Goal: Task Accomplishment & Management: Manage account settings

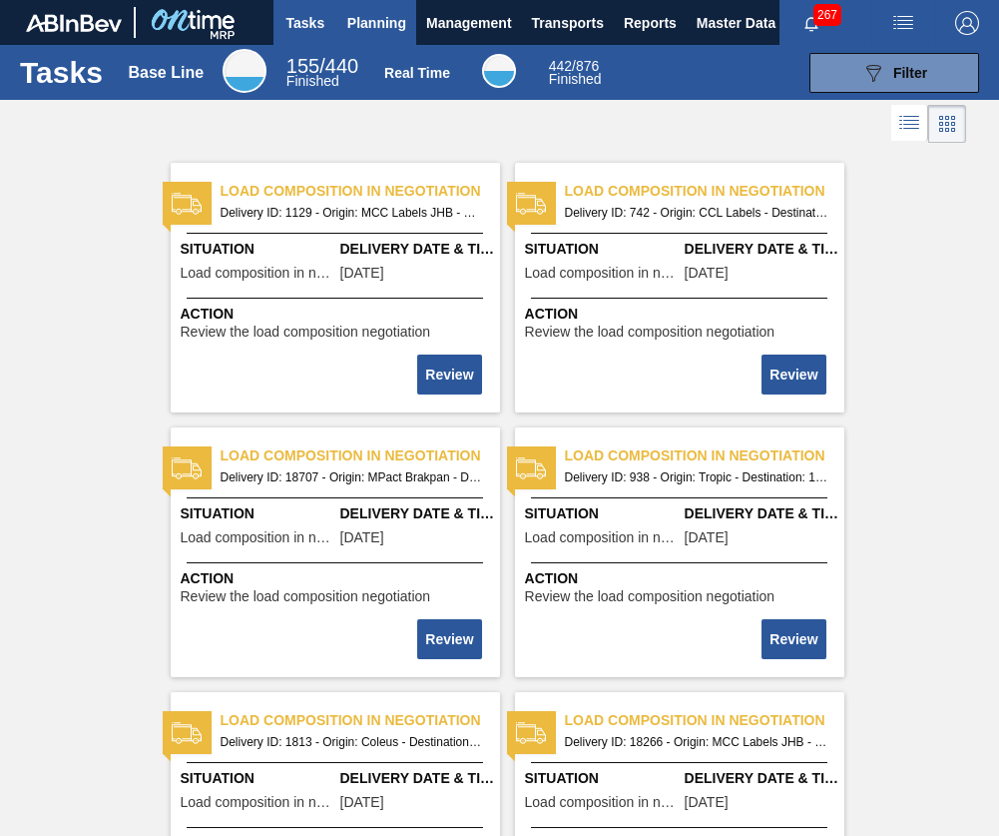
click at [368, 16] on span "Planning" at bounding box center [376, 23] width 59 height 24
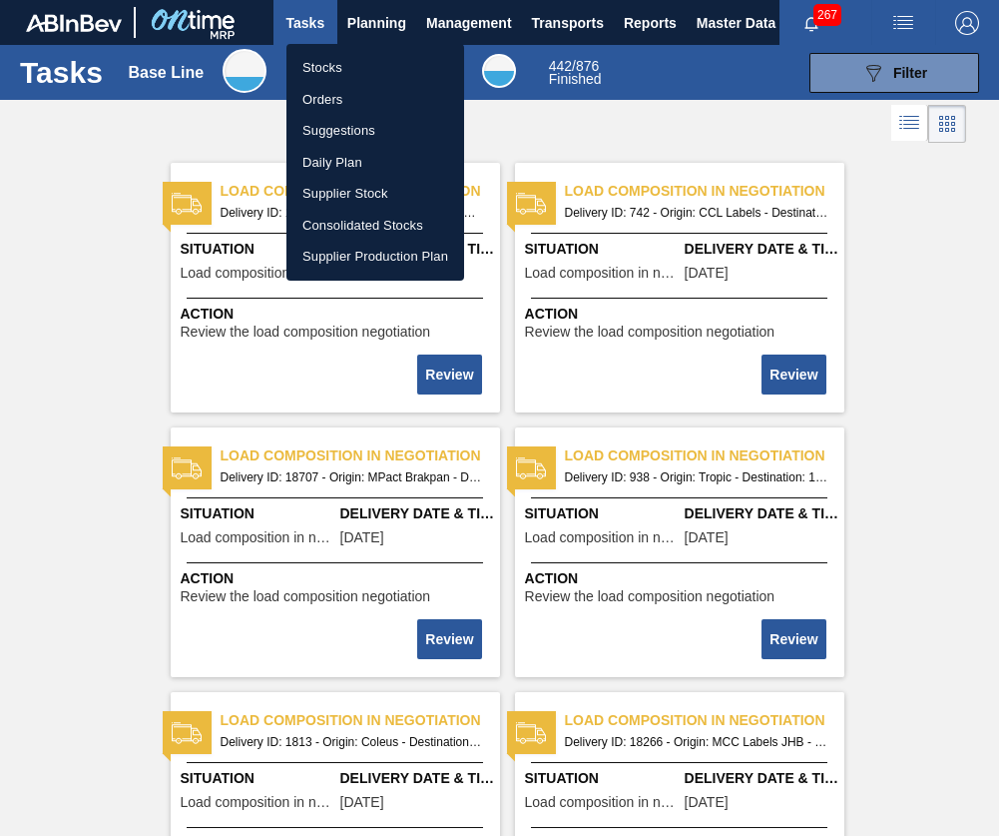
click at [359, 63] on li "Stocks" at bounding box center [376, 68] width 178 height 32
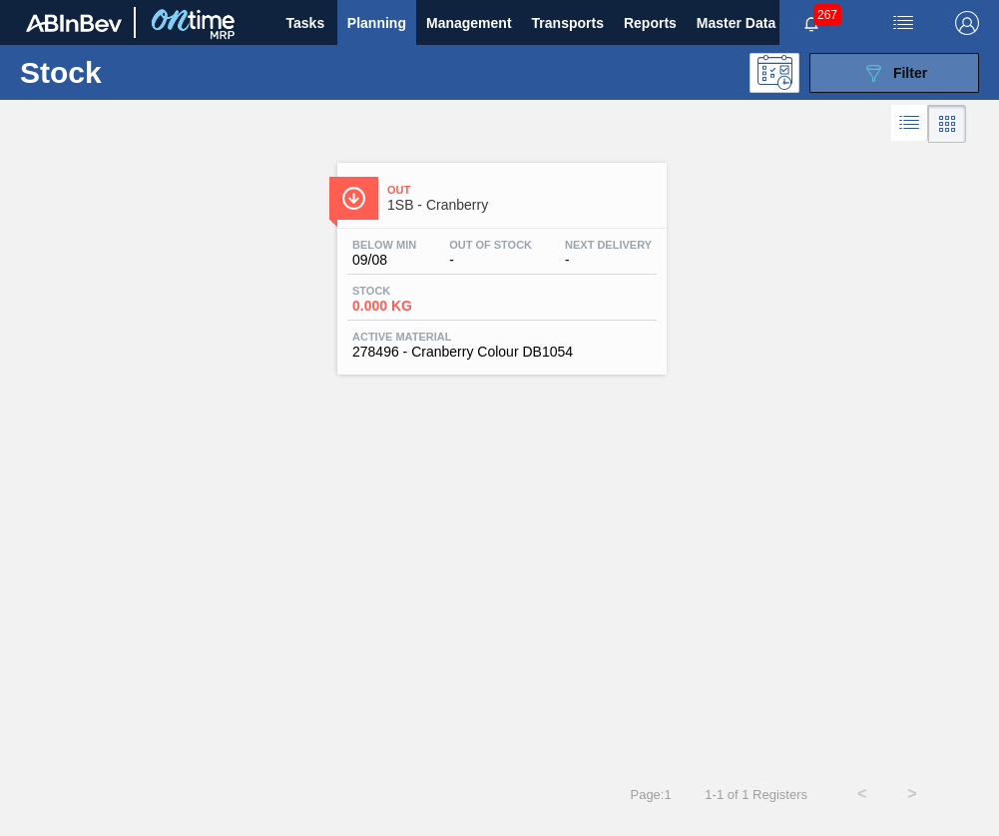
click at [903, 72] on span "Filter" at bounding box center [911, 73] width 34 height 16
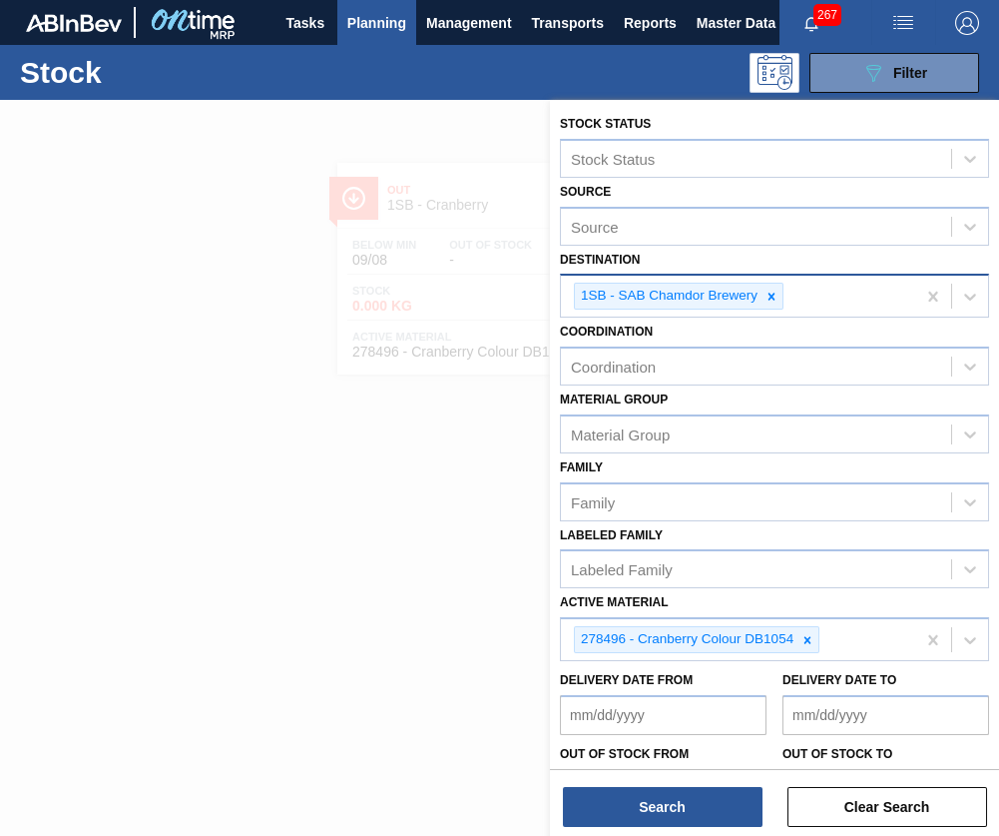
drag, startPoint x: 771, startPoint y: 298, endPoint x: 770, endPoint y: 309, distance: 12.0
click at [770, 297] on icon at bounding box center [772, 296] width 7 height 7
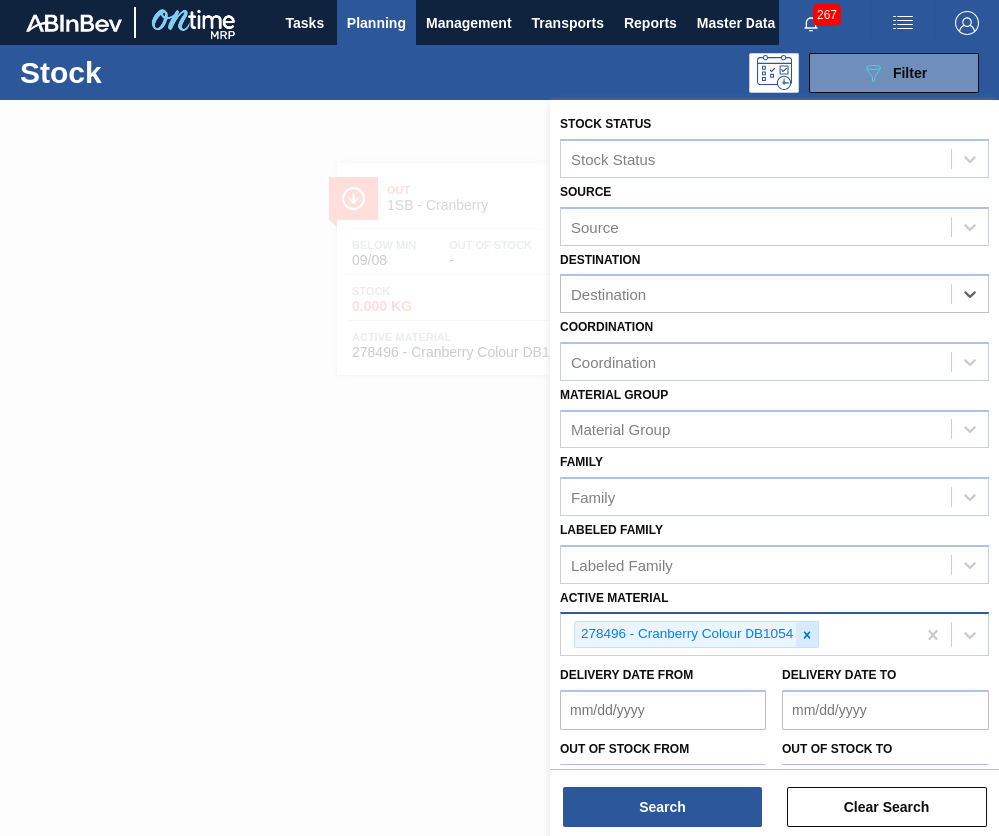
click at [805, 628] on icon at bounding box center [808, 635] width 14 height 14
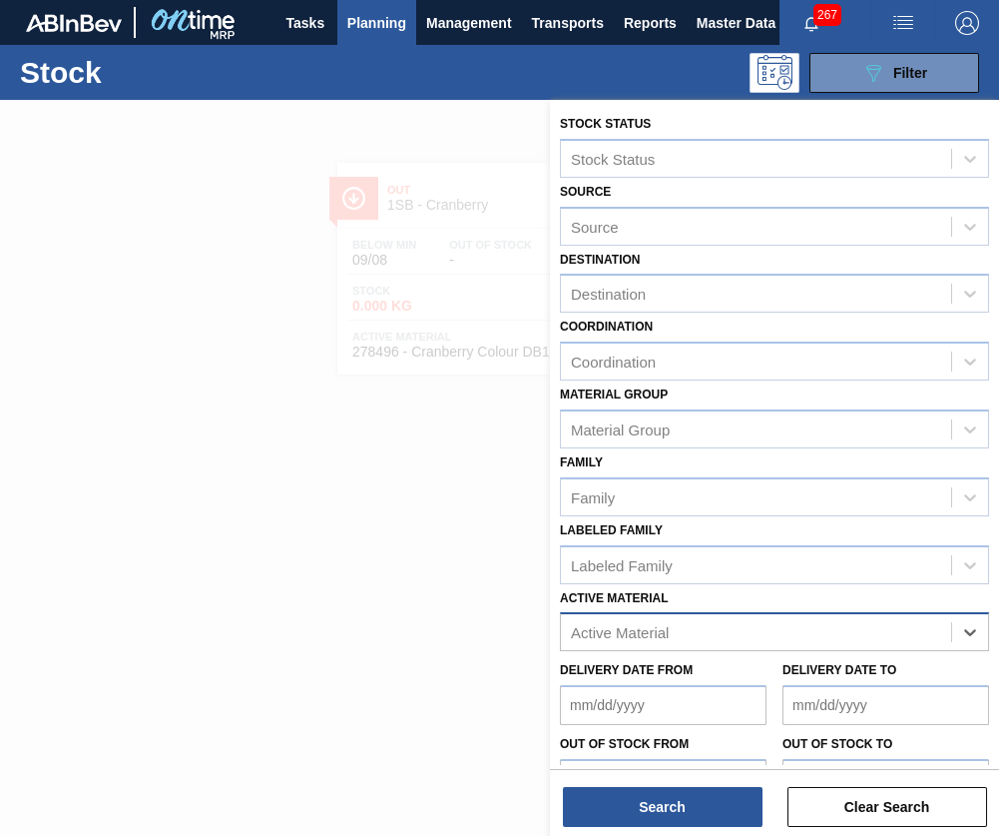
click at [673, 268] on div "Destination Destination" at bounding box center [774, 280] width 429 height 68
click at [676, 275] on div "Destination" at bounding box center [774, 293] width 429 height 39
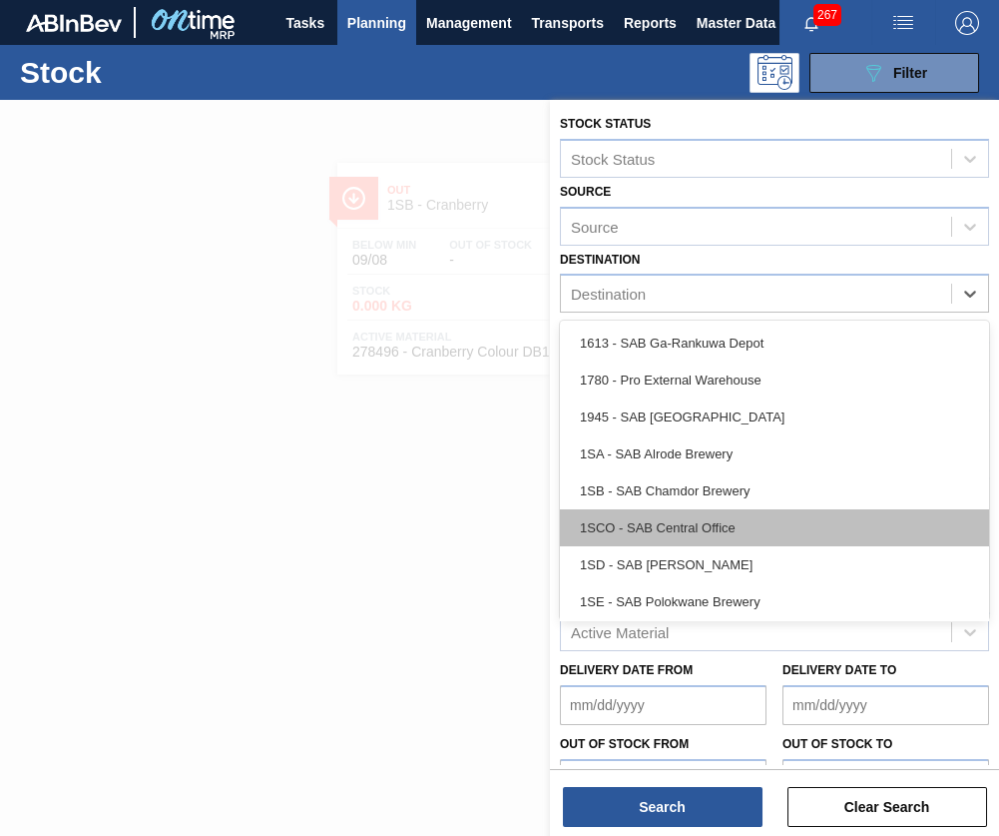
click at [702, 544] on div "1SCO - SAB Central Office" at bounding box center [774, 527] width 429 height 37
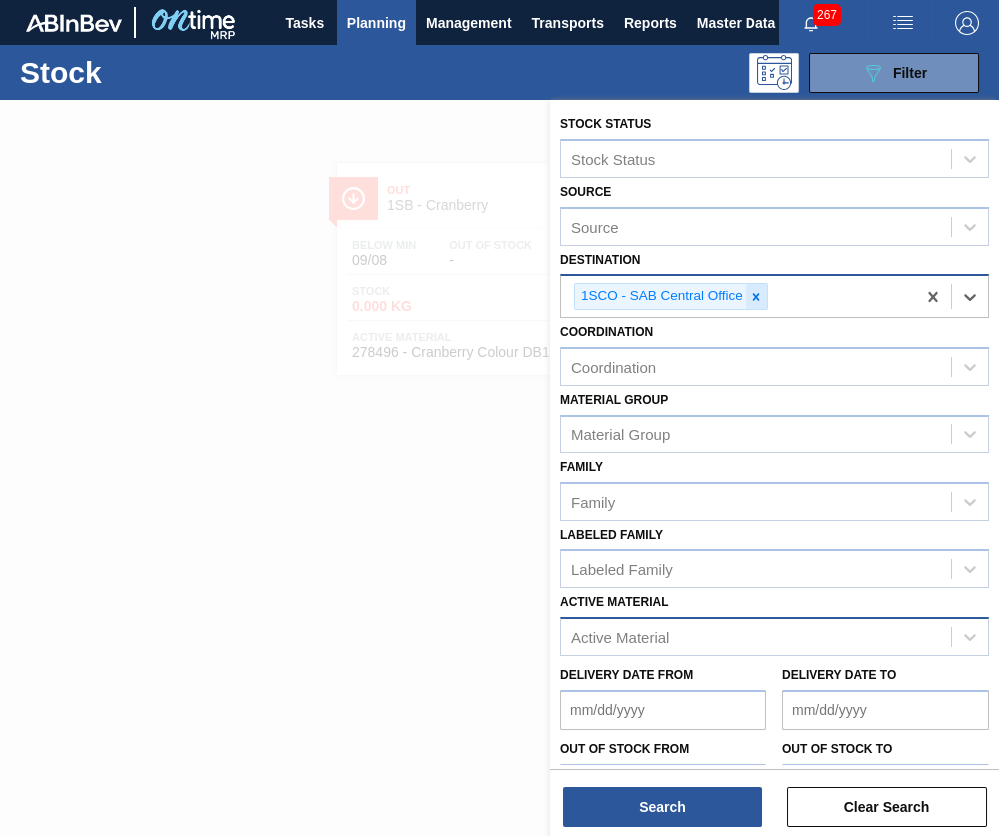
click at [748, 289] on div at bounding box center [757, 296] width 22 height 25
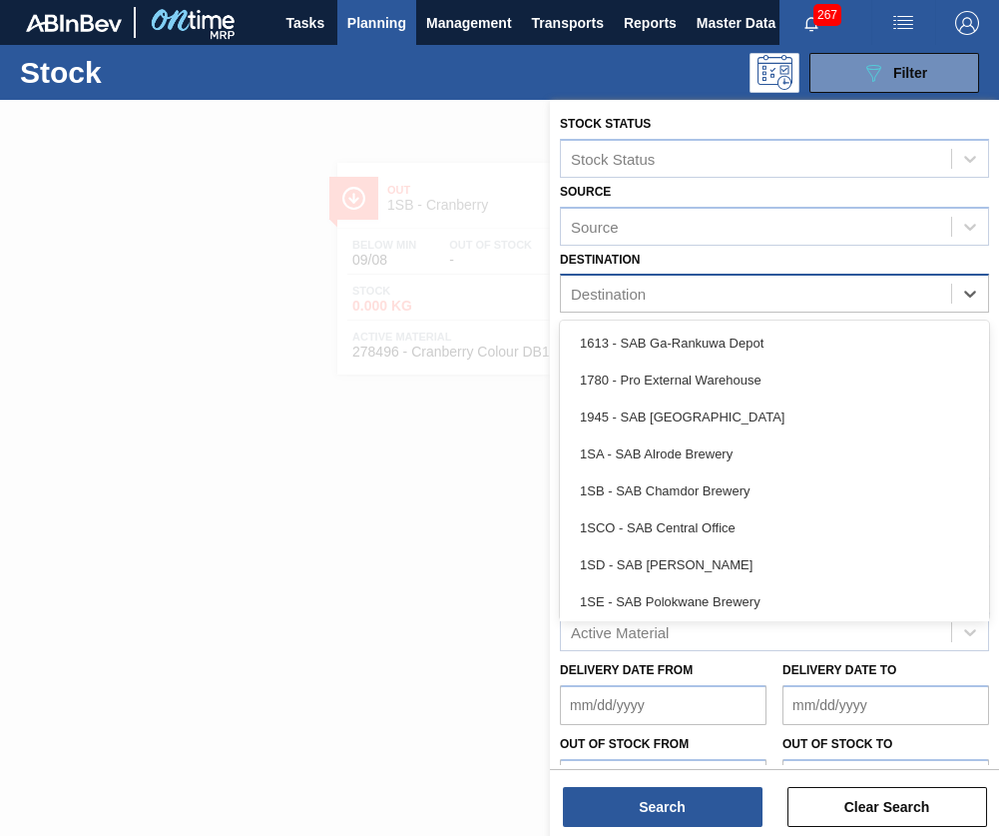
click at [748, 289] on div "Destination" at bounding box center [756, 294] width 390 height 29
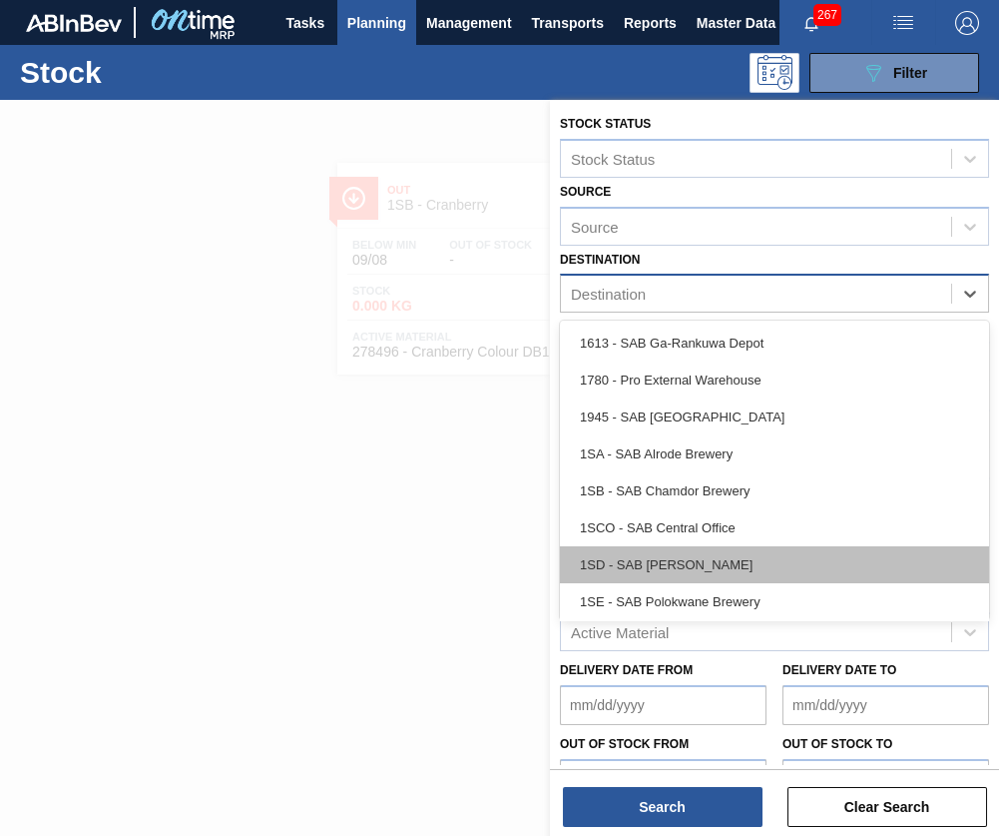
click at [679, 554] on div "1SD - SAB Rosslyn Brewery" at bounding box center [774, 564] width 429 height 37
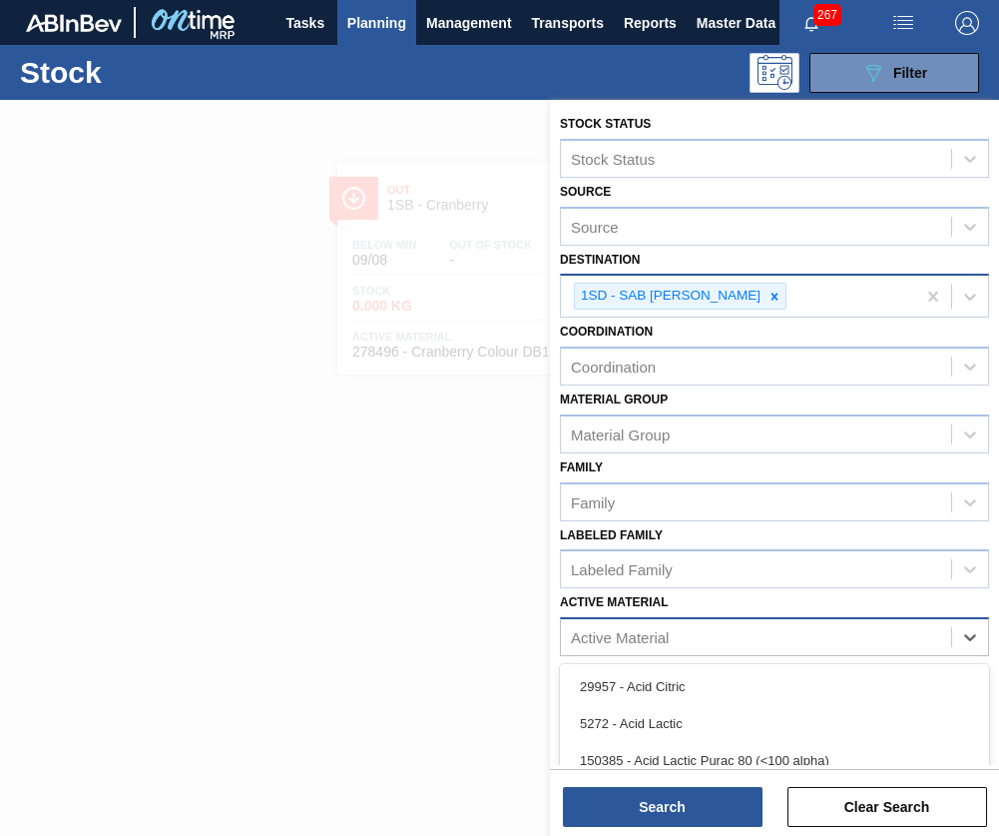
click at [669, 635] on div "Active Material" at bounding box center [620, 637] width 98 height 17
type Material "57"
type Material "57991"
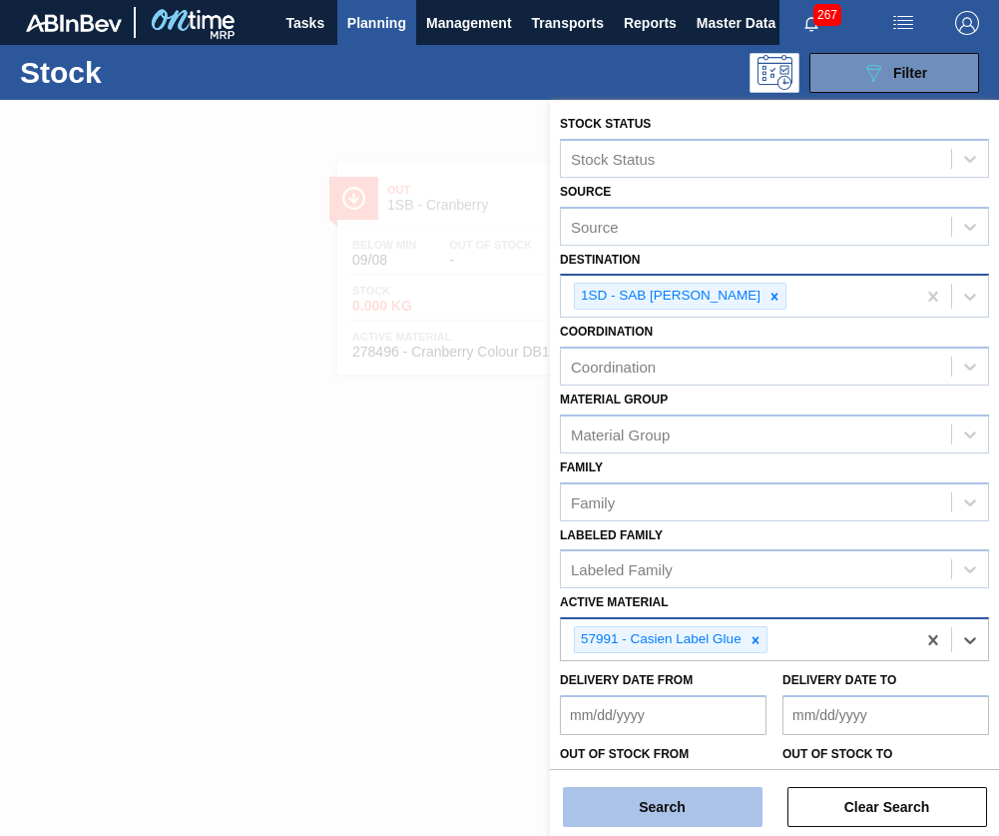
click at [688, 805] on button "Search" at bounding box center [663, 807] width 200 height 40
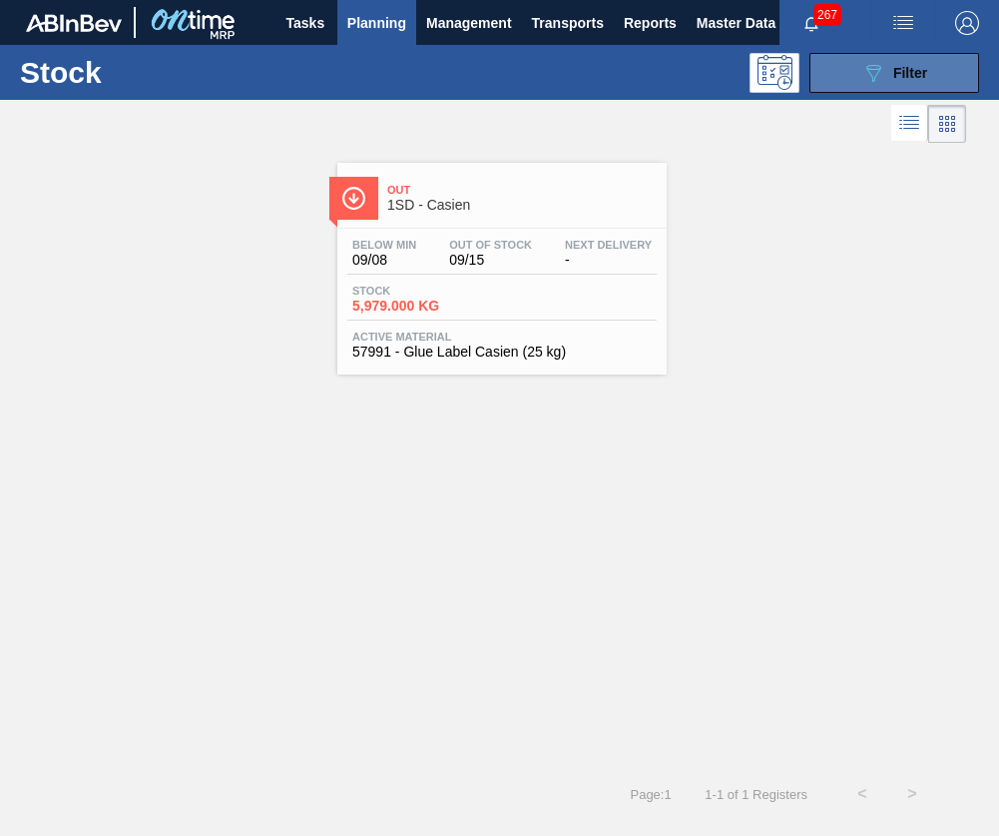
click at [910, 66] on span "Filter" at bounding box center [911, 73] width 34 height 16
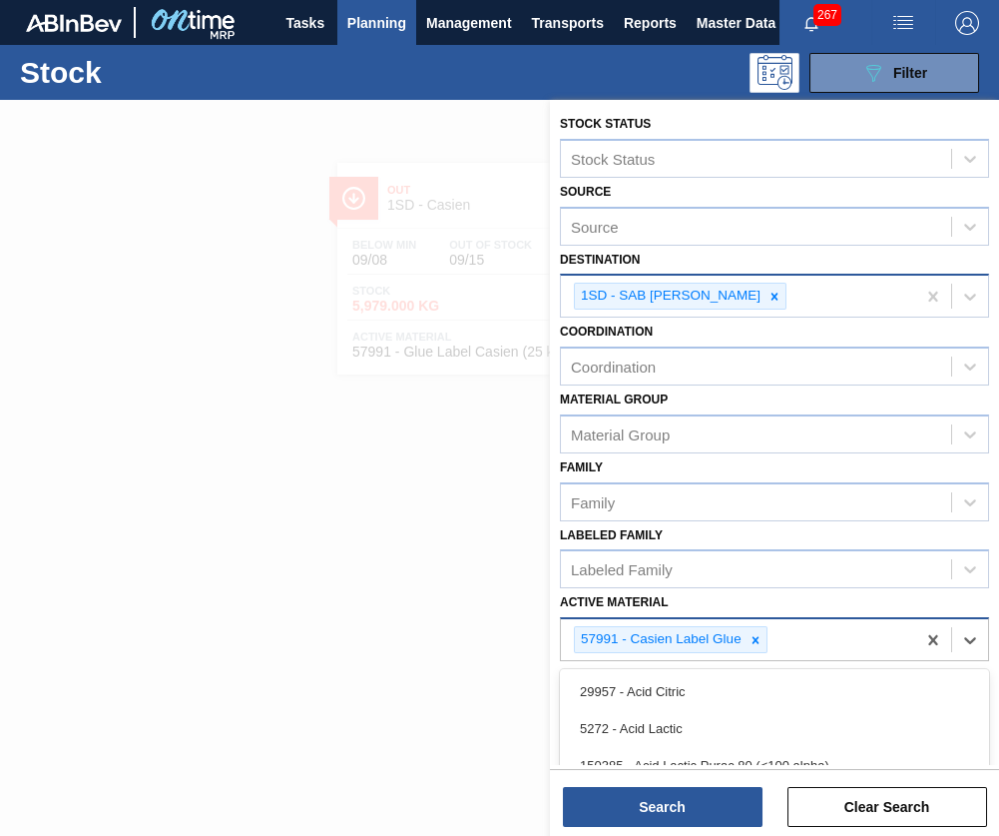
click at [830, 647] on div "57991 - Casien Label Glue" at bounding box center [738, 639] width 354 height 41
type Material "75876"
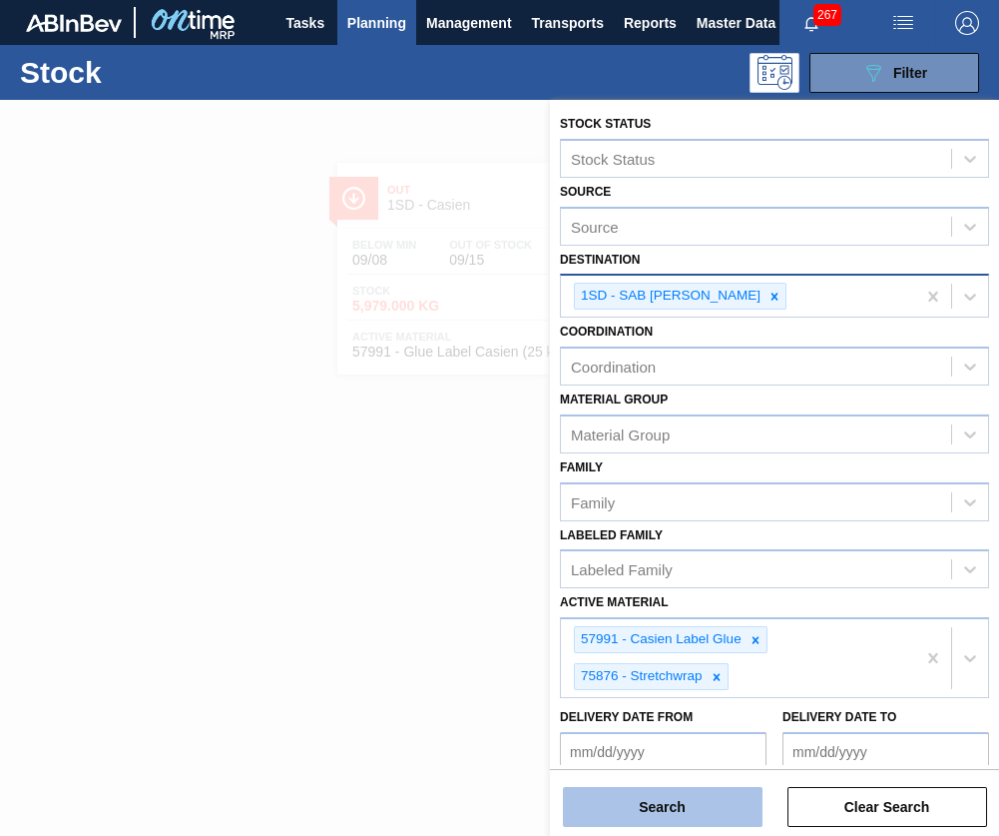
click at [669, 809] on button "Search" at bounding box center [663, 807] width 200 height 40
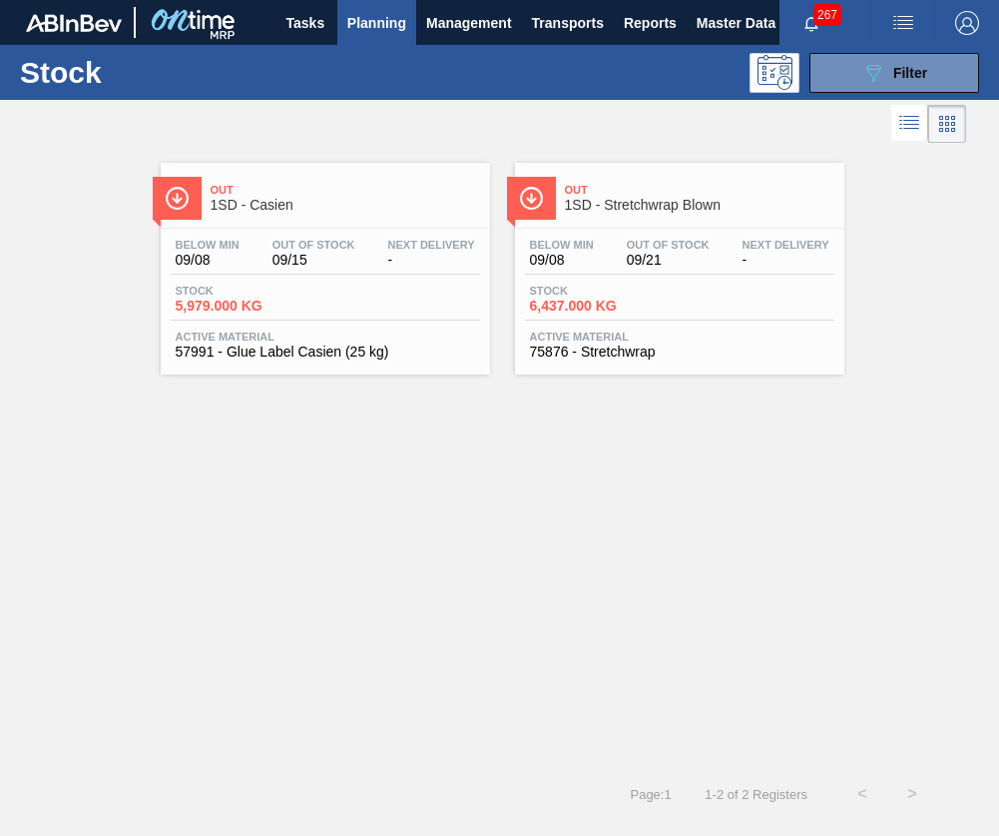
click at [397, 320] on div "Below Min 09/08 Out Of Stock 09/15 Next Delivery - Stock 5,979.000 KG Active Ma…" at bounding box center [325, 297] width 329 height 136
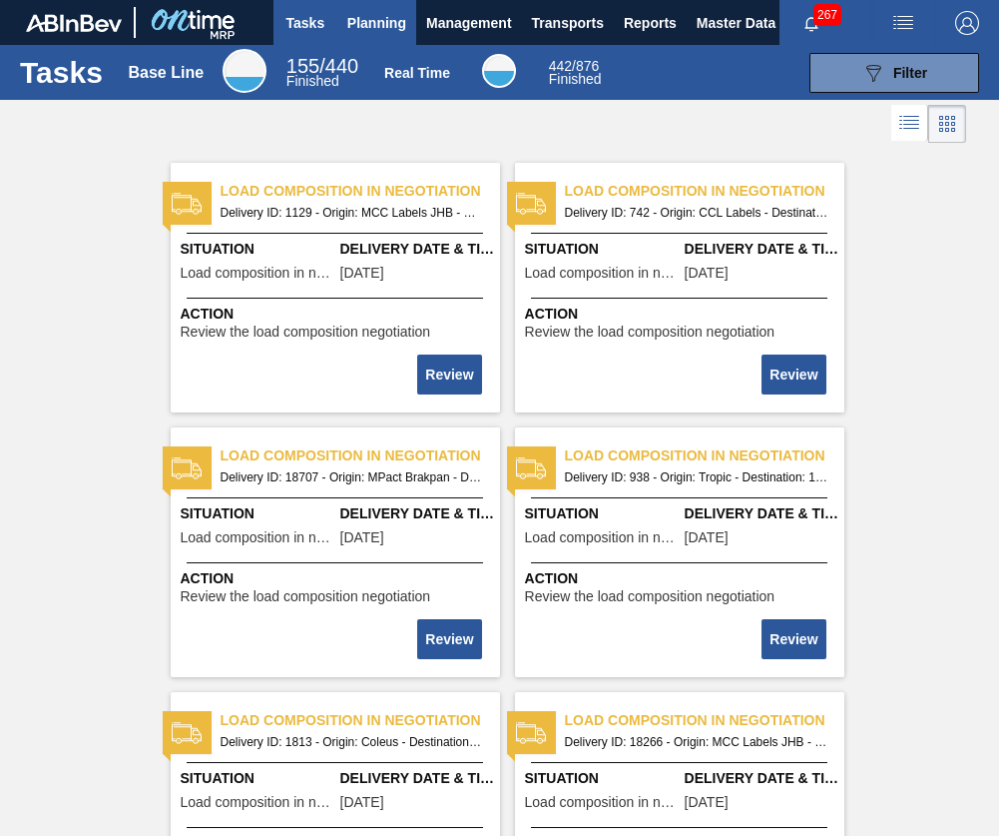
click at [390, 24] on span "Planning" at bounding box center [376, 23] width 59 height 24
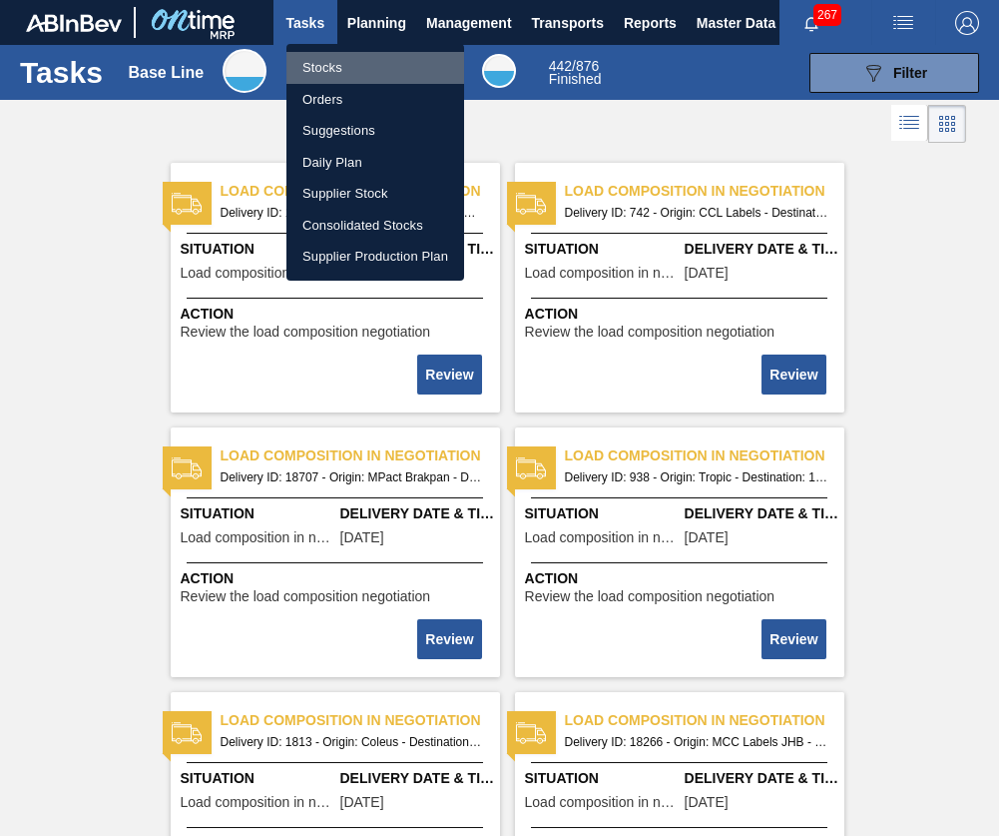
click at [380, 58] on li "Stocks" at bounding box center [376, 68] width 178 height 32
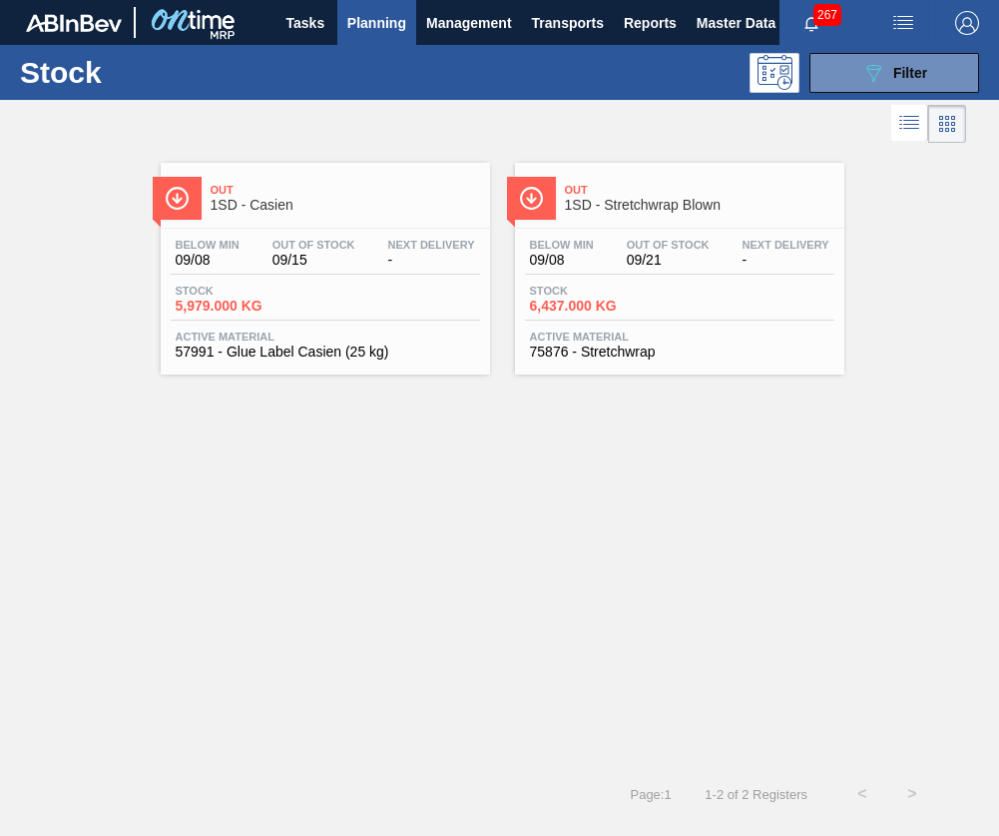
click at [599, 263] on div "Below Min 09/08 Out Of Stock 09/21 Next Delivery -" at bounding box center [679, 257] width 309 height 36
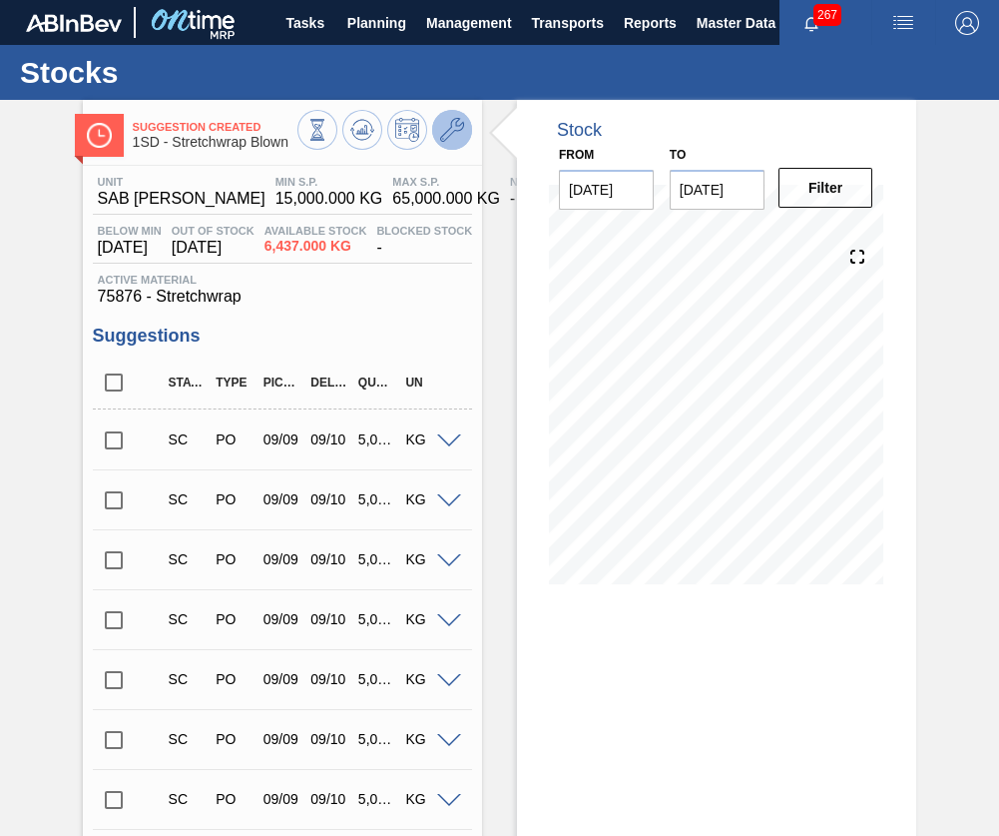
click at [460, 123] on icon at bounding box center [452, 130] width 24 height 24
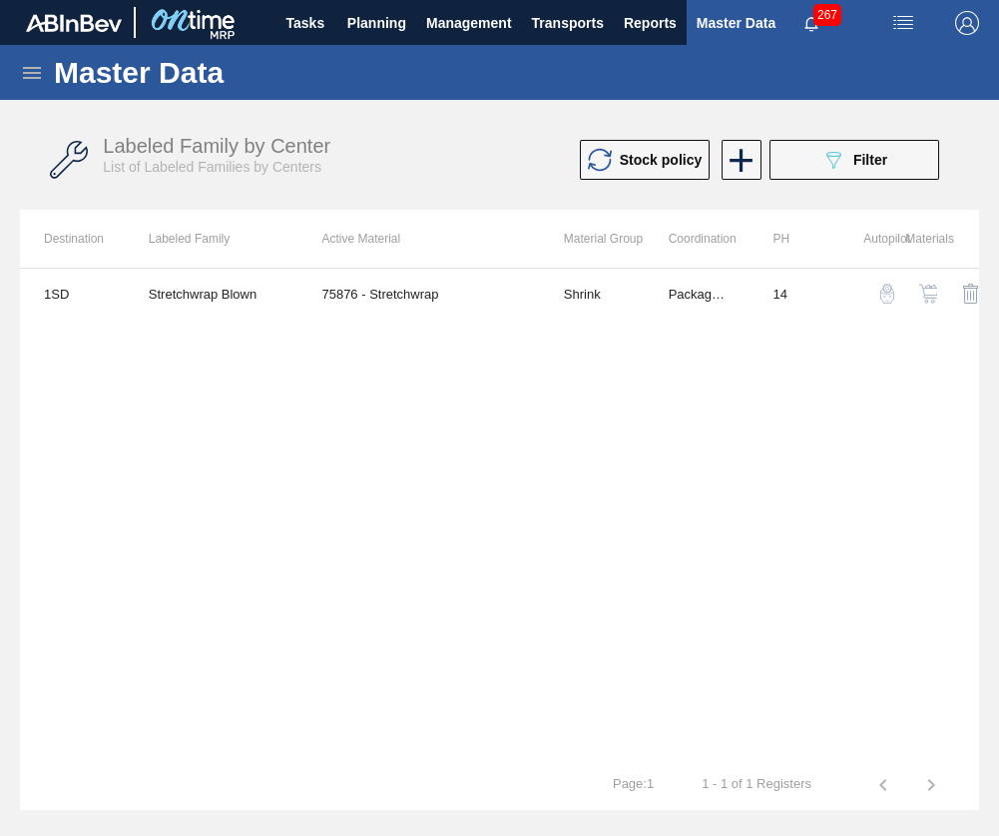
click at [930, 294] on img "button" at bounding box center [929, 294] width 20 height 20
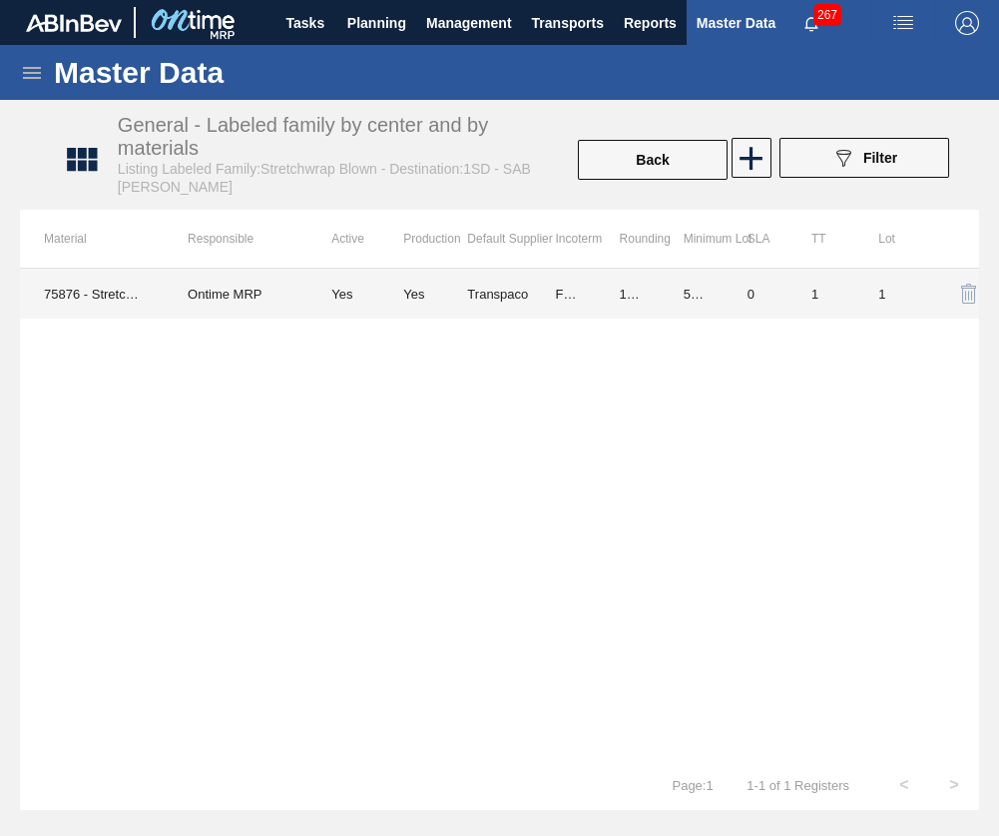
click at [565, 285] on td "FOB" at bounding box center [563, 294] width 64 height 50
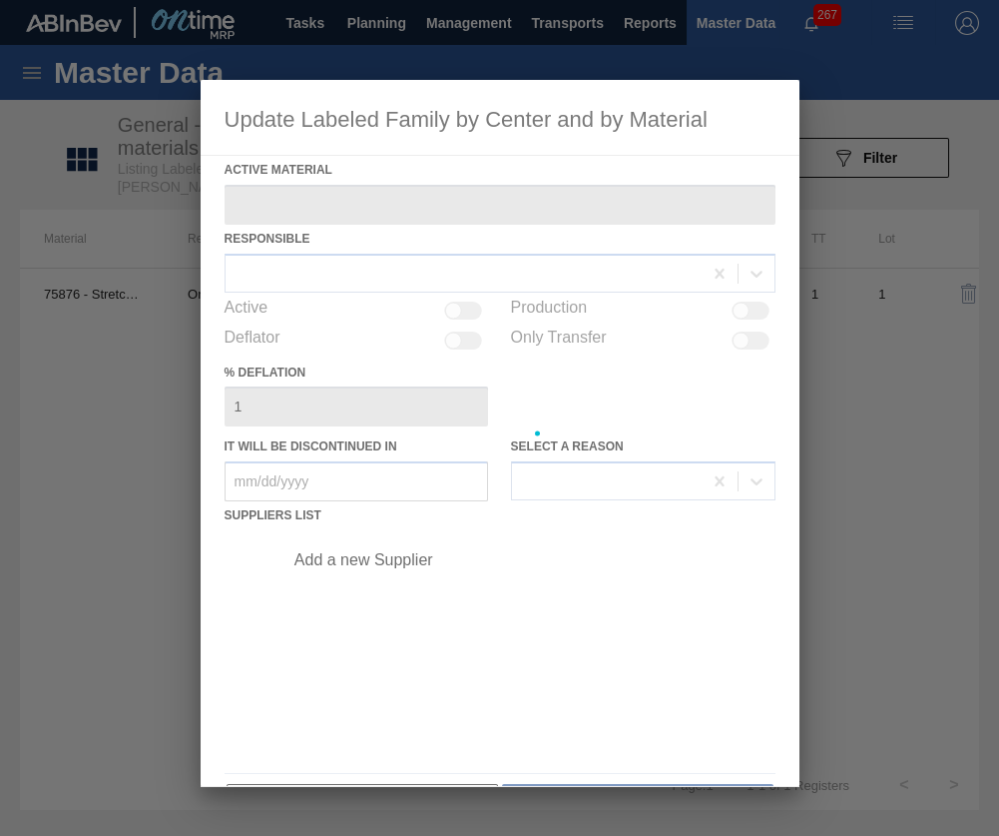
type Material "75876 - Stretchwrap"
checkbox input "true"
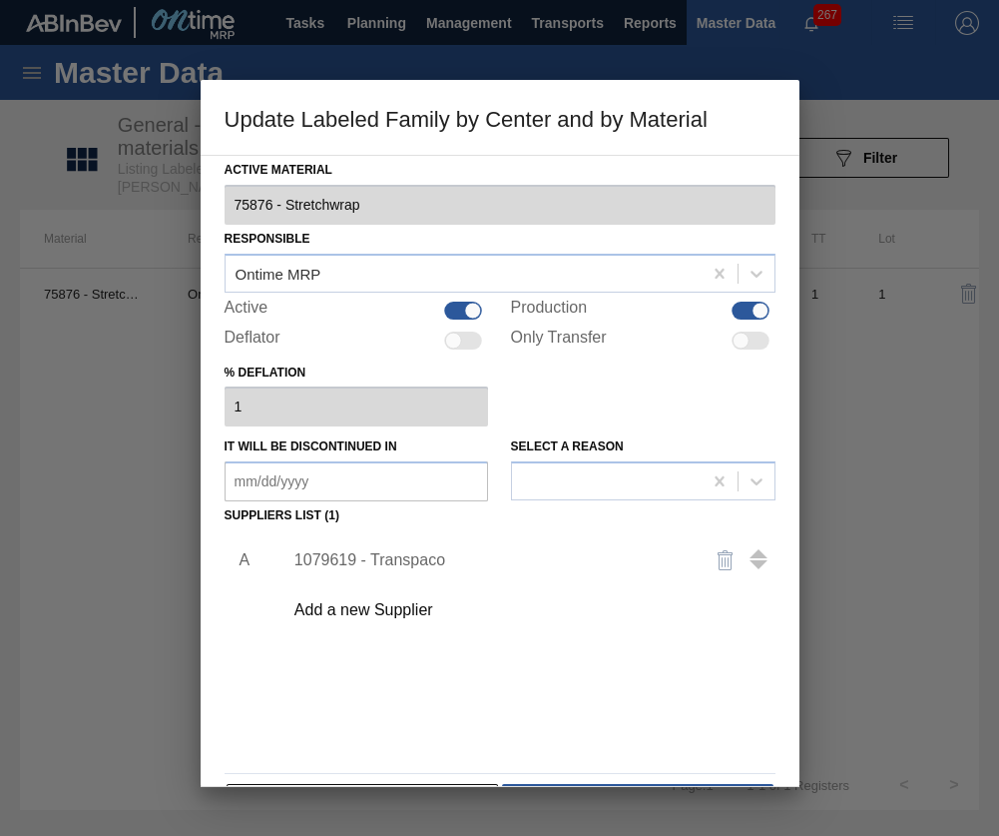
click at [378, 551] on div "1079619 - Transpaco" at bounding box center [490, 560] width 391 height 18
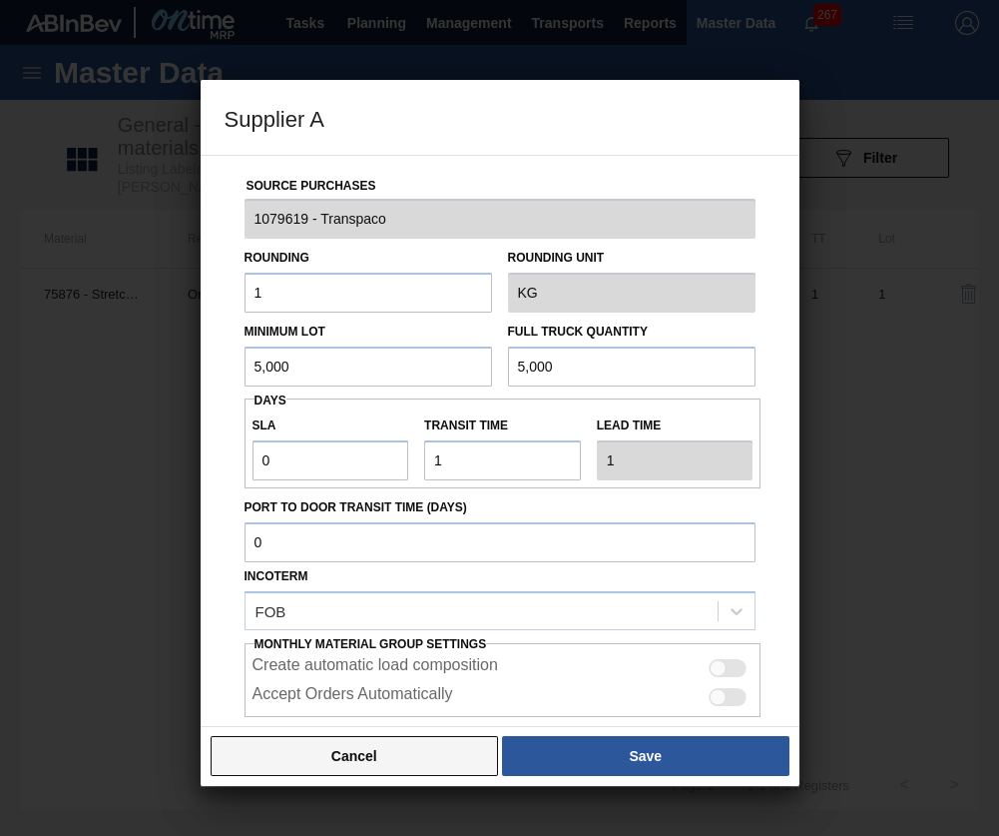
click at [333, 756] on button "Cancel" at bounding box center [355, 756] width 289 height 40
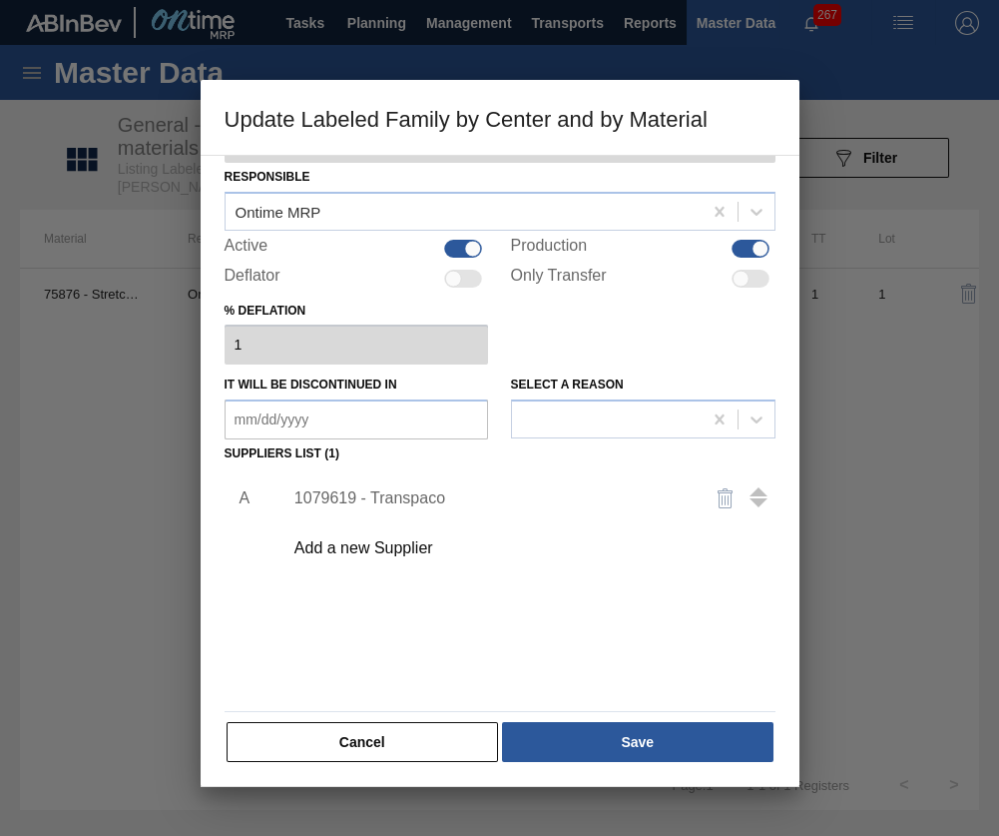
scroll to position [63, 0]
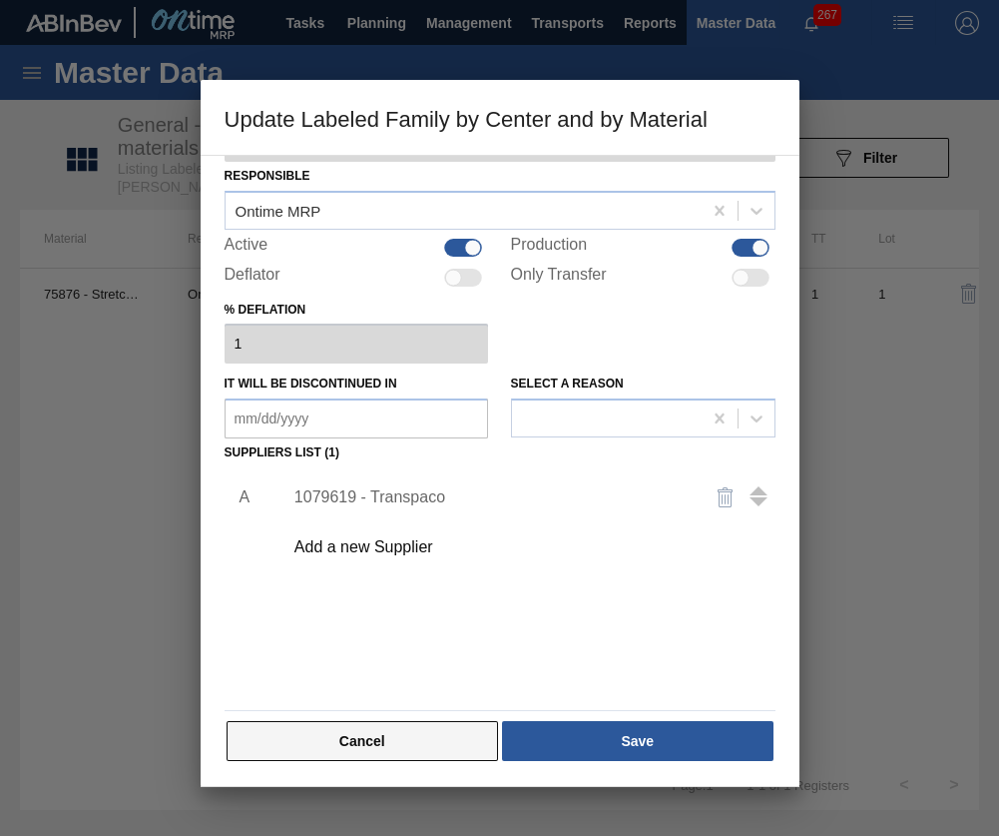
click at [399, 733] on button "Cancel" at bounding box center [363, 741] width 273 height 40
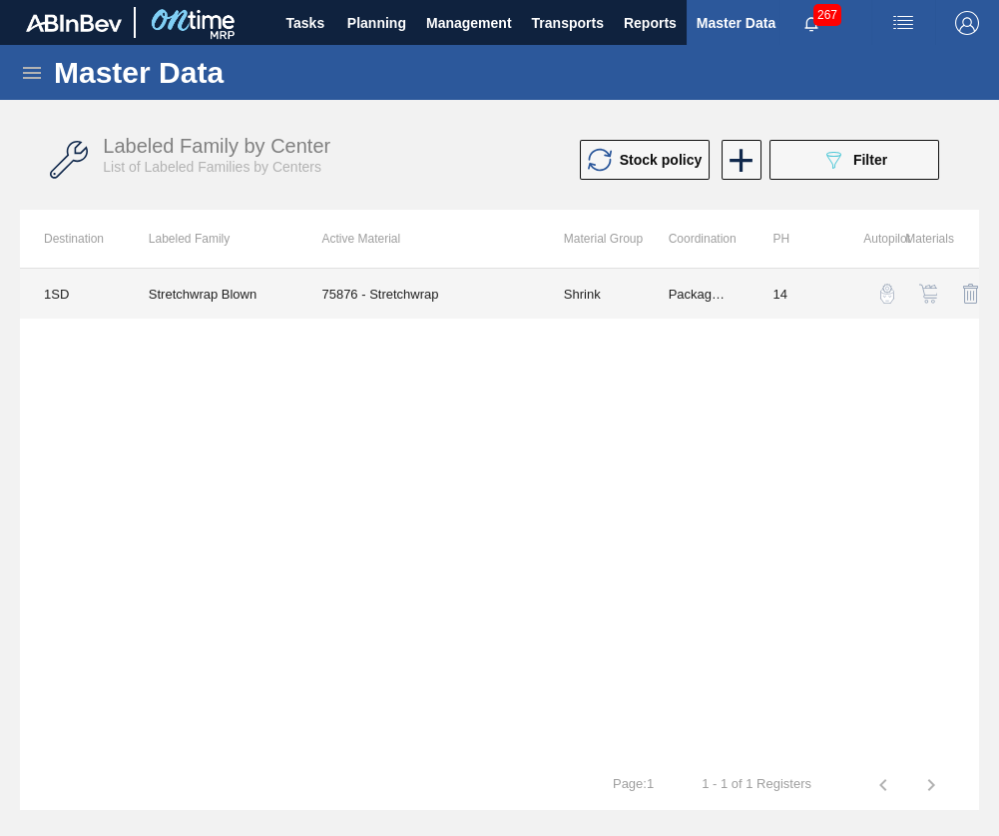
click at [590, 294] on td "Shrink" at bounding box center [592, 294] width 105 height 50
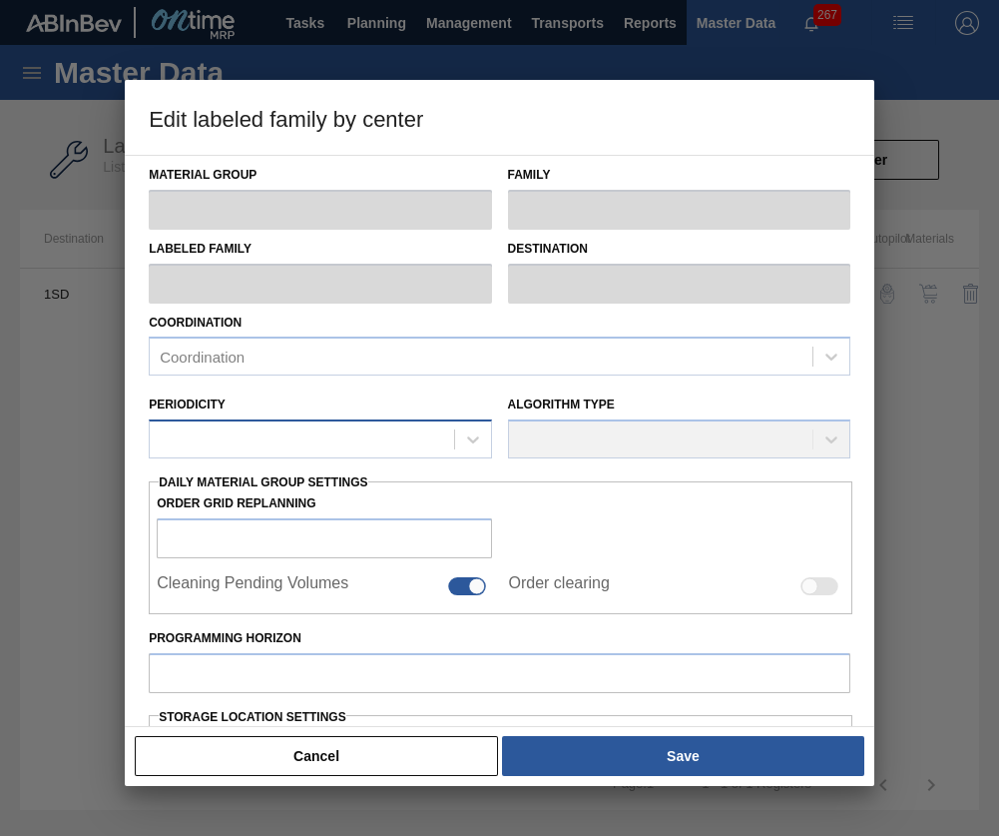
type input "Shrink"
type input "Stretchwrap"
type input "Stretchwrap Blown"
type input "1SD - SAB Rosslyn Brewery"
type input "14"
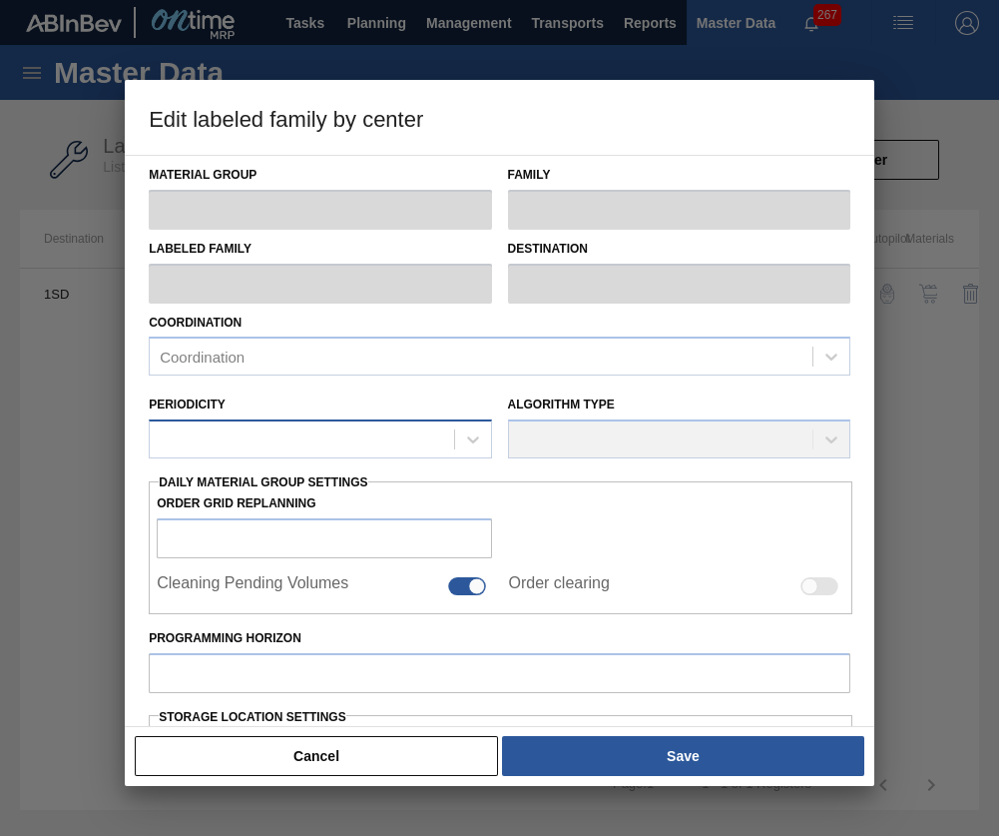
type input "15,000"
type input "65,000"
type input "100"
type input "65,000.000"
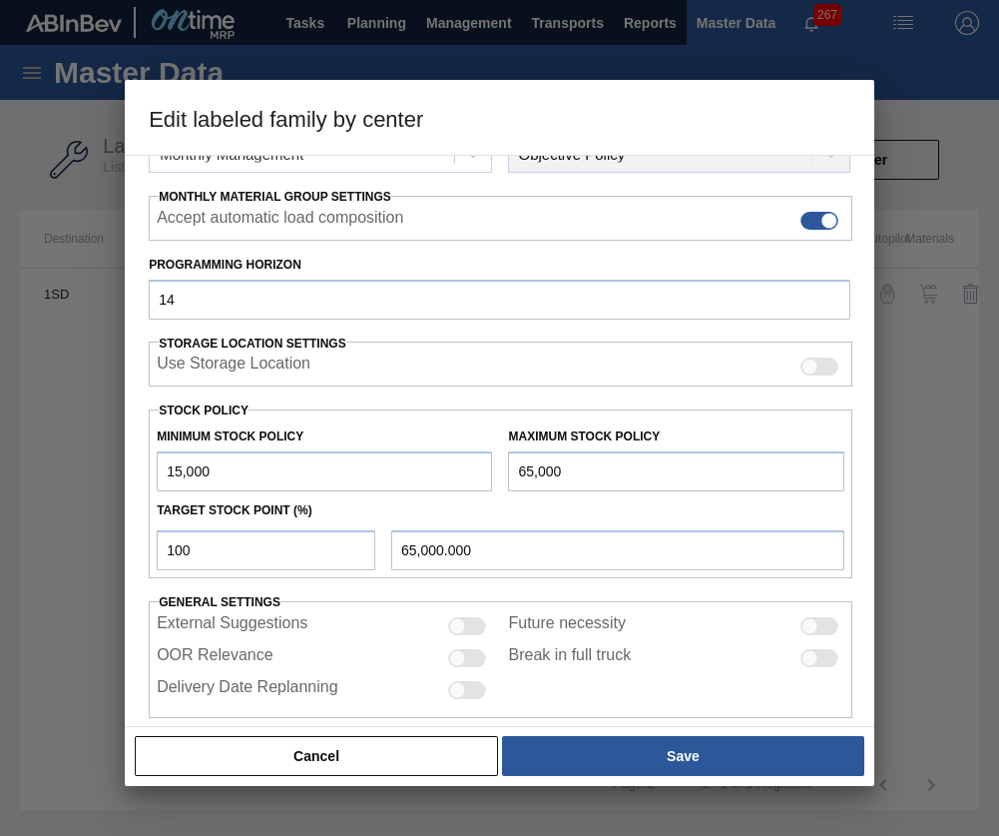
scroll to position [314, 0]
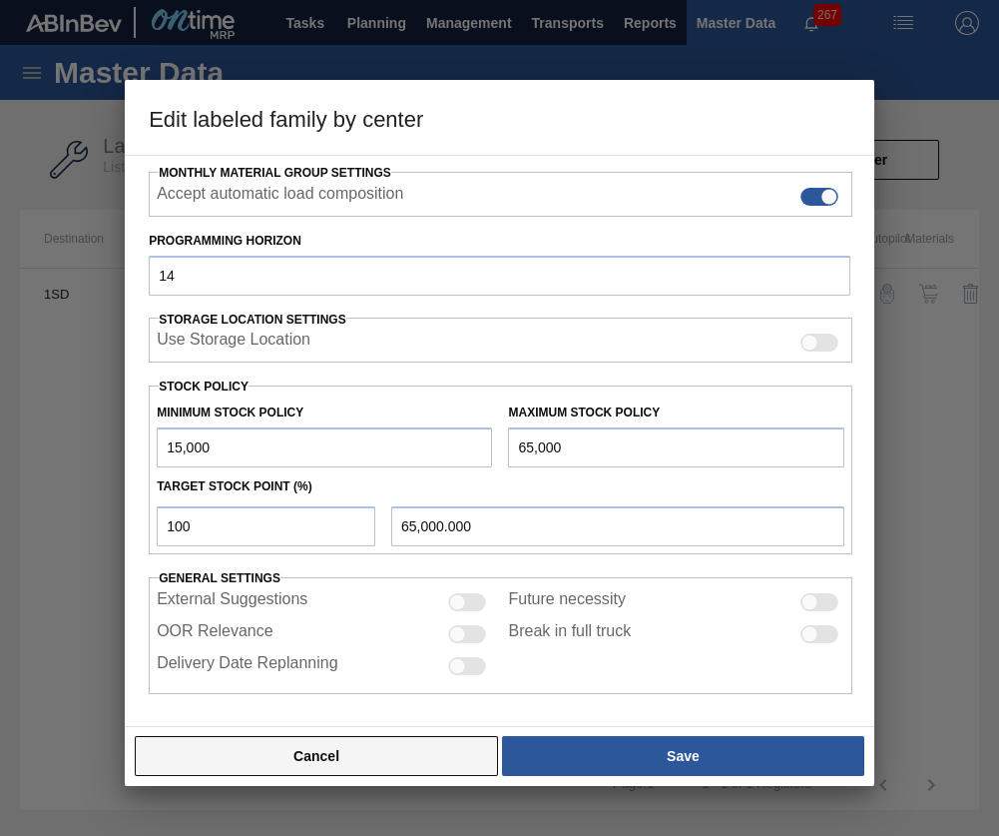
click at [313, 743] on button "Cancel" at bounding box center [316, 756] width 363 height 40
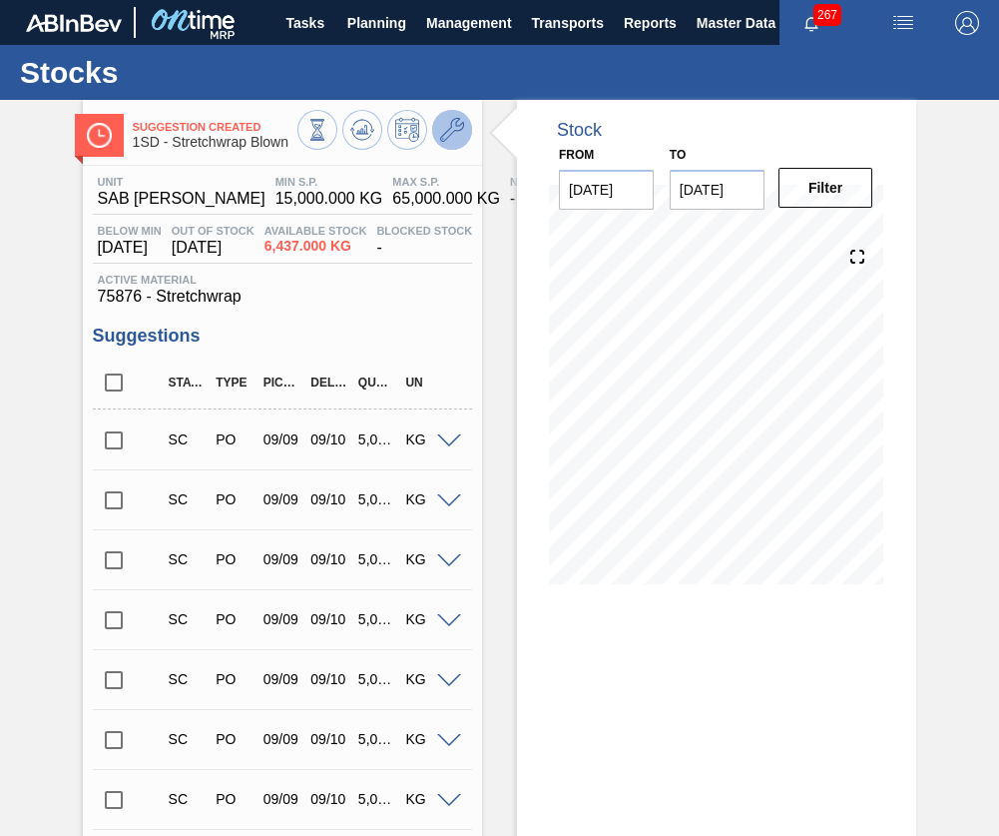
click at [449, 133] on icon at bounding box center [452, 130] width 24 height 24
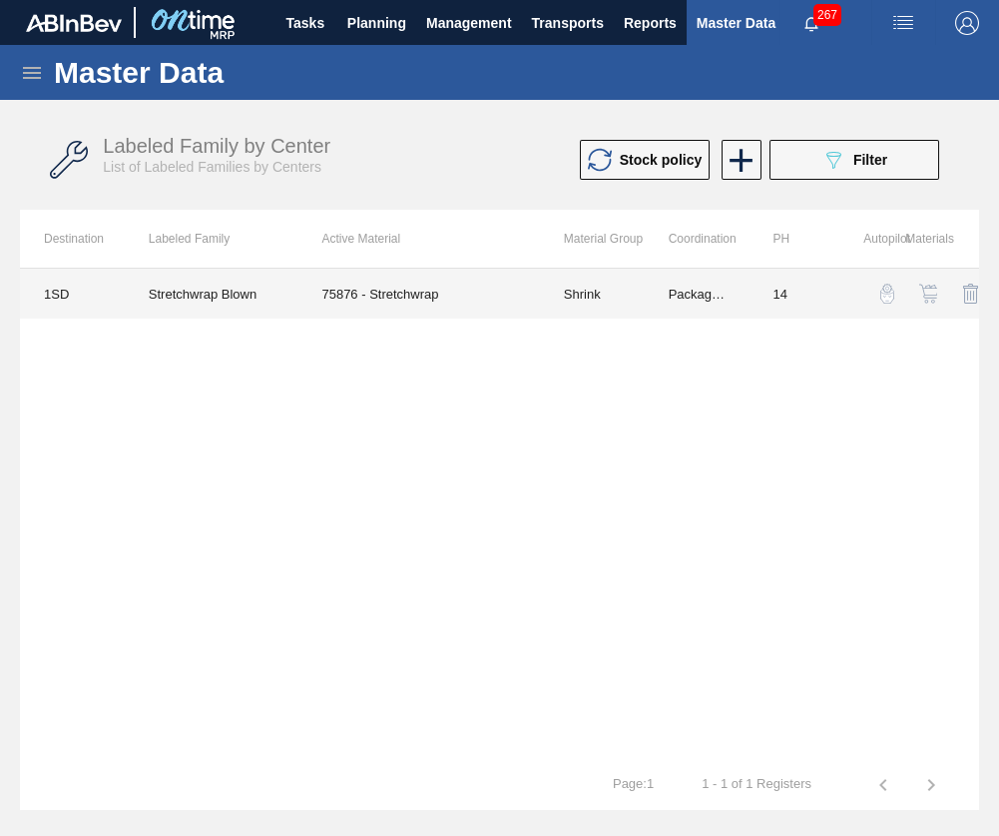
click at [500, 303] on td "75876 - Stretchwrap" at bounding box center [419, 294] width 242 height 50
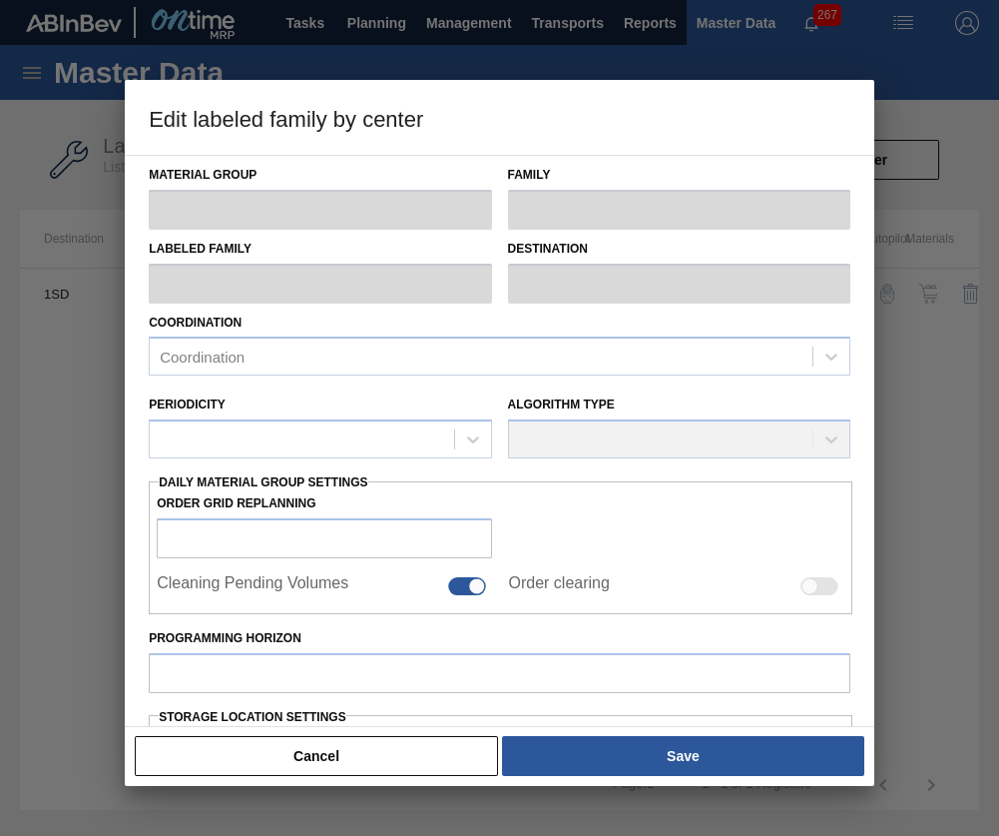
type input "Shrink"
type input "Stretchwrap"
type input "Stretchwrap Blown"
type input "1SD - SAB Rosslyn Brewery"
type input "14"
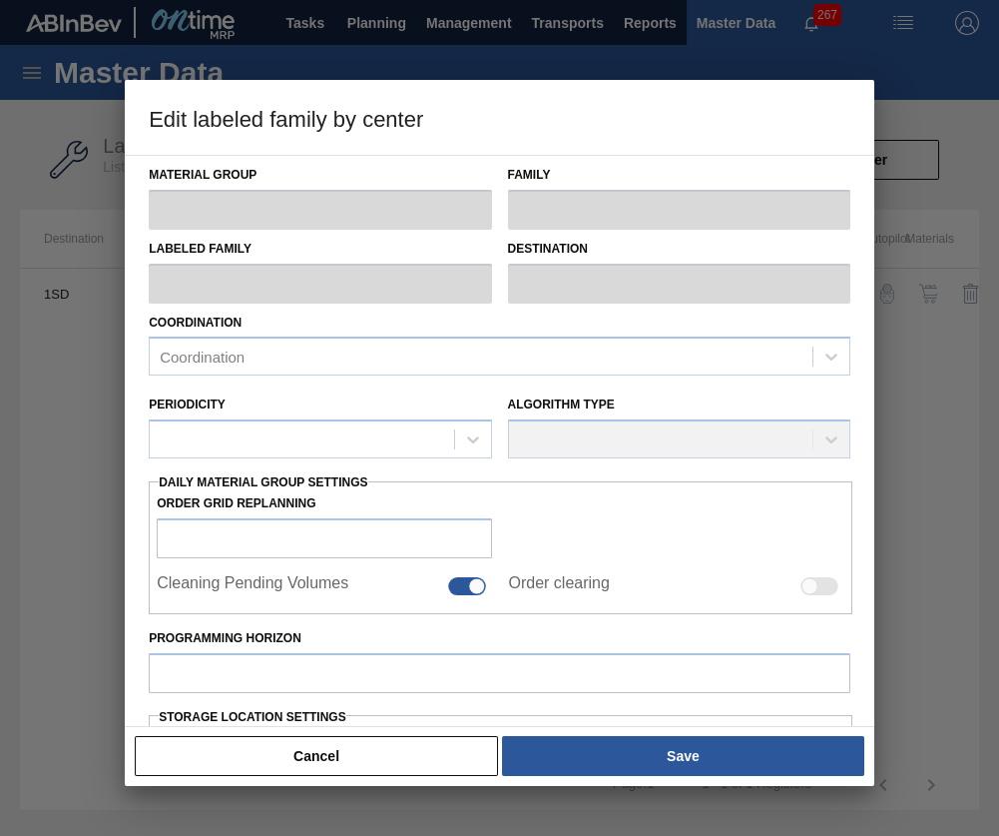
type input "15,000"
type input "65,000"
type input "100"
type input "65,000.000"
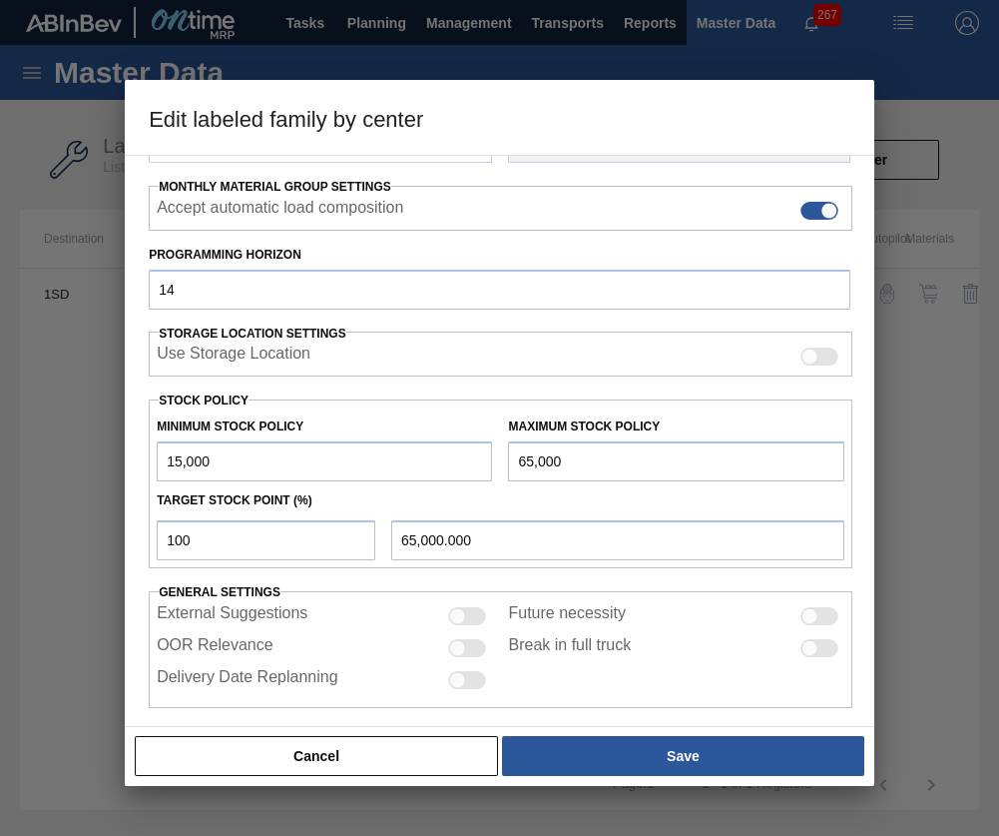
scroll to position [314, 0]
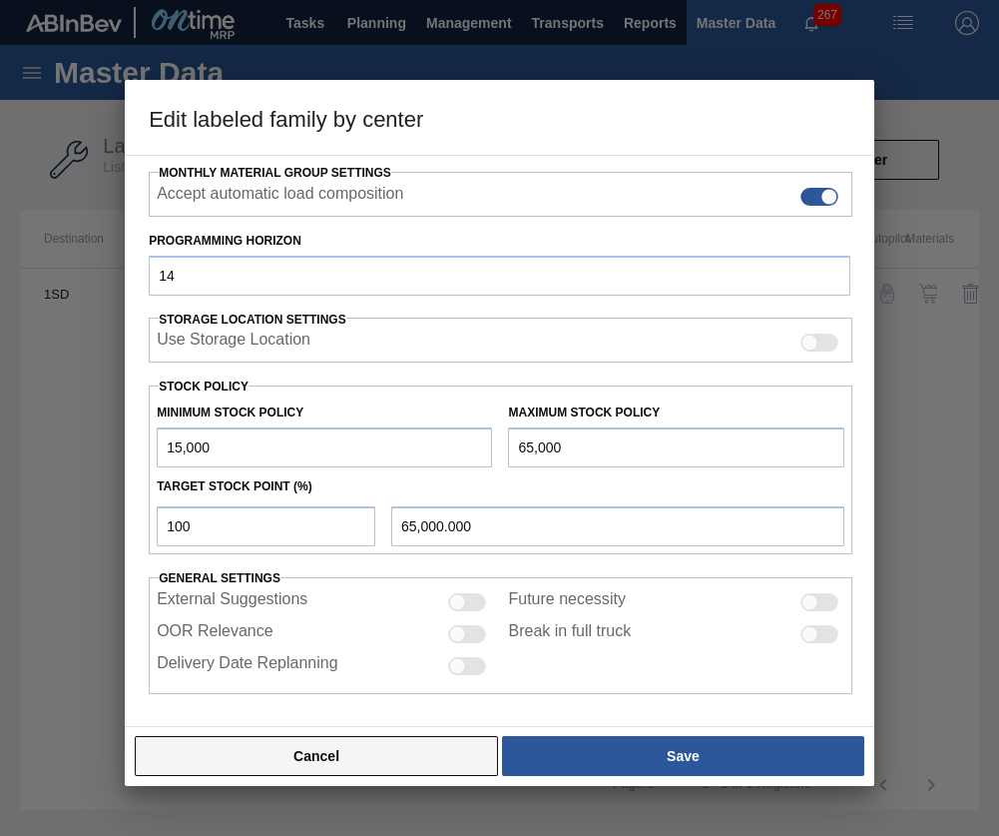
click at [318, 762] on button "Cancel" at bounding box center [316, 756] width 363 height 40
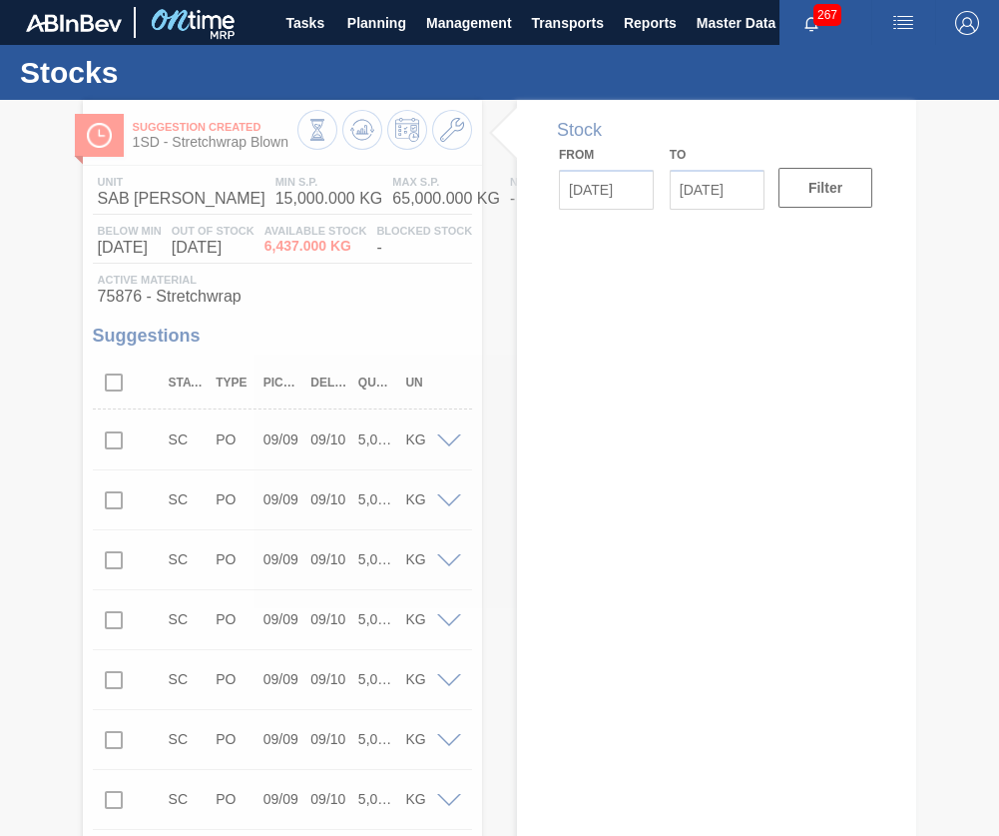
type input "[DATE]"
type input "09/22/2025"
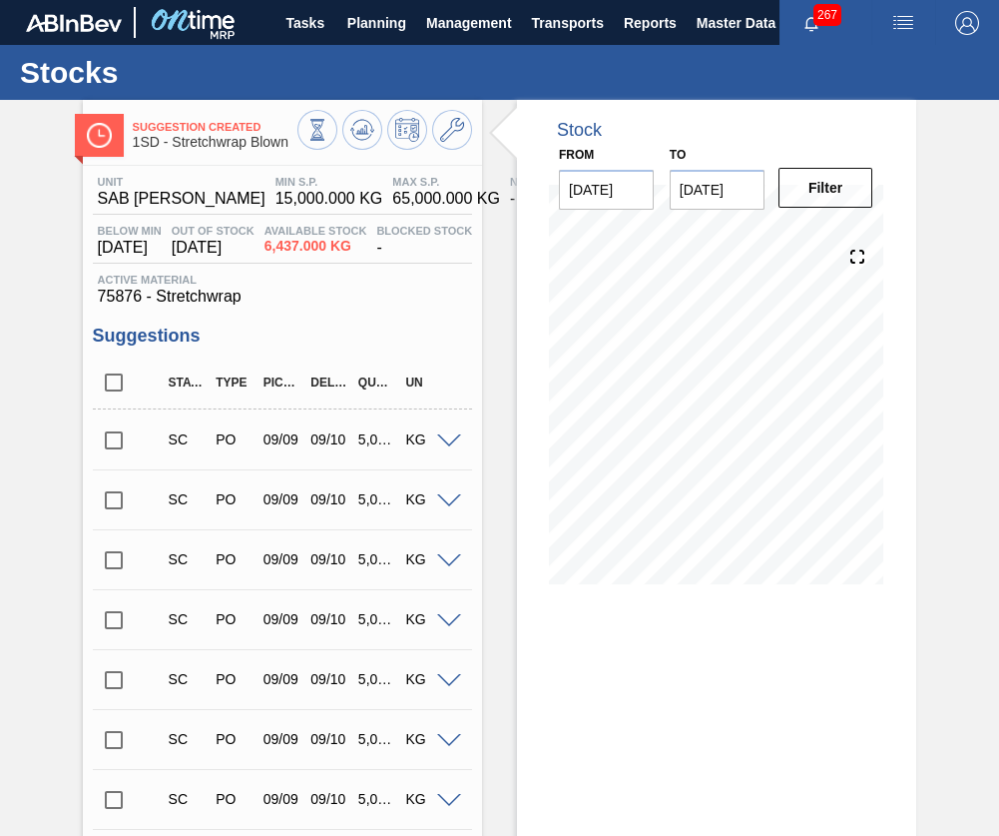
click at [473, 134] on div "Suggestion Created 1SD - Stretchwrap Blown" at bounding box center [282, 132] width 399 height 45
click at [465, 131] on button at bounding box center [452, 130] width 40 height 40
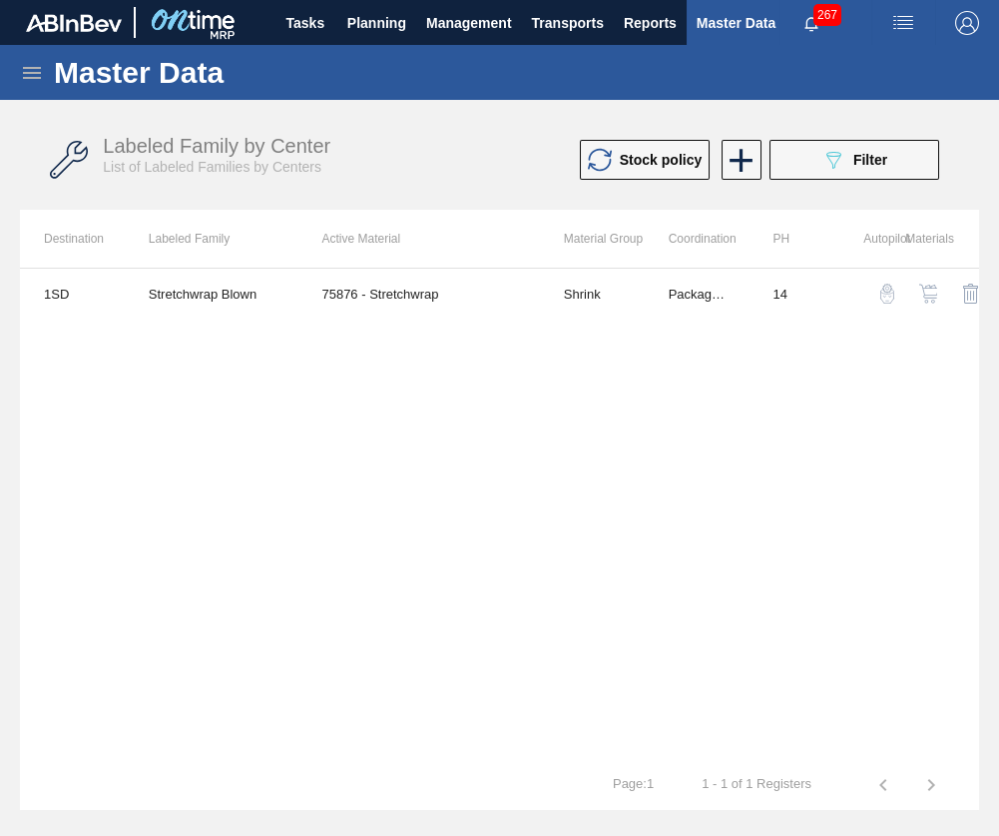
click at [934, 294] on img "button" at bounding box center [929, 294] width 20 height 20
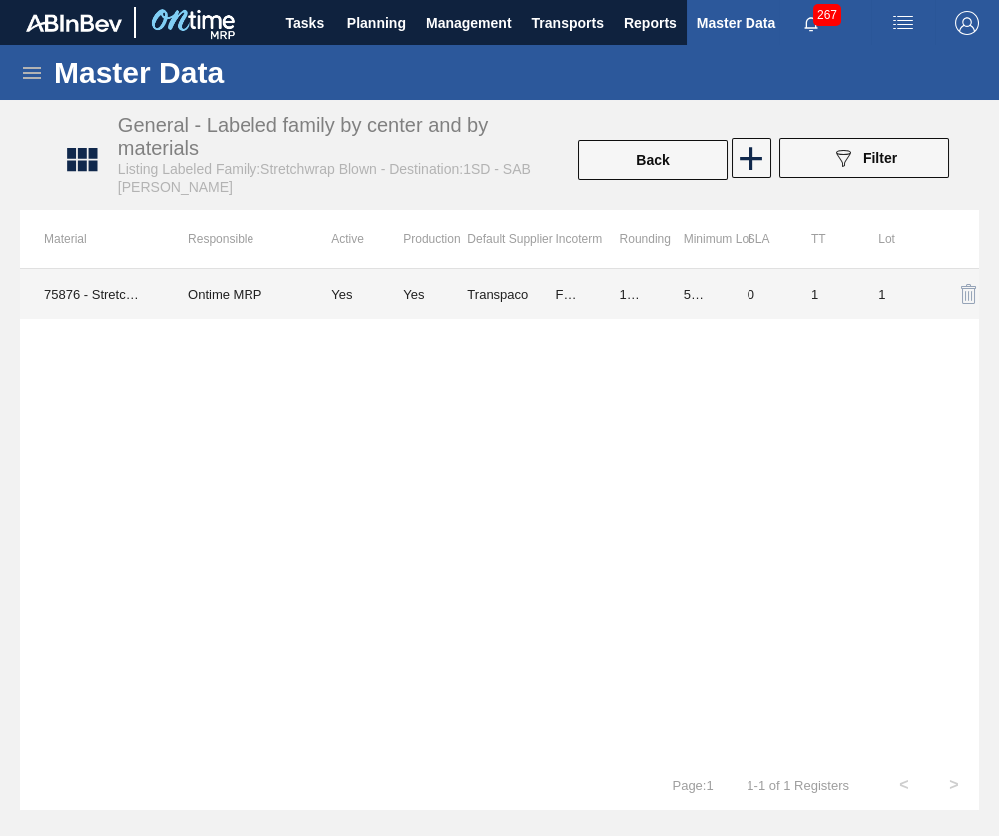
click at [727, 304] on td "0" at bounding box center [756, 294] width 64 height 50
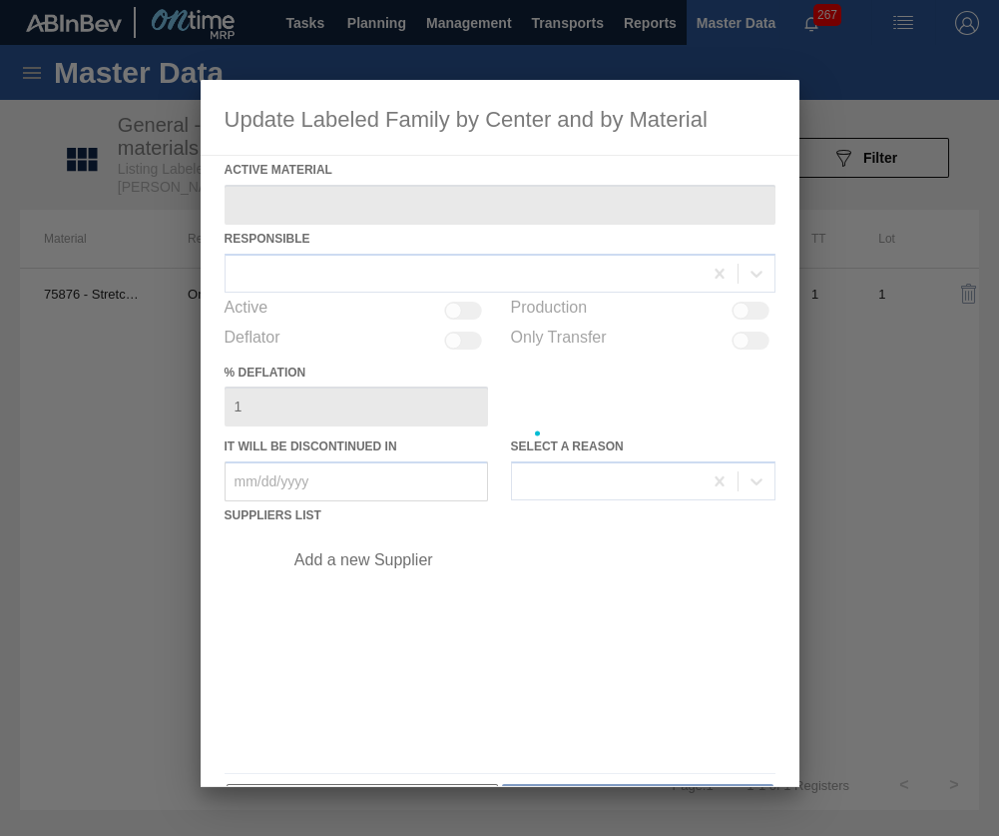
type Material "75876 - Stretchwrap"
checkbox input "true"
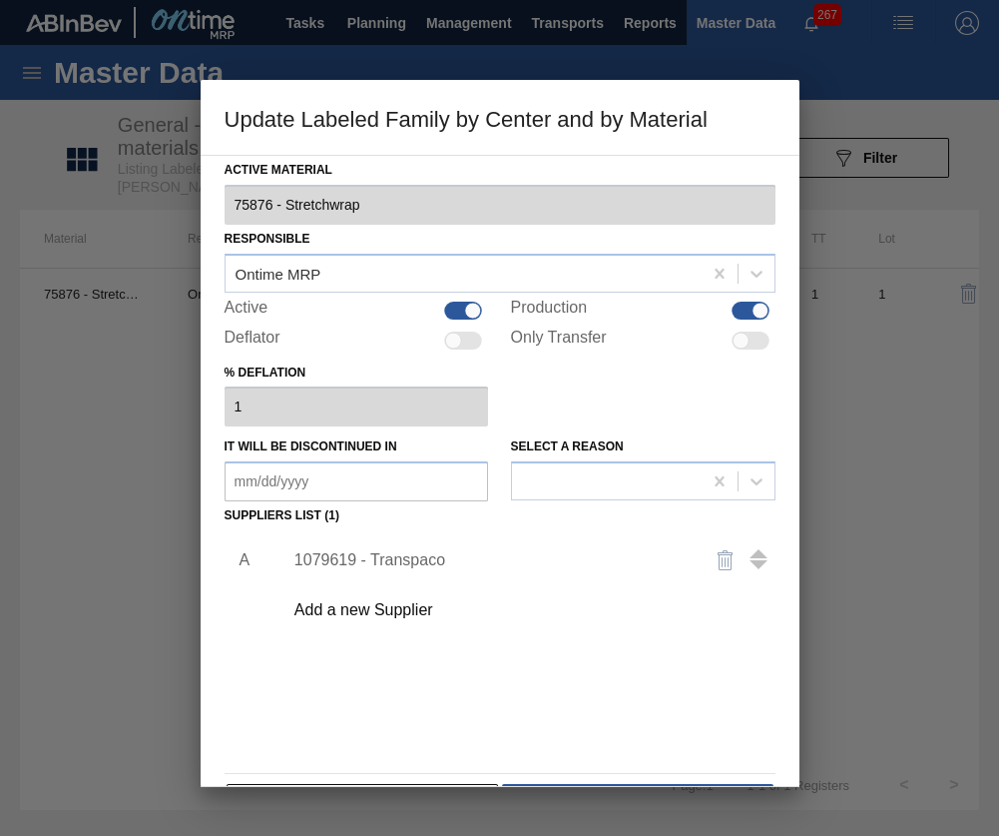
click at [419, 555] on div "1079619 - Transpaco" at bounding box center [490, 560] width 391 height 18
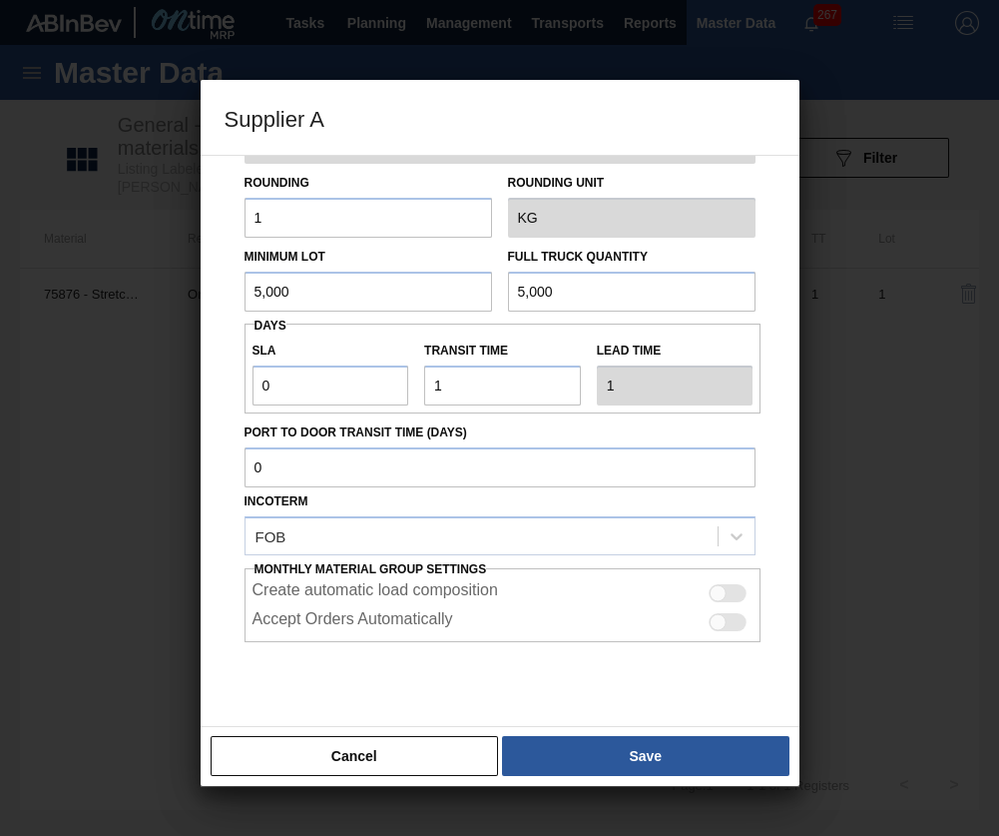
scroll to position [114, 0]
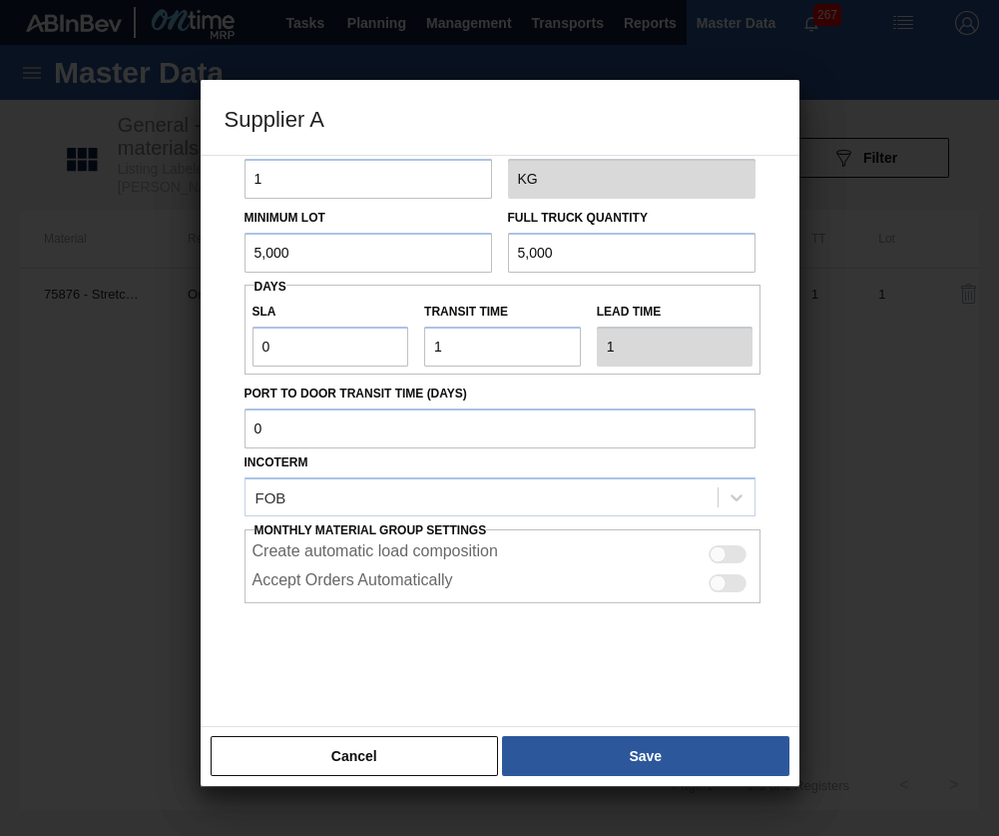
click at [332, 253] on input "5,000" at bounding box center [369, 253] width 248 height 40
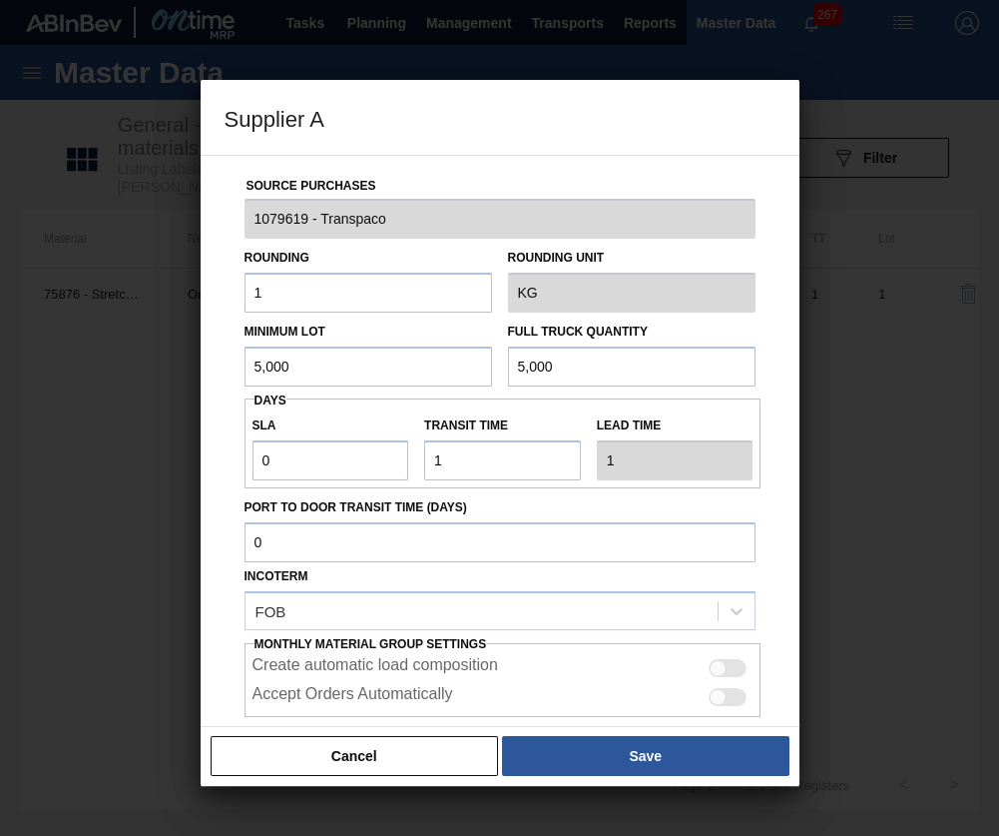
click at [277, 299] on input "1" at bounding box center [369, 293] width 248 height 40
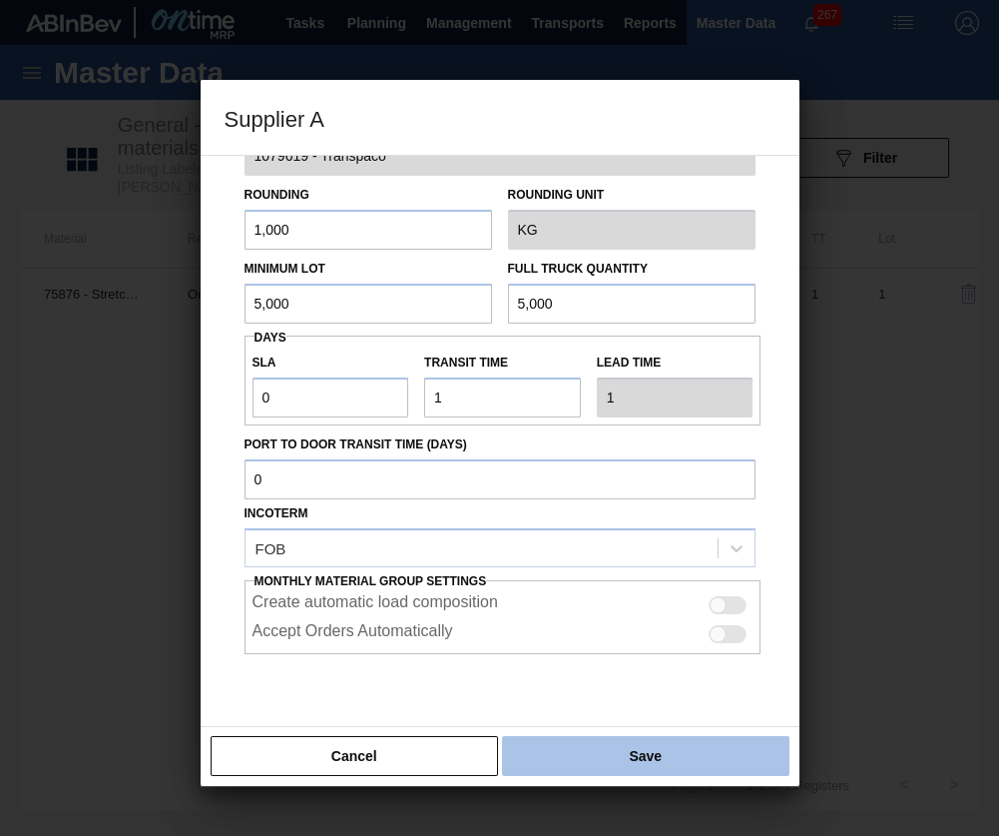
scroll to position [114, 0]
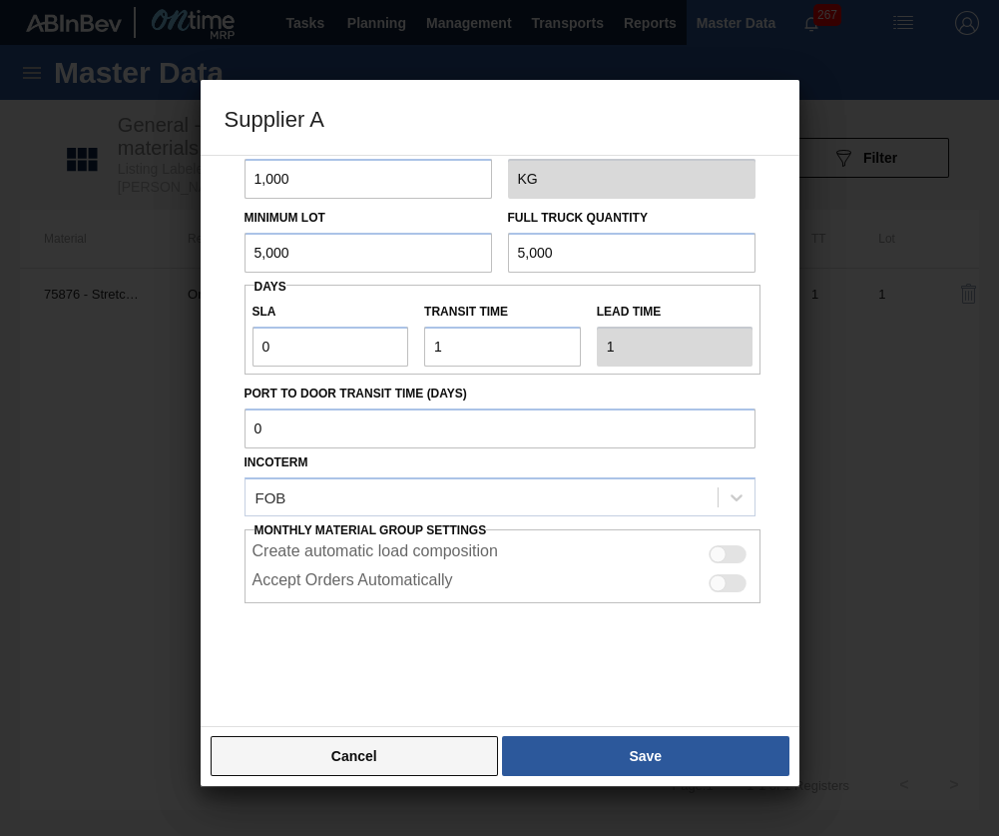
type input "1,000"
click at [383, 752] on button "Cancel" at bounding box center [355, 756] width 289 height 40
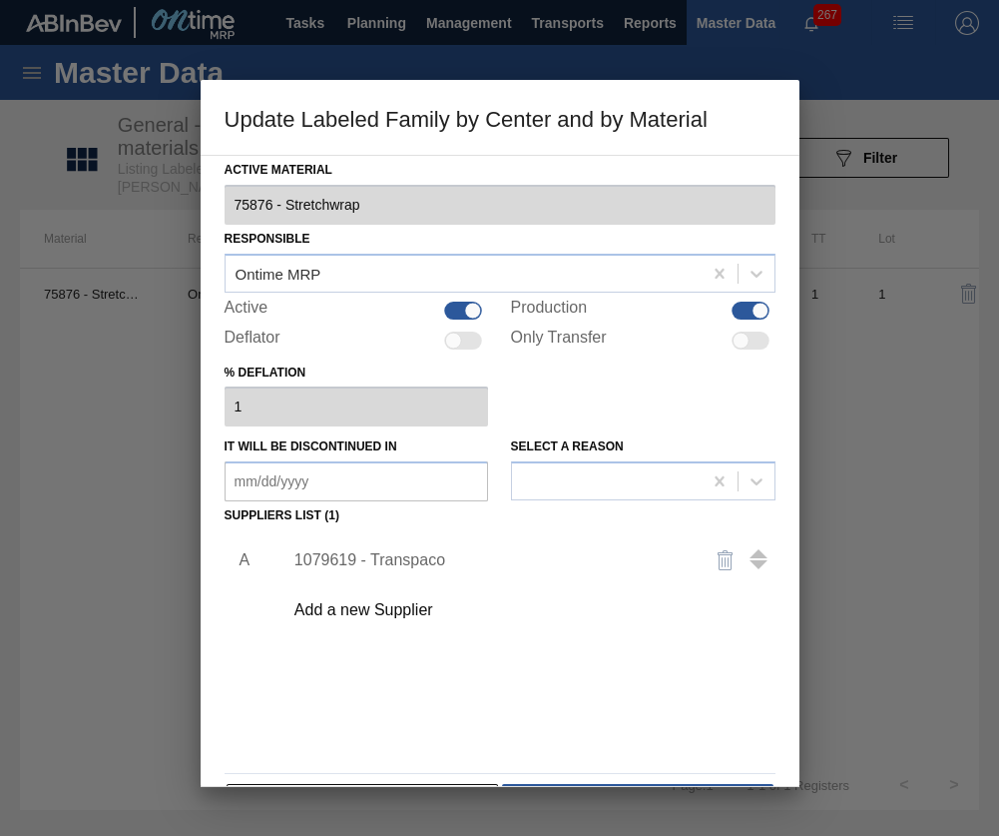
scroll to position [63, 0]
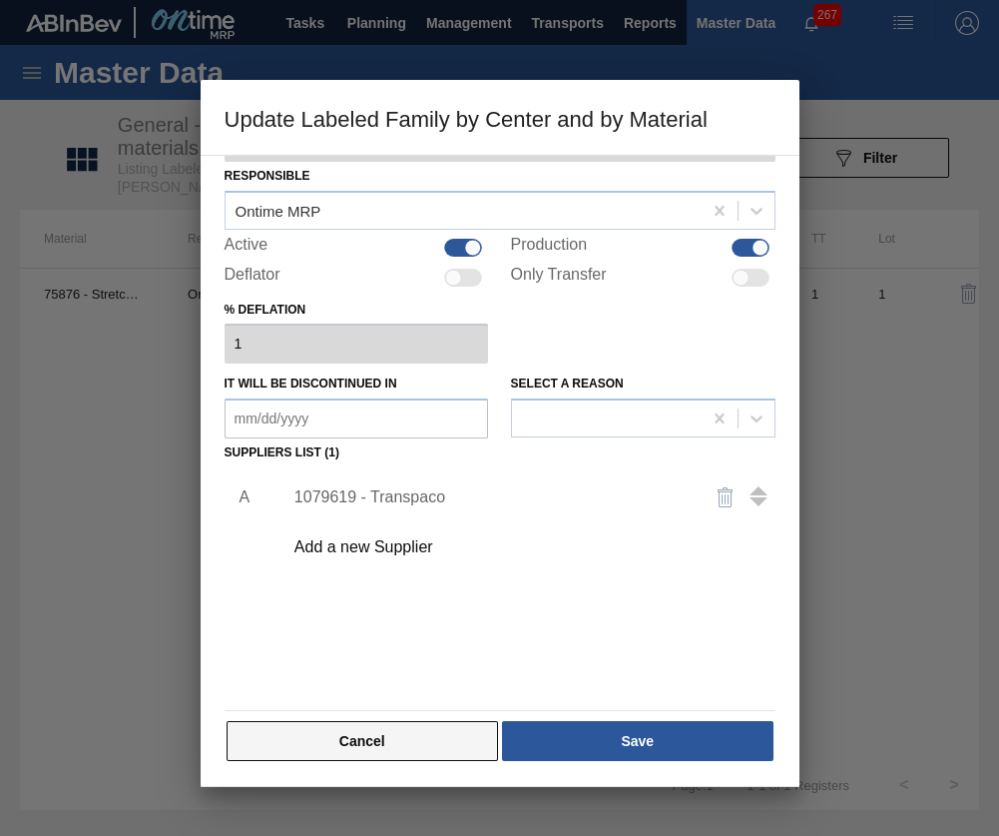
click at [458, 734] on button "Cancel" at bounding box center [363, 741] width 273 height 40
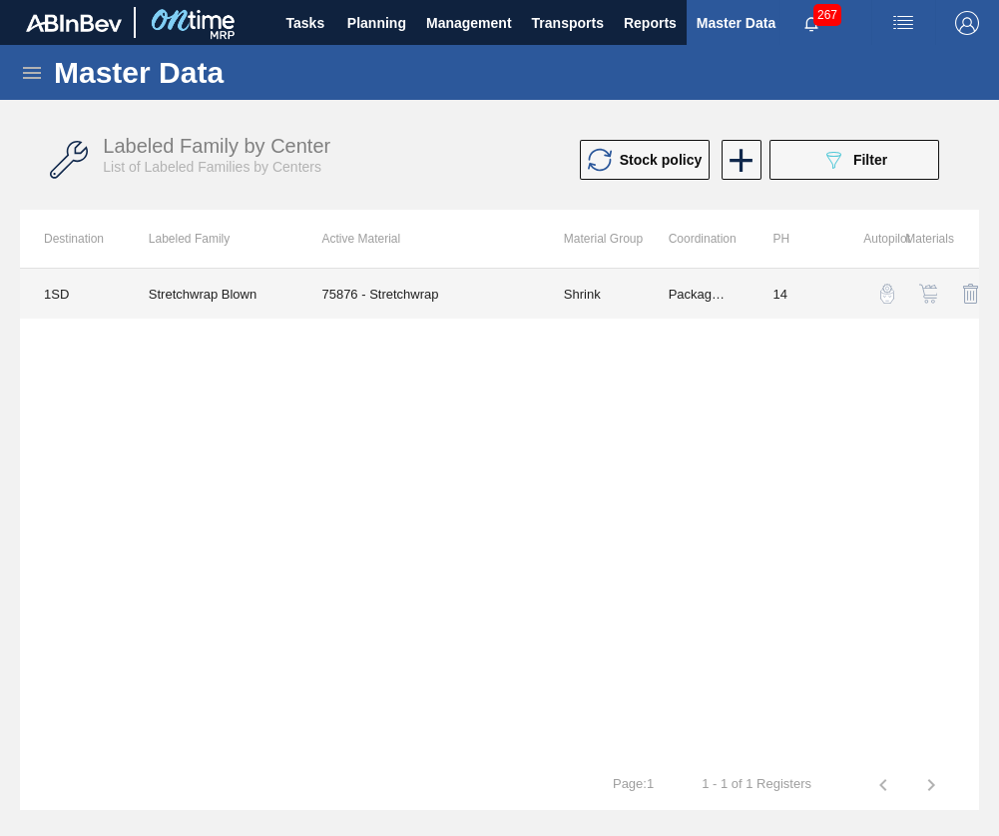
click at [399, 287] on td "75876 - Stretchwrap" at bounding box center [419, 294] width 242 height 50
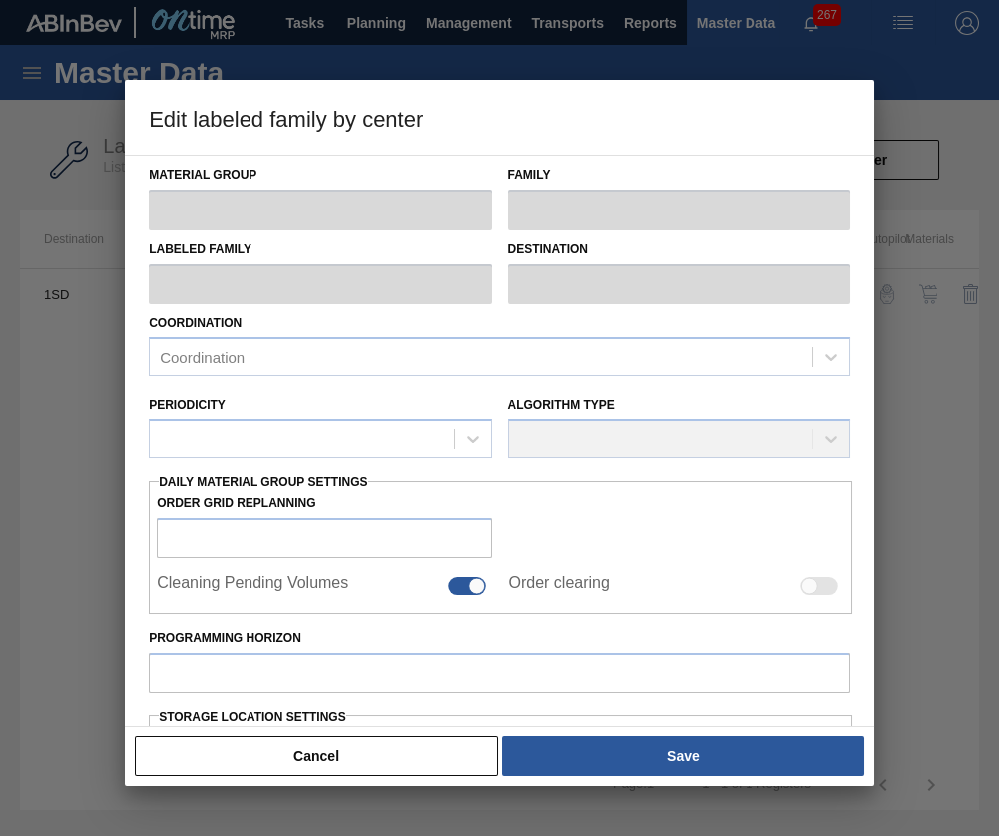
type input "Shrink"
type input "Stretchwrap"
type input "Stretchwrap Blown"
type input "1SD - SAB Rosslyn Brewery"
type input "14"
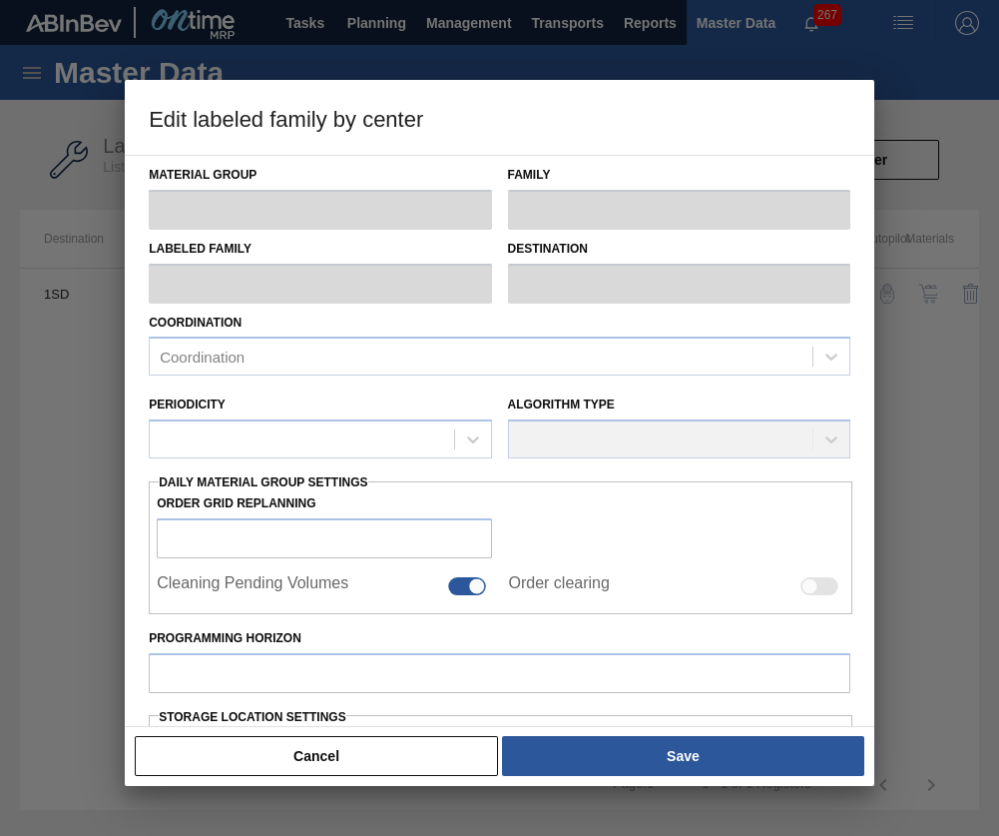
type input "15,000"
type input "65,000"
type input "100"
type input "65,000.000"
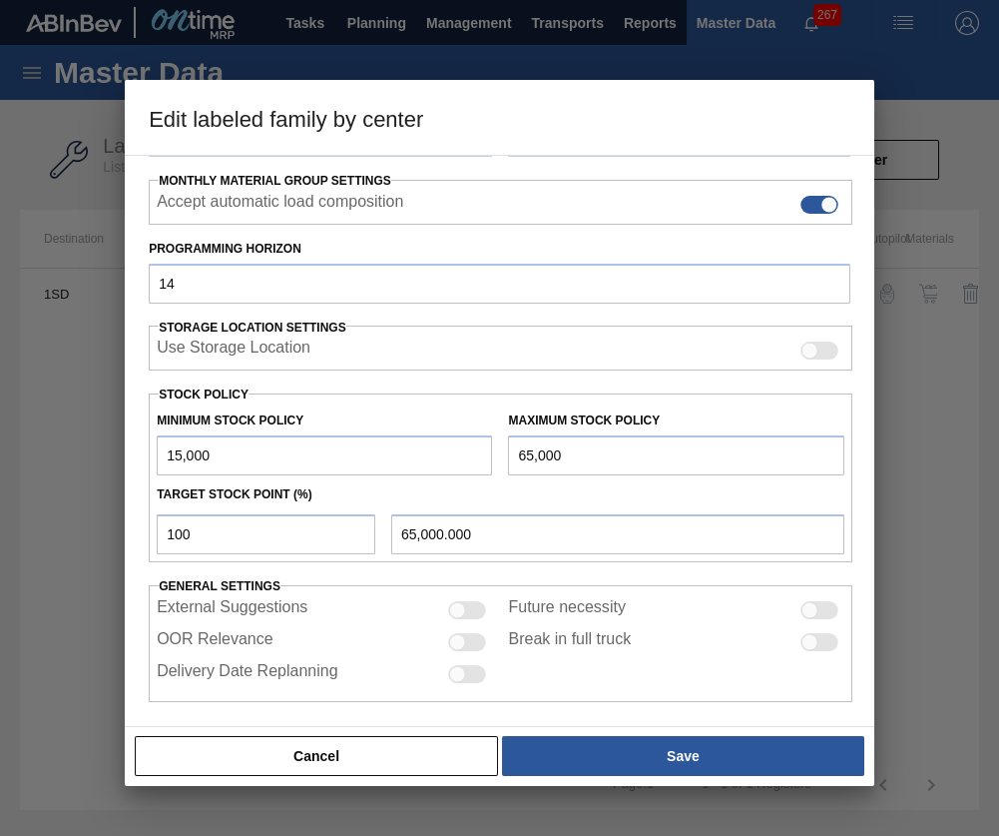
scroll to position [314, 0]
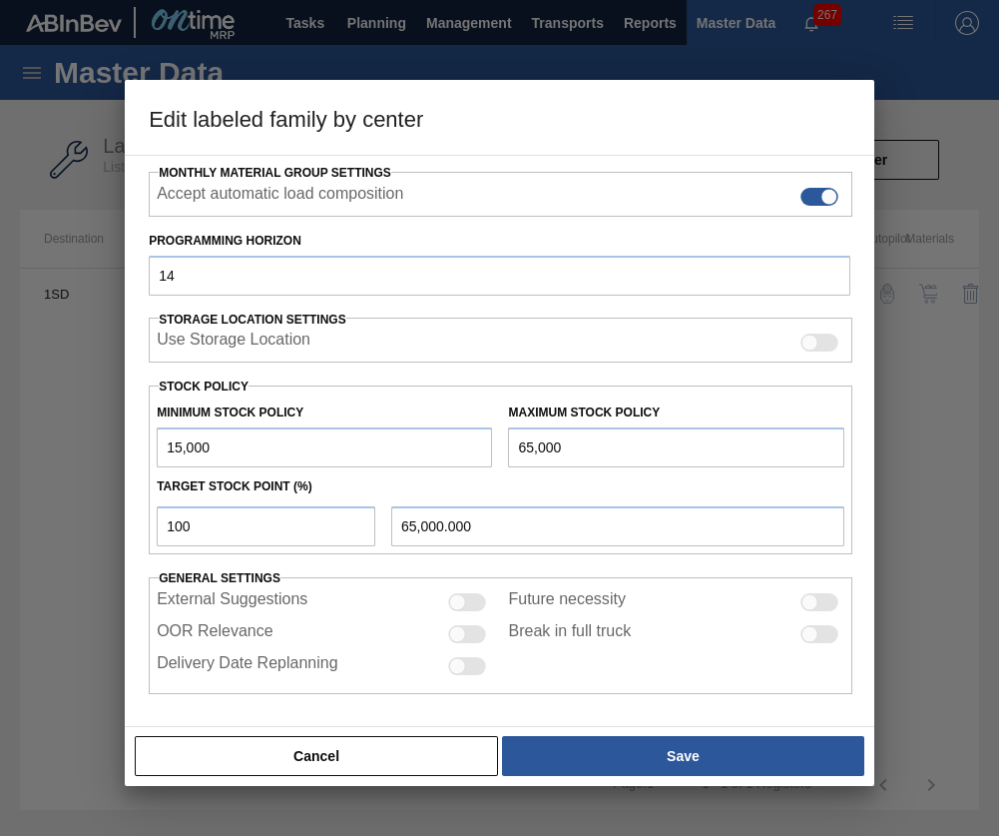
drag, startPoint x: 576, startPoint y: 445, endPoint x: 469, endPoint y: 450, distance: 106.9
click at [469, 450] on div "Minimum Stock Policy 15,000 Maximum Stock Policy 65,000" at bounding box center [501, 430] width 704 height 74
type input "3"
type input "3.000"
type input "30"
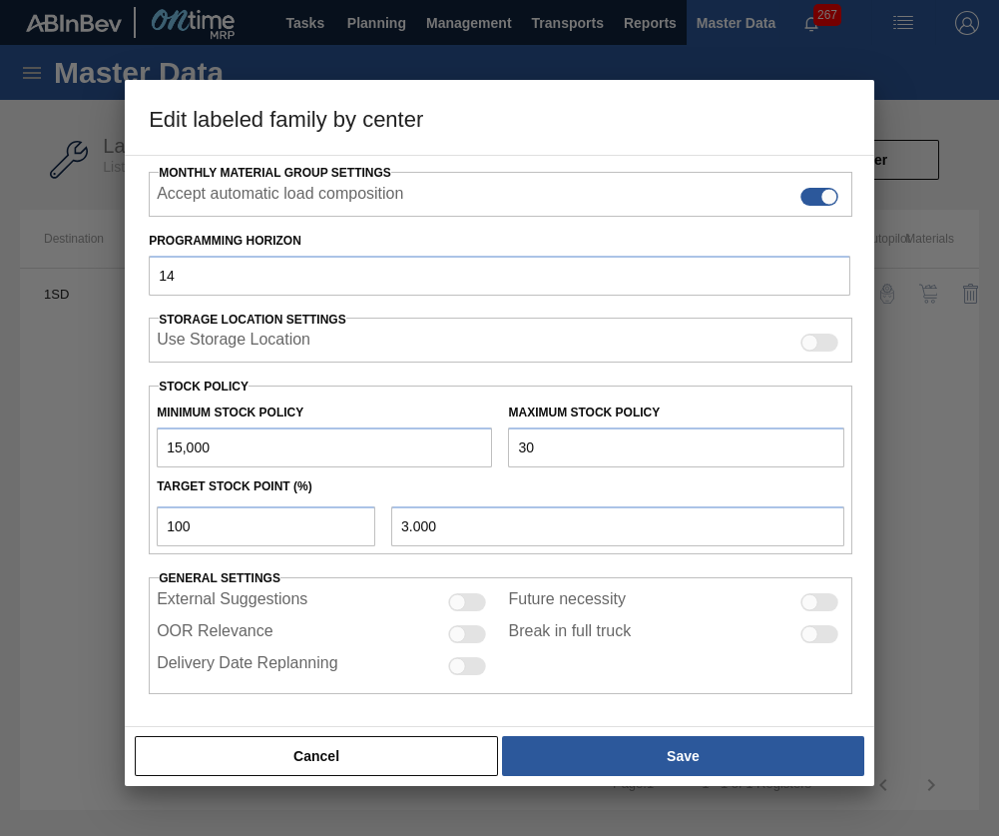
type input "30.000"
type input "300"
type input "300.000"
type input "3,000"
type input "3,000.000"
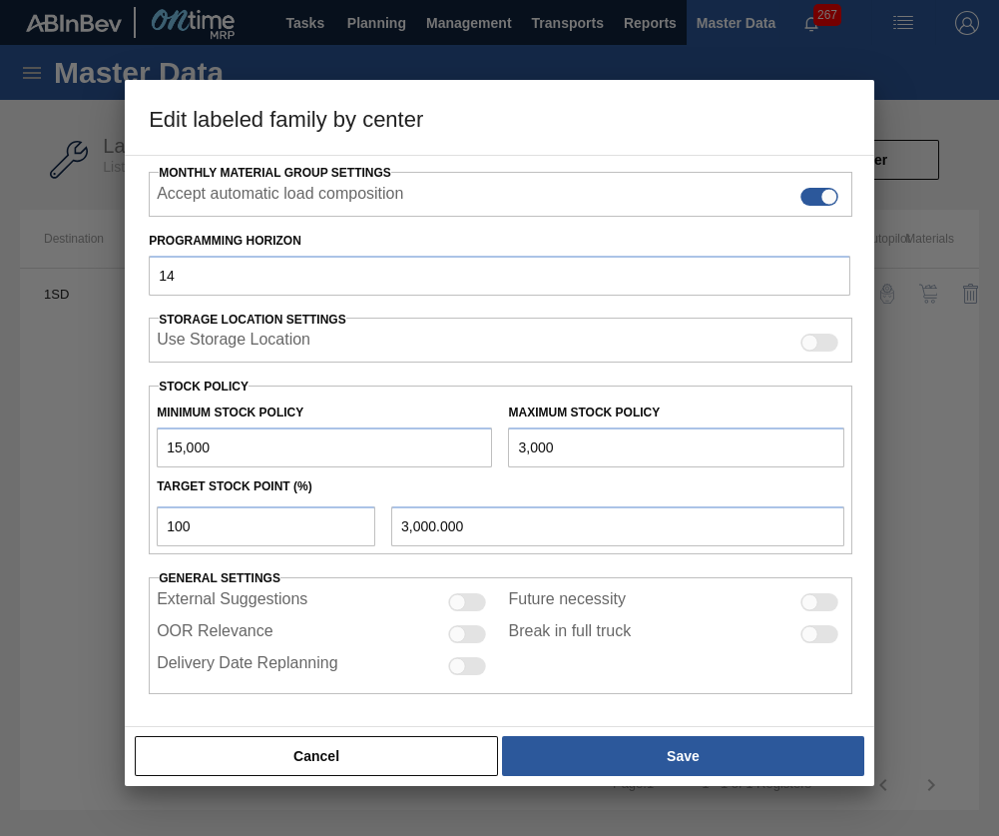
type input "30,000"
type input "30,000.000"
drag, startPoint x: 573, startPoint y: 446, endPoint x: 409, endPoint y: 435, distance: 164.1
click at [409, 435] on div "Minimum Stock Policy 15,000 Maximum Stock Policy 30,000" at bounding box center [501, 430] width 704 height 74
type input "6"
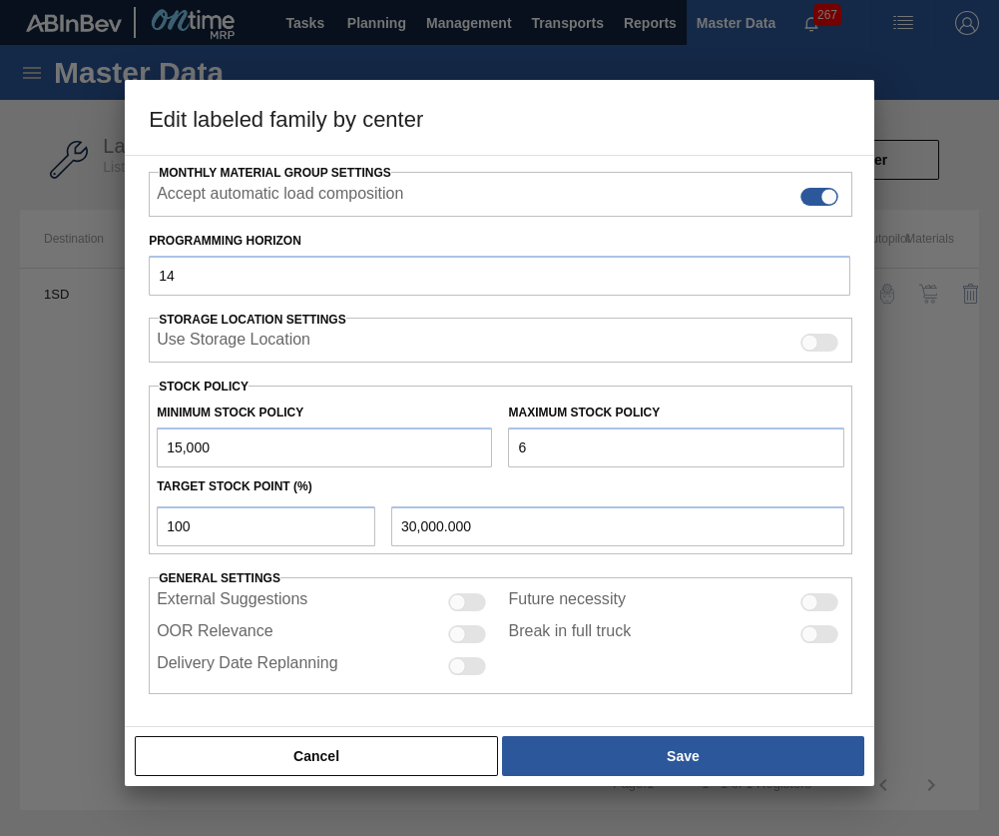
type input "6.000"
type input "65"
type input "65.000"
type input "650"
type input "650.000"
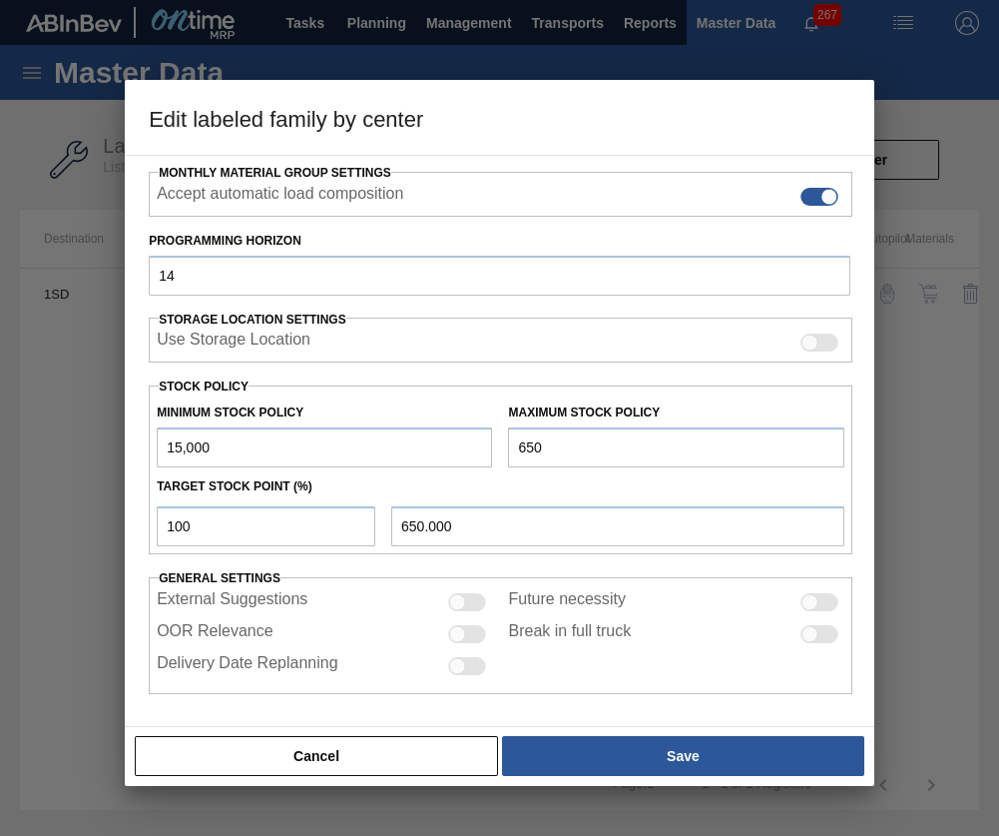
type input "6,500"
type input "6,500.000"
type input "65,000"
type input "65,000.000"
drag, startPoint x: 188, startPoint y: 534, endPoint x: -390, endPoint y: 628, distance: 585.6
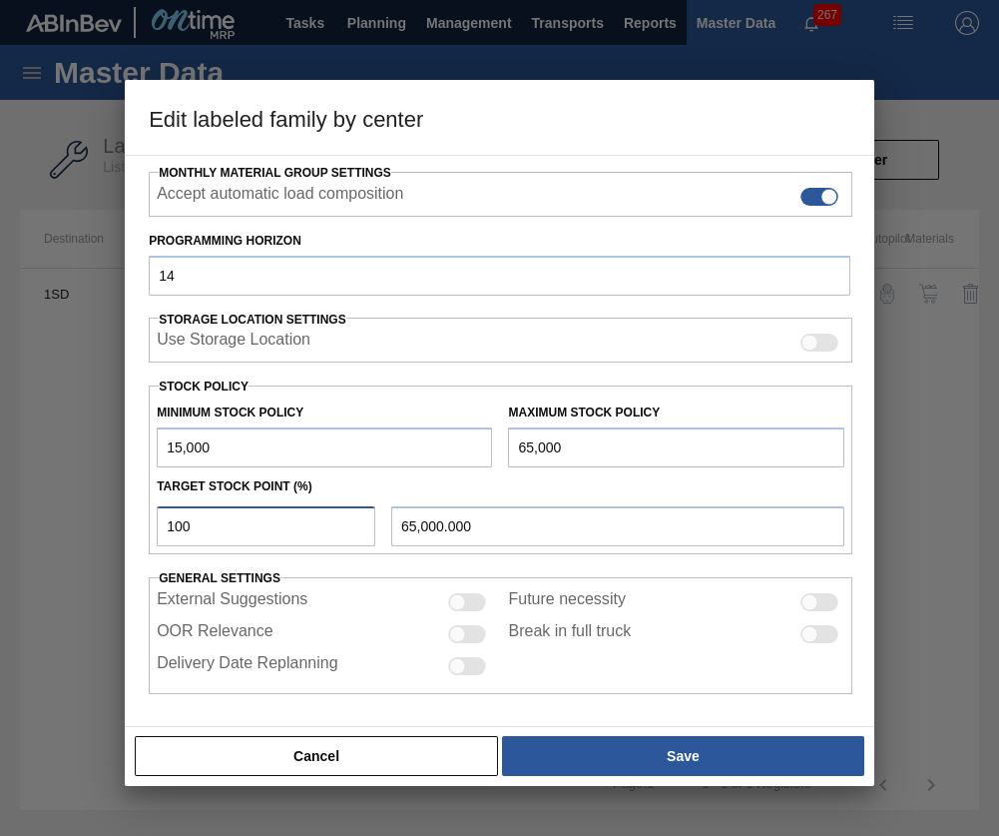
click at [0, 0] on html "Tasks Planning Management Transports Reports Master Data Karabo 267 Mark all as…" at bounding box center [499, 0] width 999 height 0
type input "0"
type input "15,000.000"
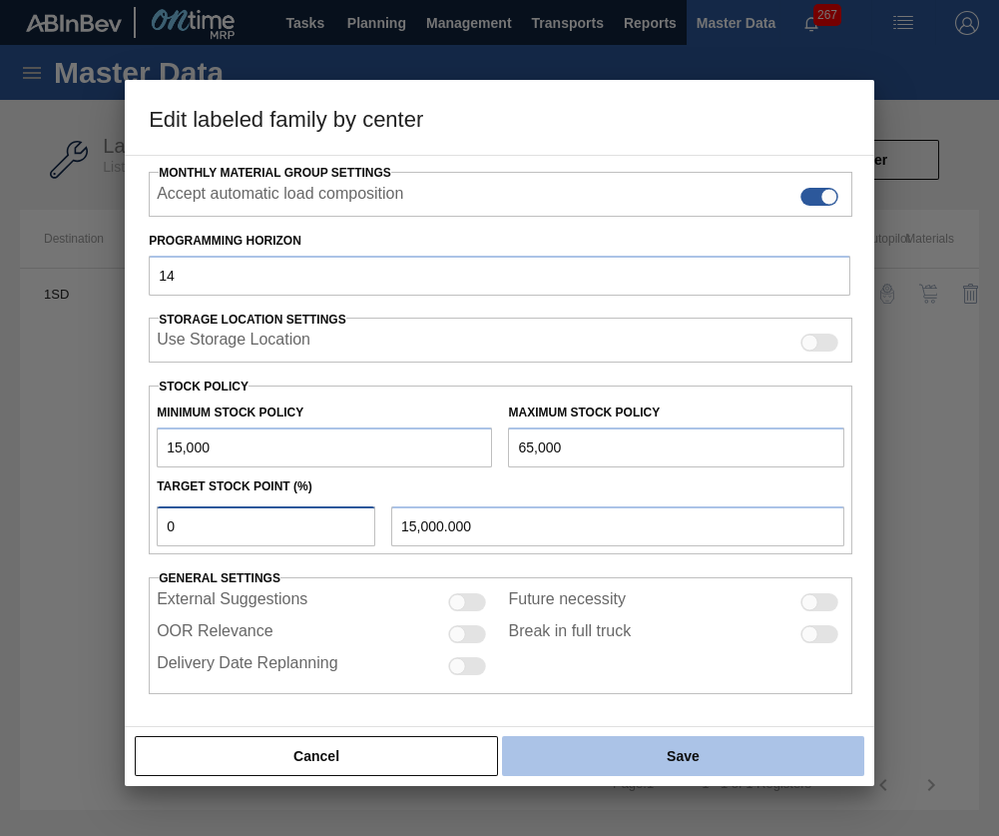
type input "0"
click at [645, 737] on button "Save" at bounding box center [683, 756] width 362 height 40
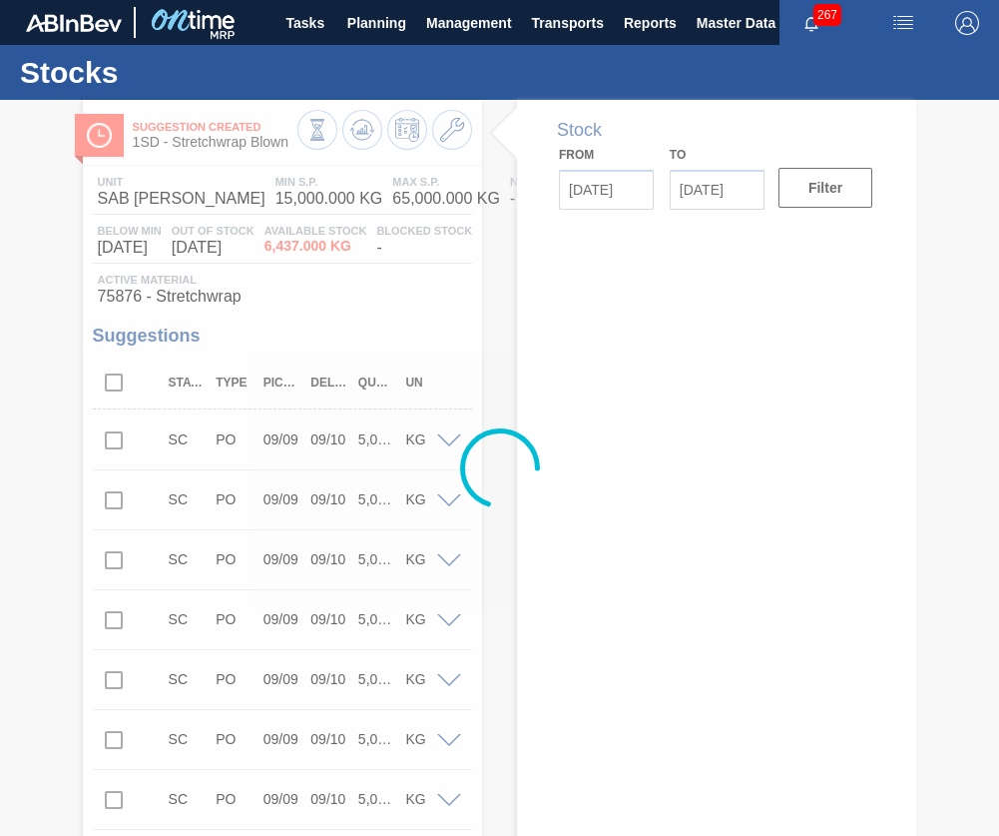
type input "[DATE]"
type input "09/22/2025"
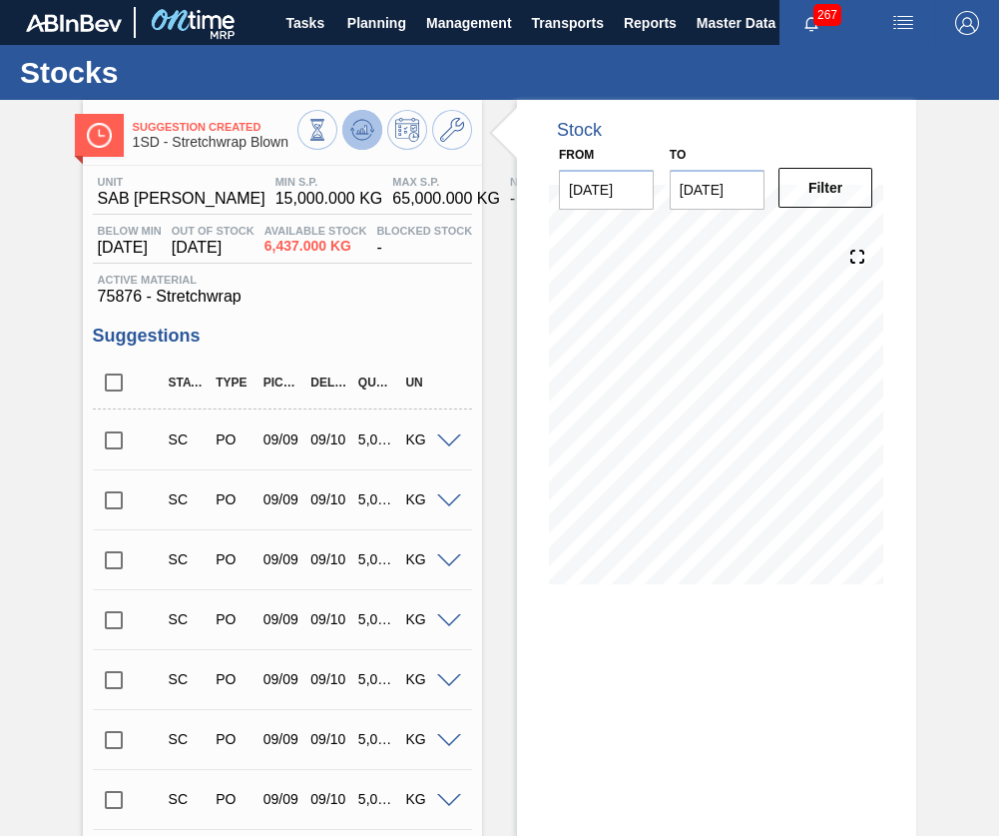
click at [362, 124] on icon at bounding box center [362, 130] width 24 height 24
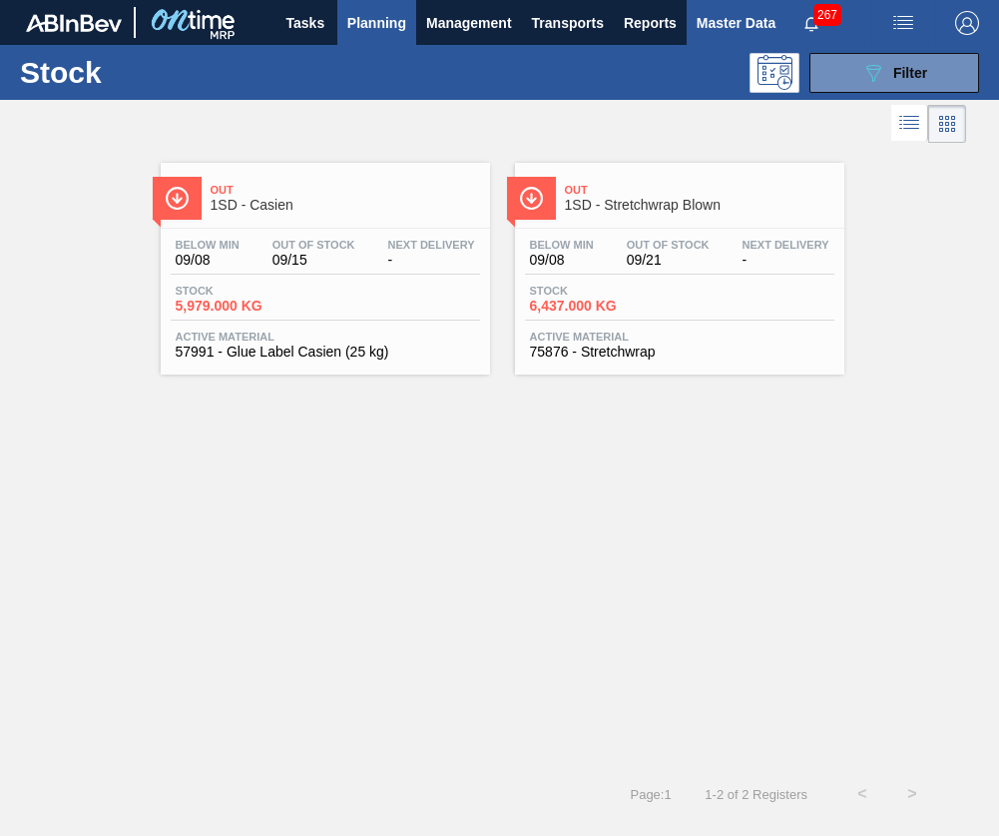
click at [728, 15] on span "Master Data" at bounding box center [736, 23] width 79 height 24
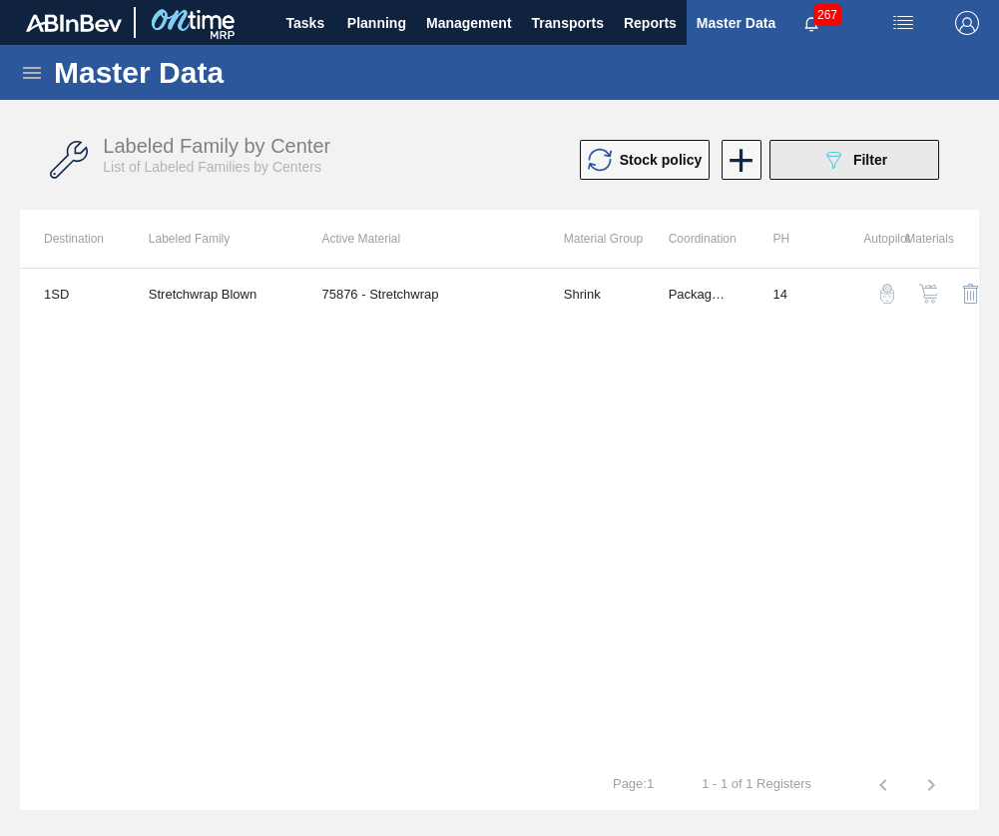
click at [832, 168] on icon "089F7B8B-B2A5-4AFE-B5C0-19BA573D28AC" at bounding box center [834, 160] width 24 height 24
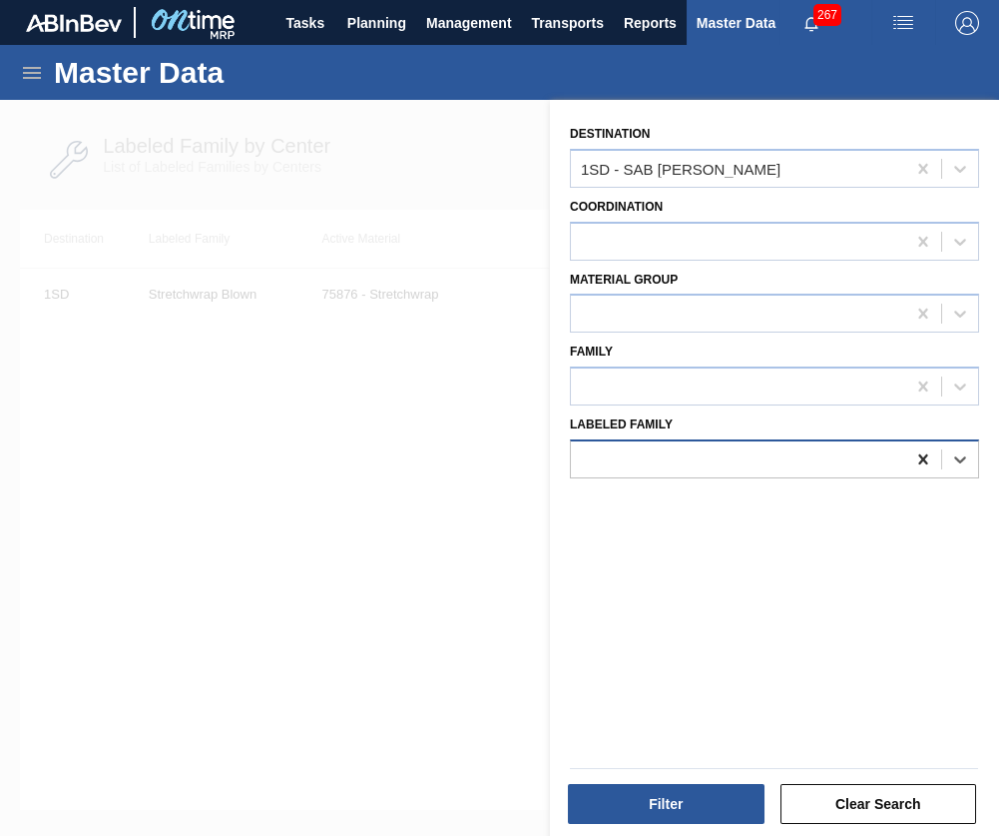
click at [920, 456] on icon at bounding box center [923, 459] width 20 height 20
type Family "casie"
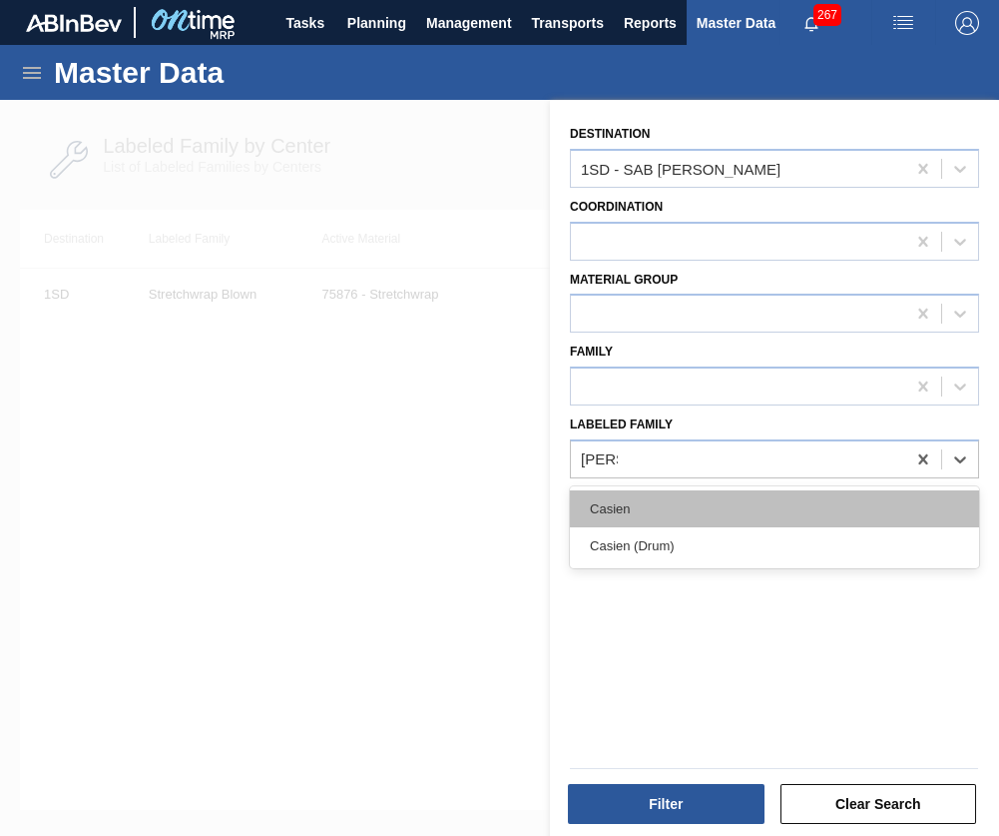
click at [778, 494] on div "Casien" at bounding box center [774, 508] width 409 height 37
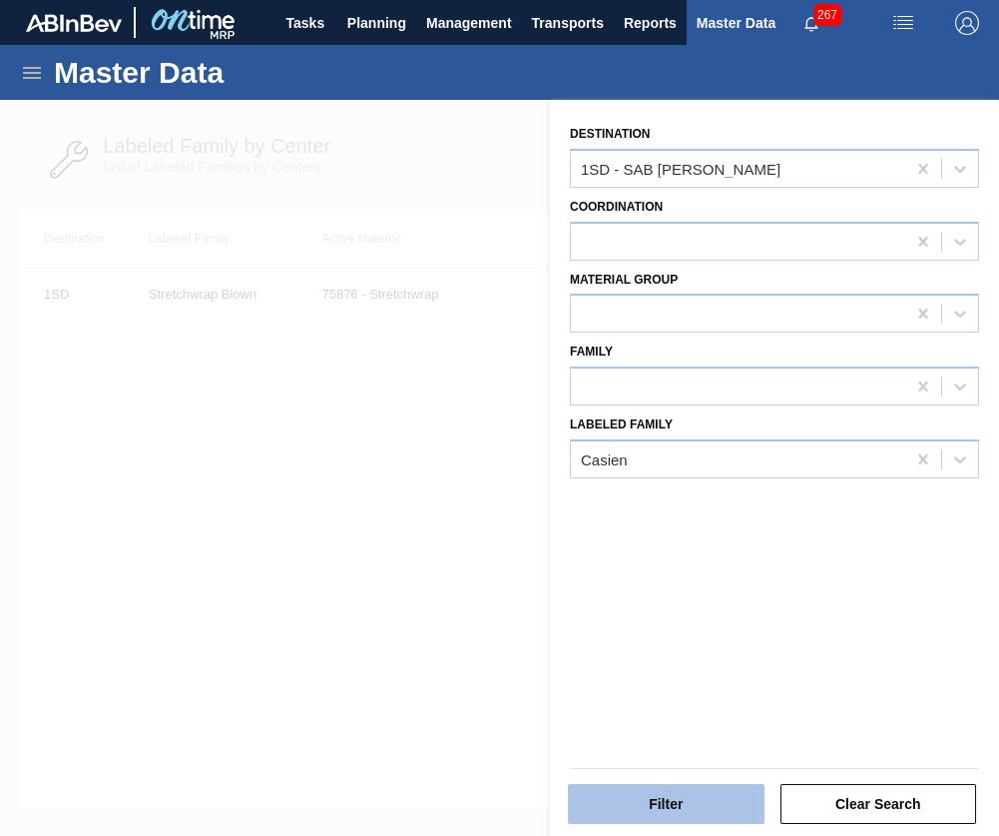
click at [683, 792] on button "Filter" at bounding box center [666, 804] width 197 height 40
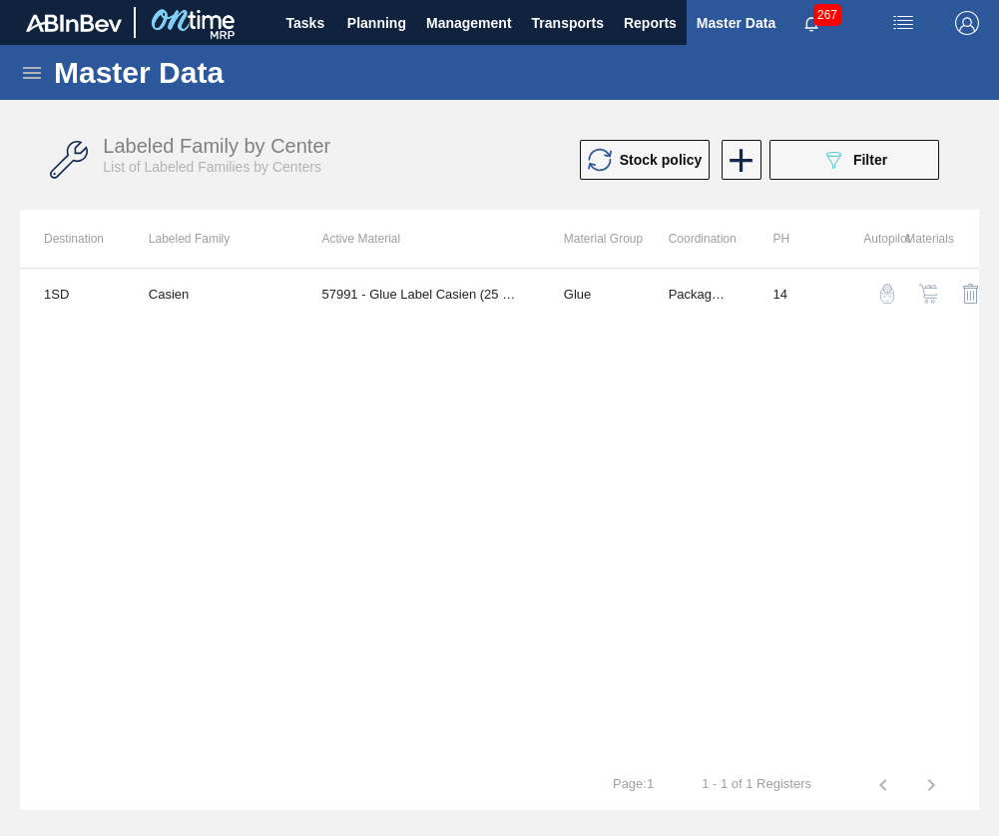
click at [928, 290] on img "button" at bounding box center [929, 294] width 20 height 20
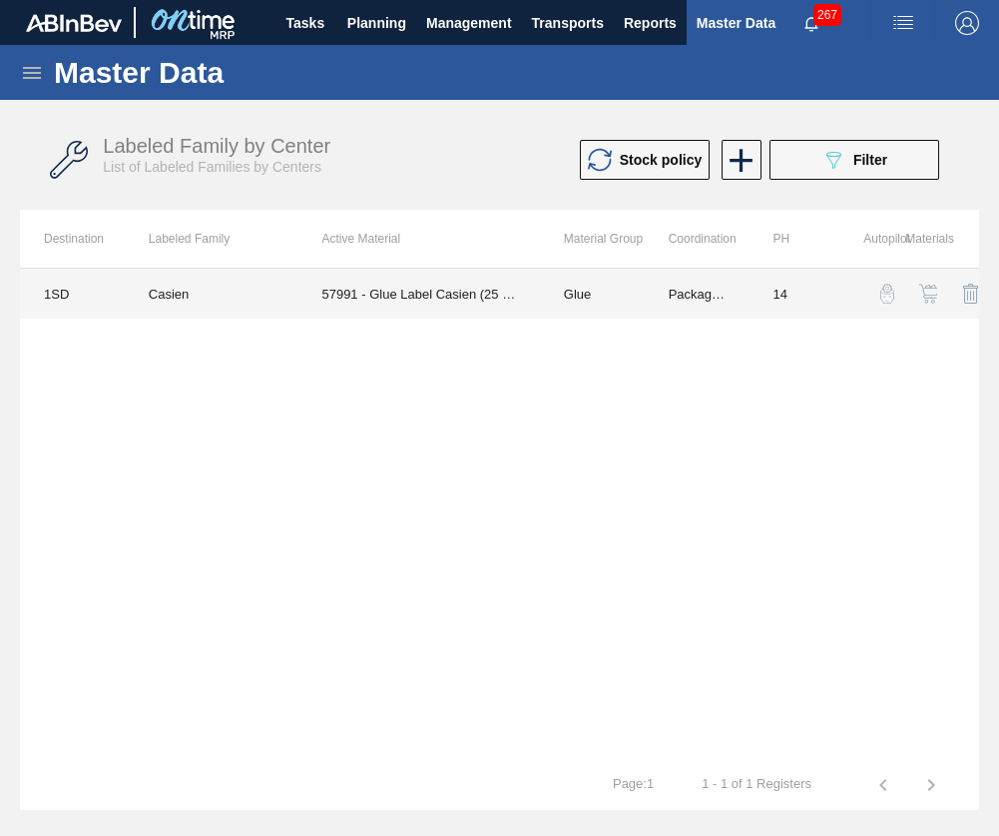
click at [398, 299] on td "57991 - Glue Label Casien (25 kg)" at bounding box center [419, 294] width 242 height 50
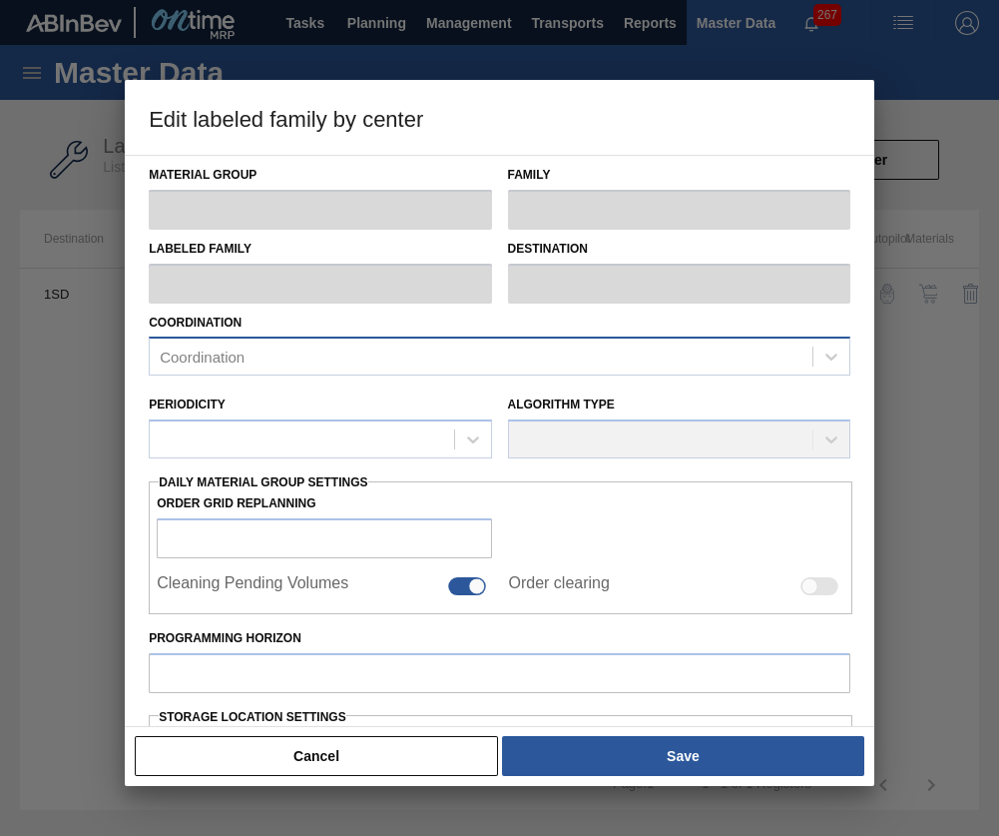
type input "Glue"
type input "Label Glue"
type input "Casien"
type input "1SD - SAB Rosslyn Brewery"
type input "14"
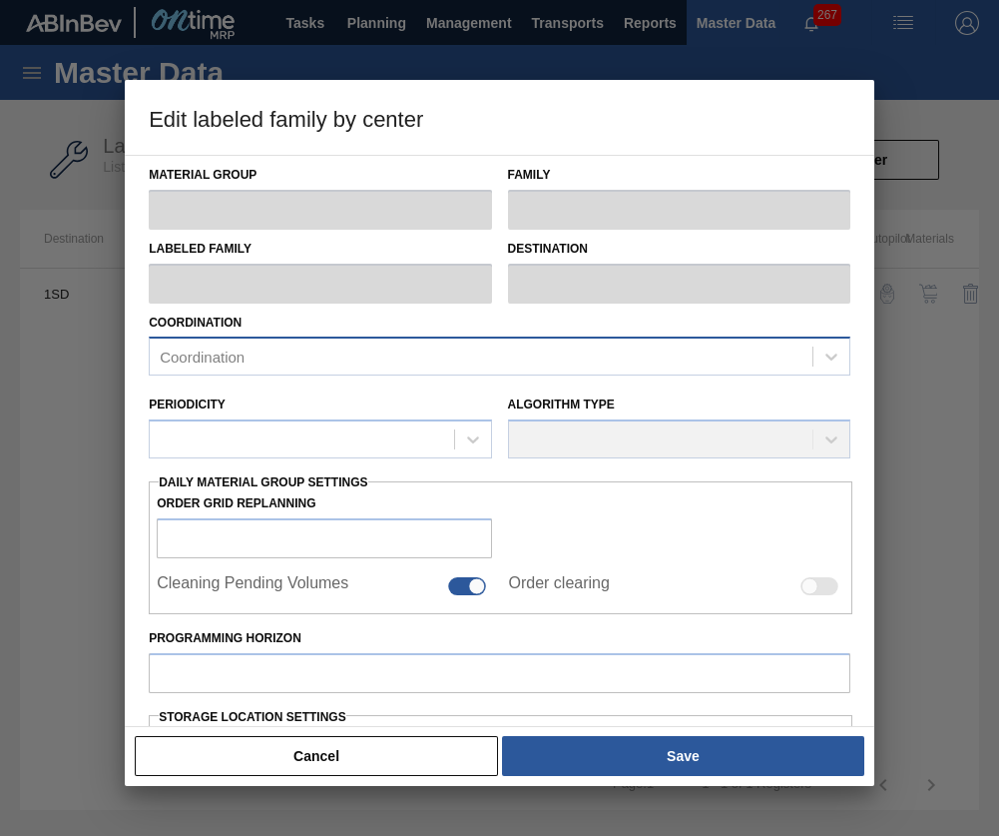
type input "2,207,539"
type input "4,152,799"
type input "100"
type input "4,152,799.000"
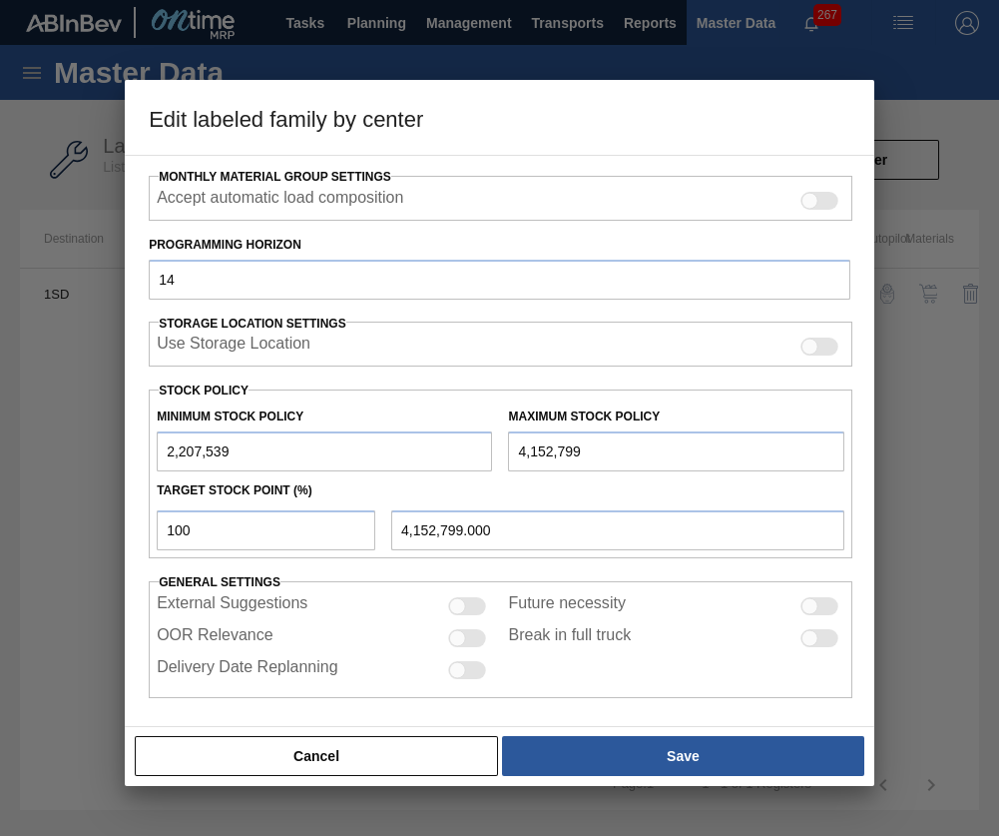
scroll to position [314, 0]
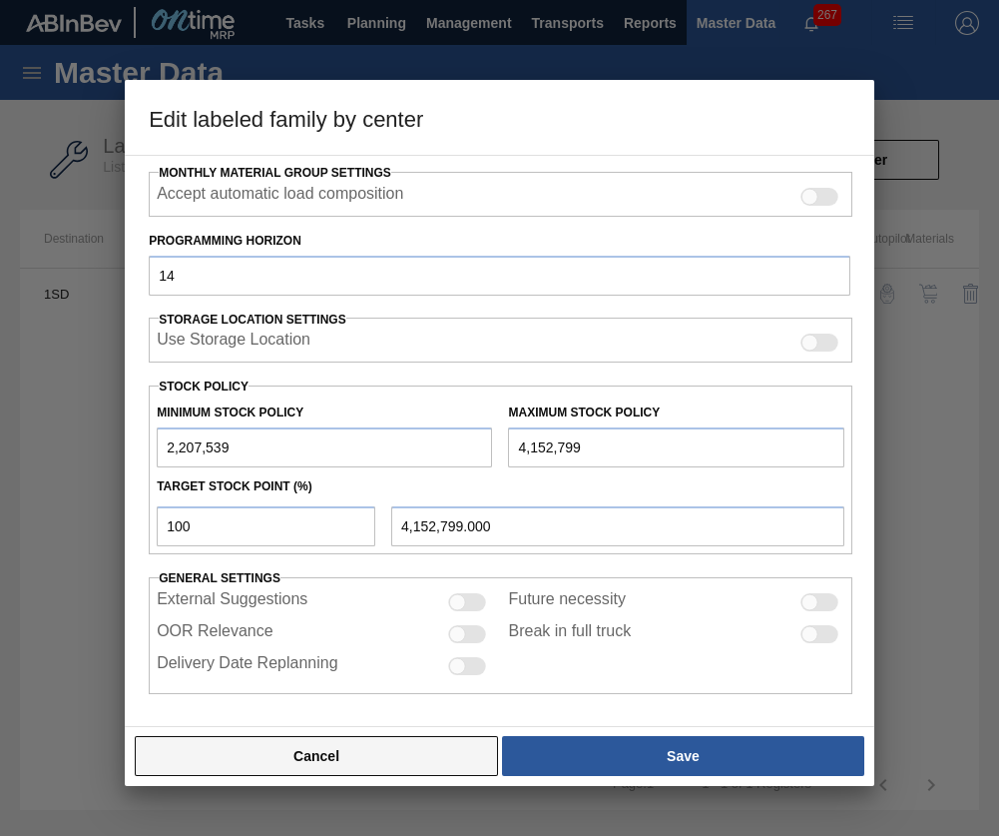
click at [460, 756] on button "Cancel" at bounding box center [316, 756] width 363 height 40
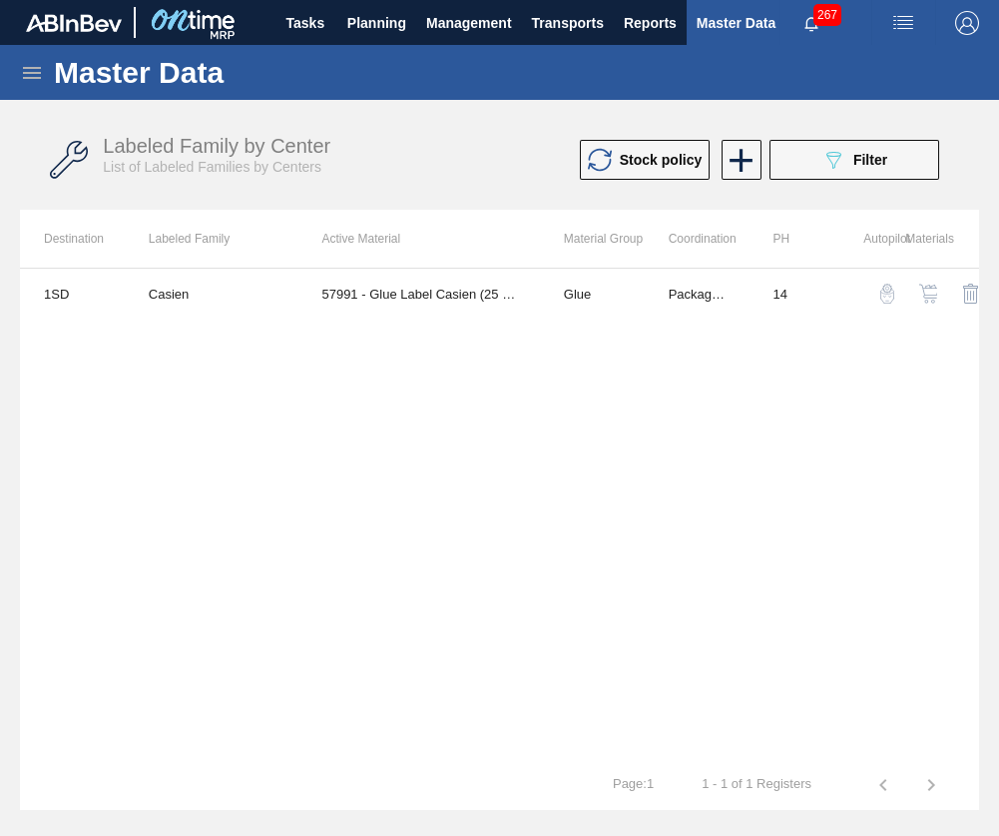
click at [930, 300] on img "button" at bounding box center [929, 294] width 20 height 20
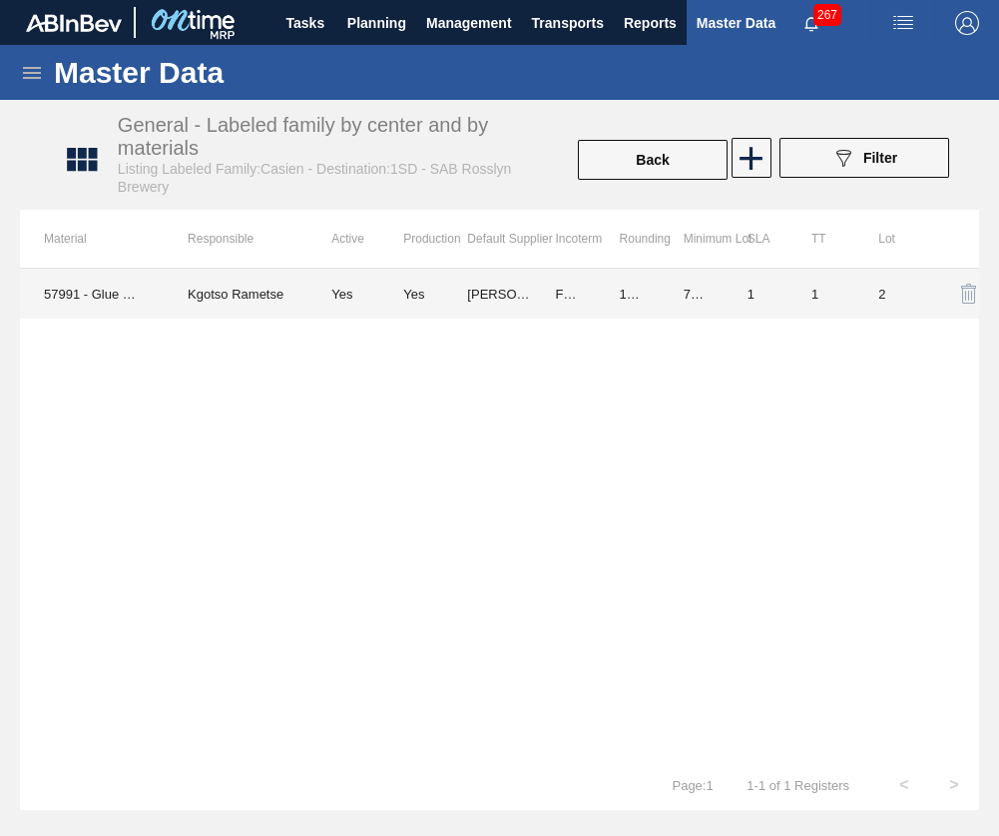
click at [755, 300] on td "1" at bounding box center [756, 294] width 64 height 50
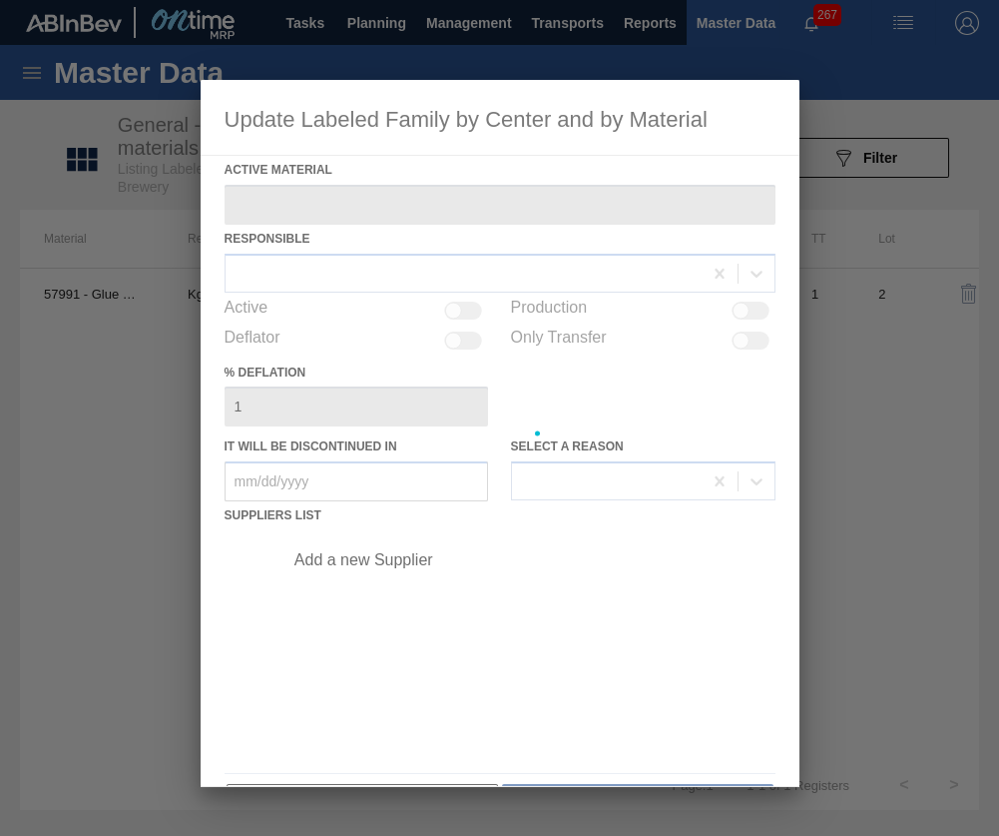
type Material "57991 - Glue Label Casien (25 kg)"
checkbox input "true"
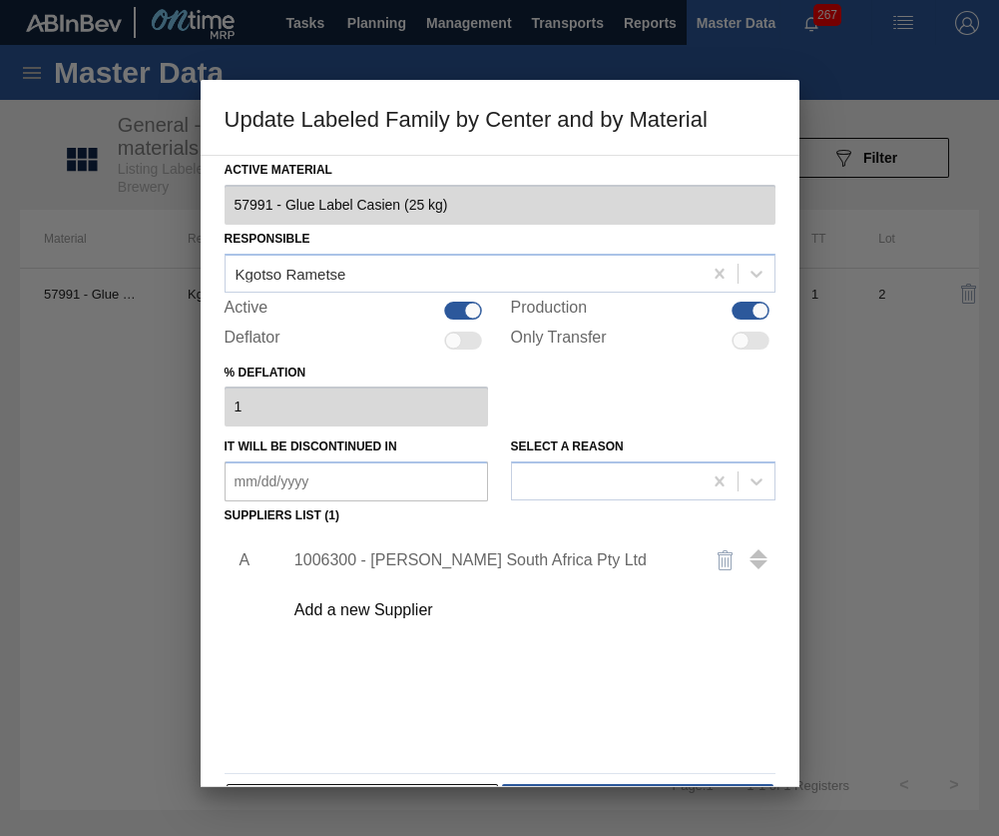
click at [423, 556] on div "1006300 - Henkel South Africa Pty Ltd" at bounding box center [490, 560] width 391 height 18
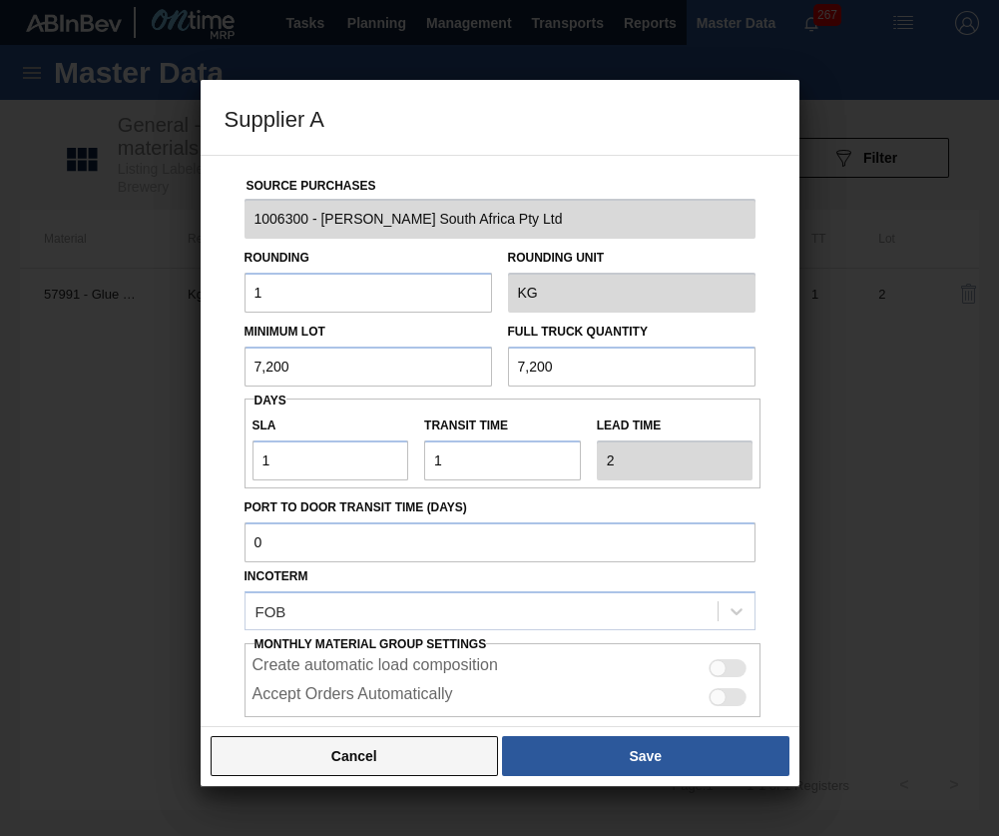
click at [387, 737] on button "Cancel" at bounding box center [355, 756] width 289 height 40
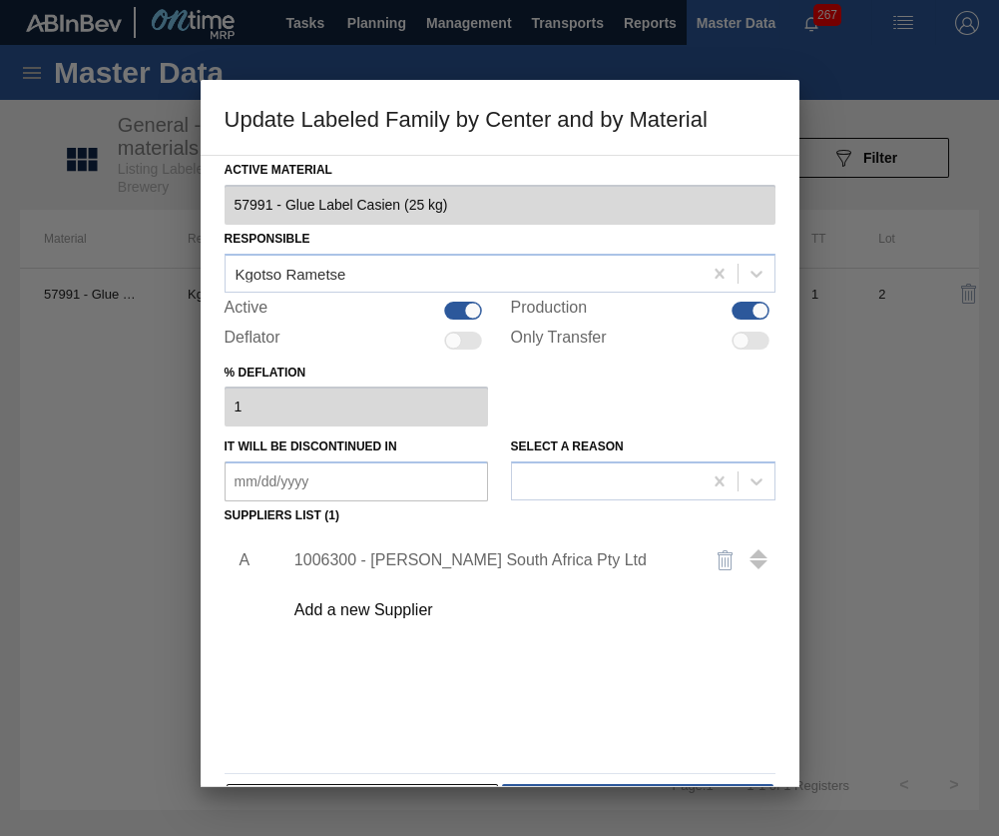
scroll to position [63, 0]
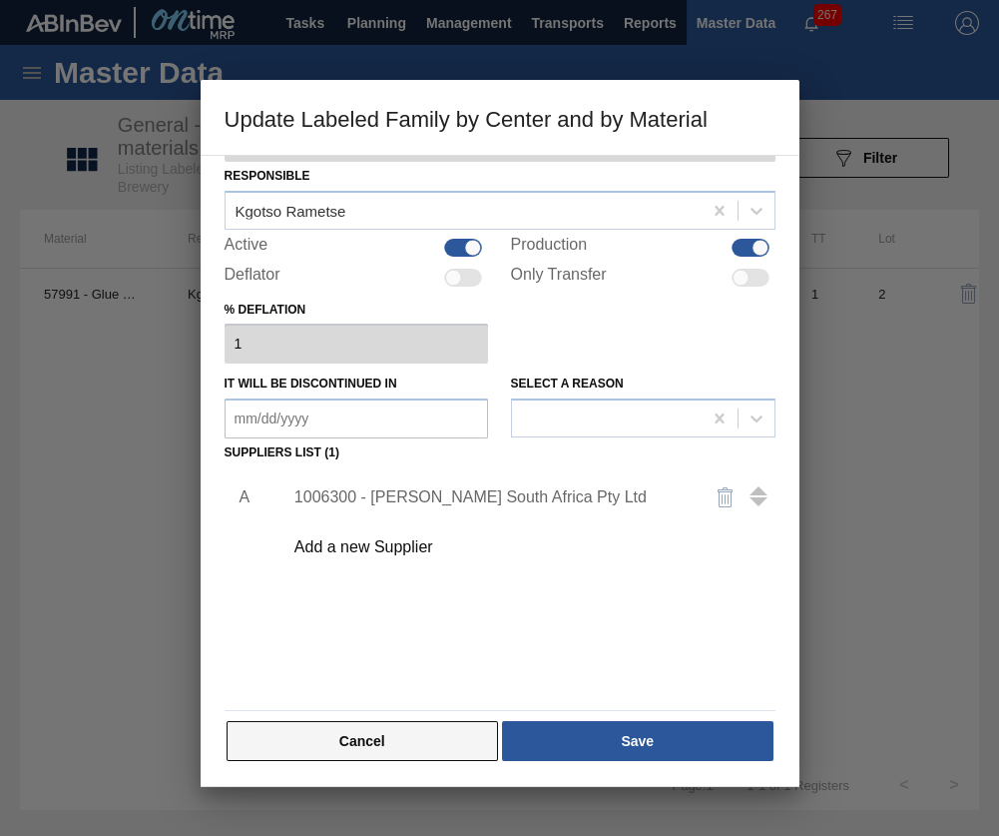
click at [423, 743] on button "Cancel" at bounding box center [363, 741] width 273 height 40
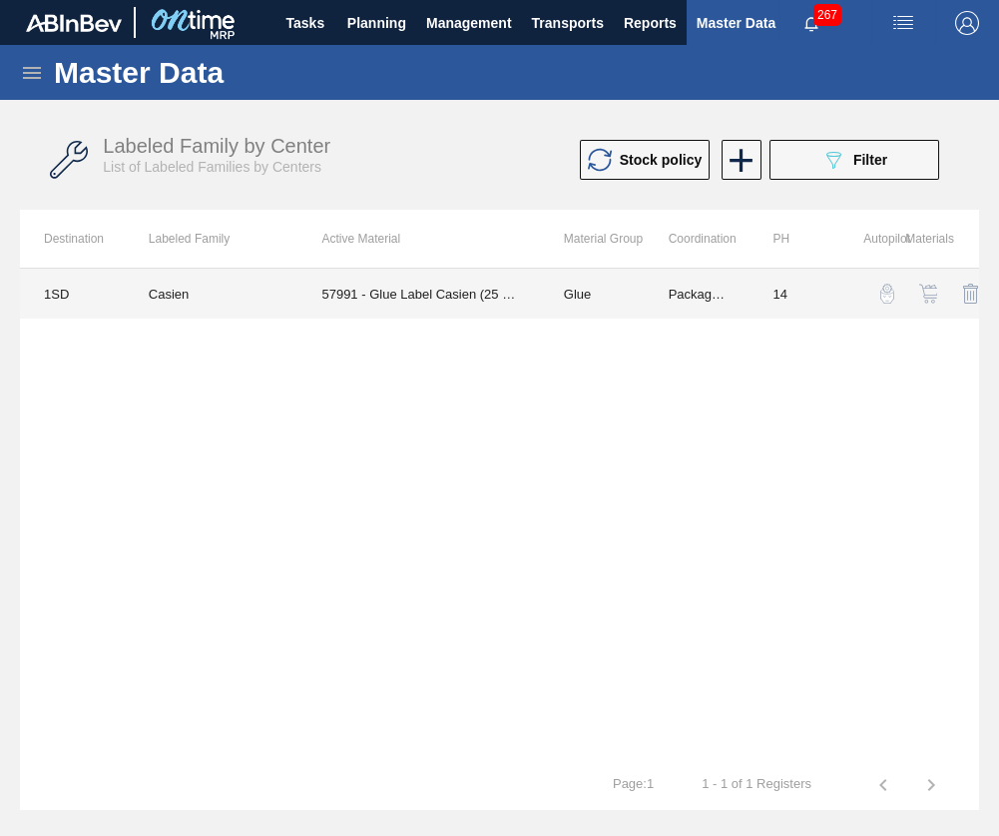
click at [477, 298] on td "57991 - Glue Label Casien (25 kg)" at bounding box center [419, 294] width 242 height 50
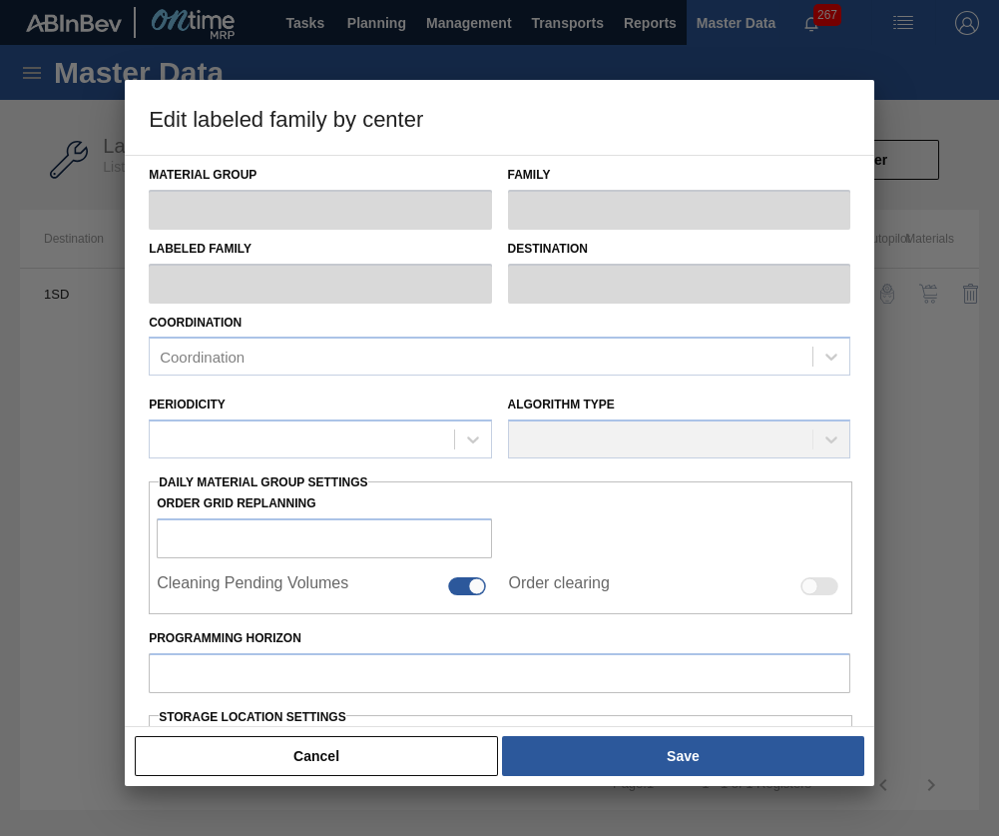
type input "Glue"
type input "Label Glue"
type input "Casien"
type input "1SD - SAB Rosslyn Brewery"
type input "14"
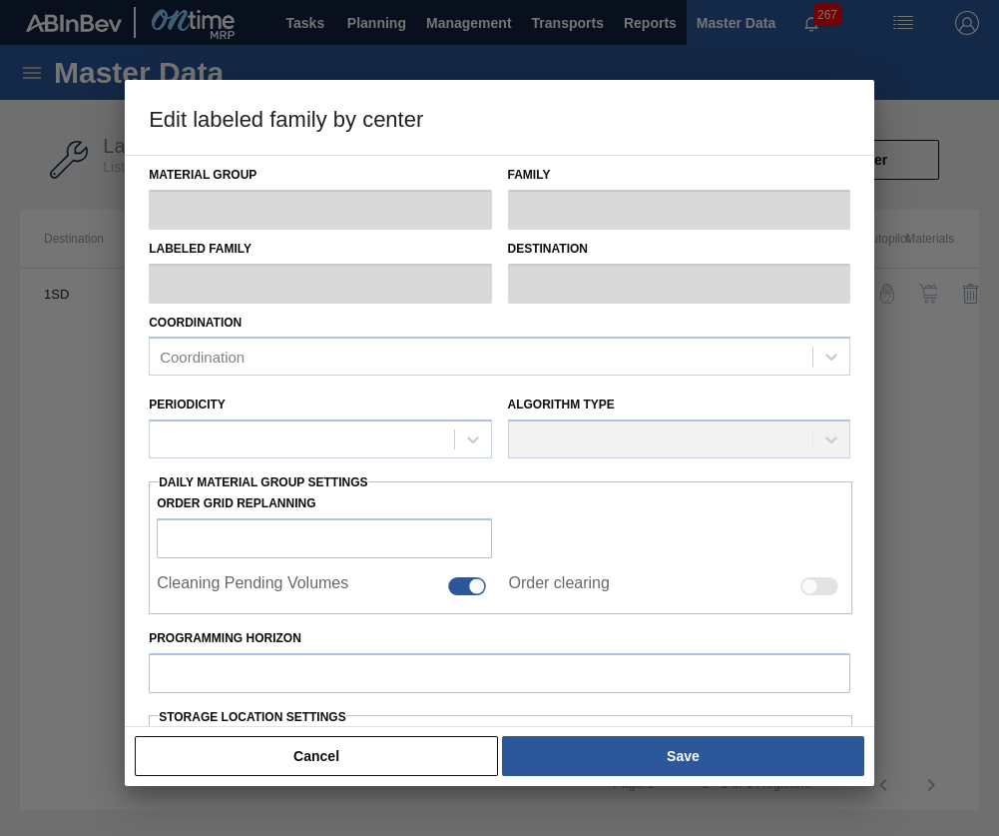
type input "2,207,539"
type input "4,152,799"
type input "100"
type input "4,152,799.000"
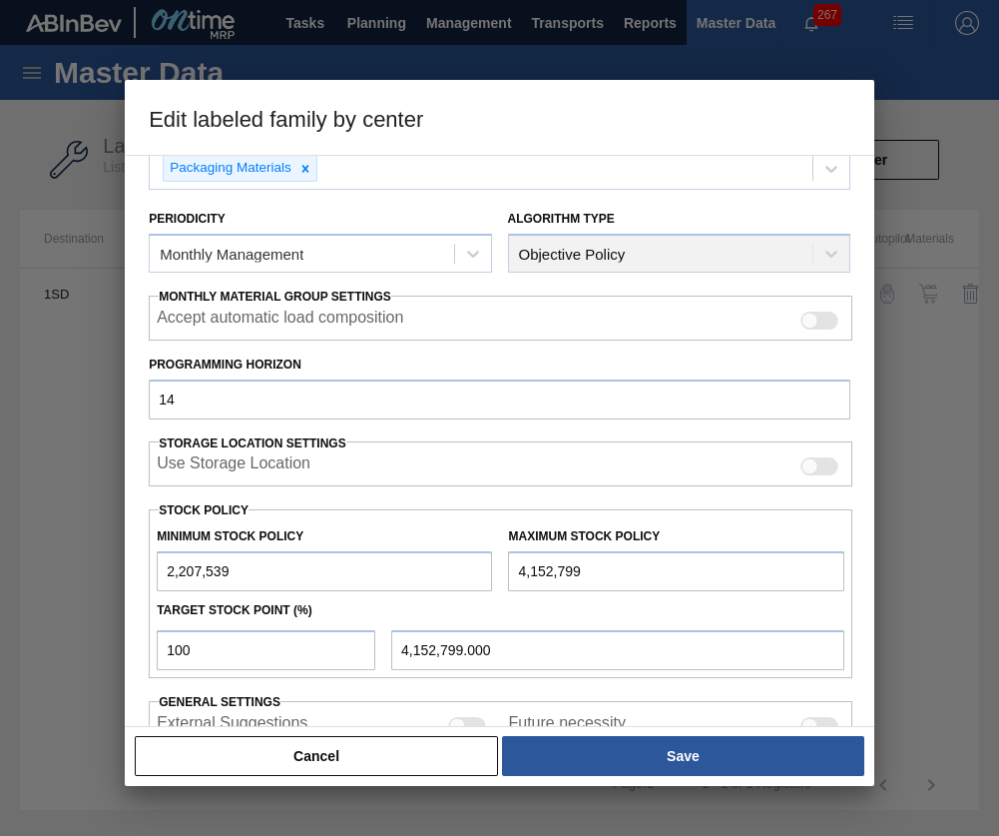
scroll to position [314, 0]
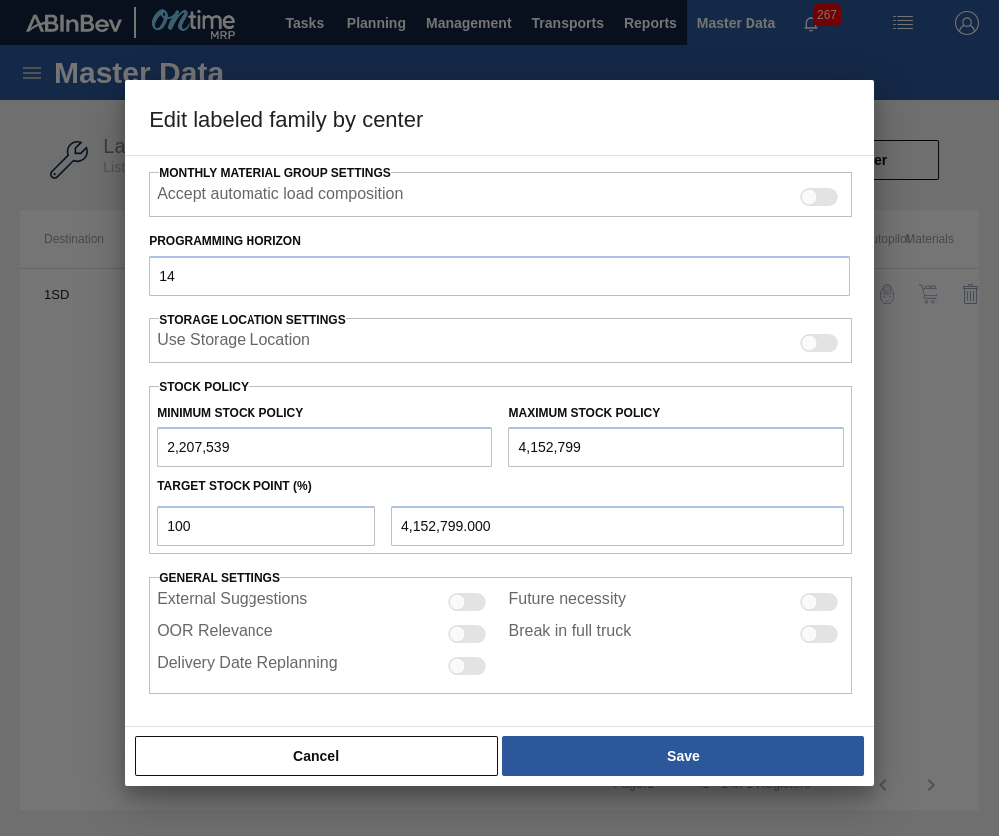
drag, startPoint x: 253, startPoint y: 449, endPoint x: 33, endPoint y: 431, distance: 220.4
click at [33, 431] on div "Edit labeled family by center Material Group Glue Family Label Glue Labeled Fam…" at bounding box center [499, 418] width 999 height 836
type input "1"
click at [180, 721] on div "Material Group Glue Family Label Glue Labeled Family Casien Destination 1SD - S…" at bounding box center [500, 441] width 750 height 572
click at [208, 734] on div "Cancel Save" at bounding box center [500, 756] width 734 height 44
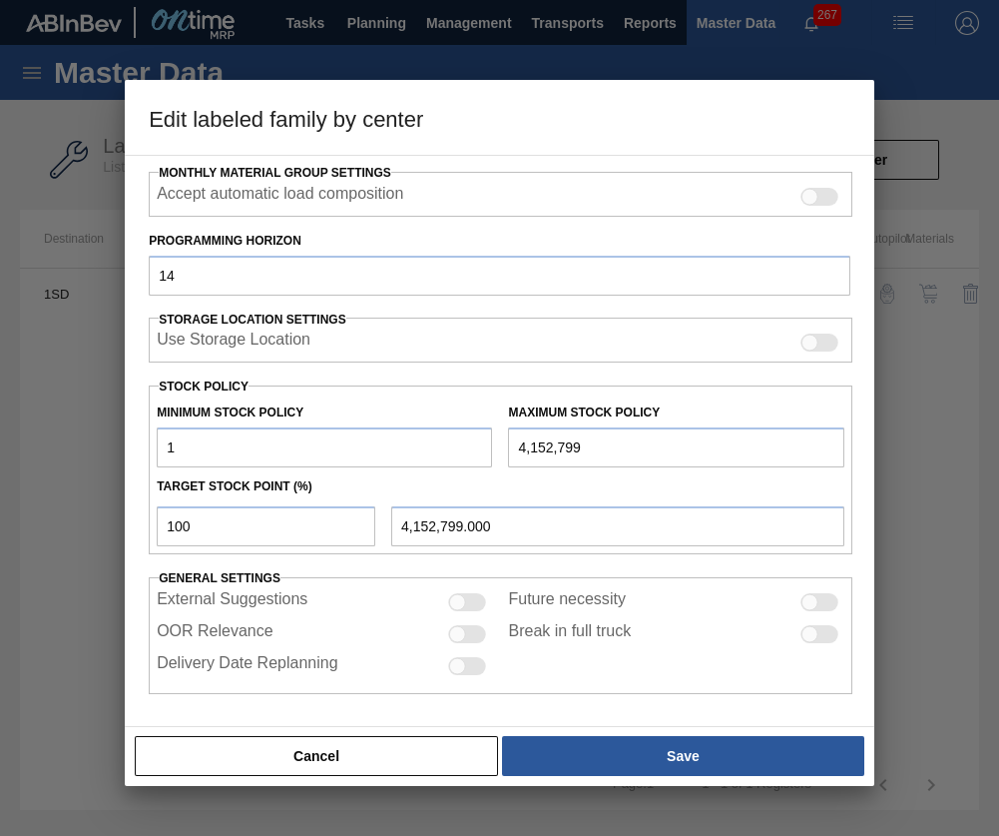
drag, startPoint x: 209, startPoint y: 737, endPoint x: 207, endPoint y: 753, distance: 16.1
click at [209, 738] on button "Cancel" at bounding box center [316, 756] width 363 height 40
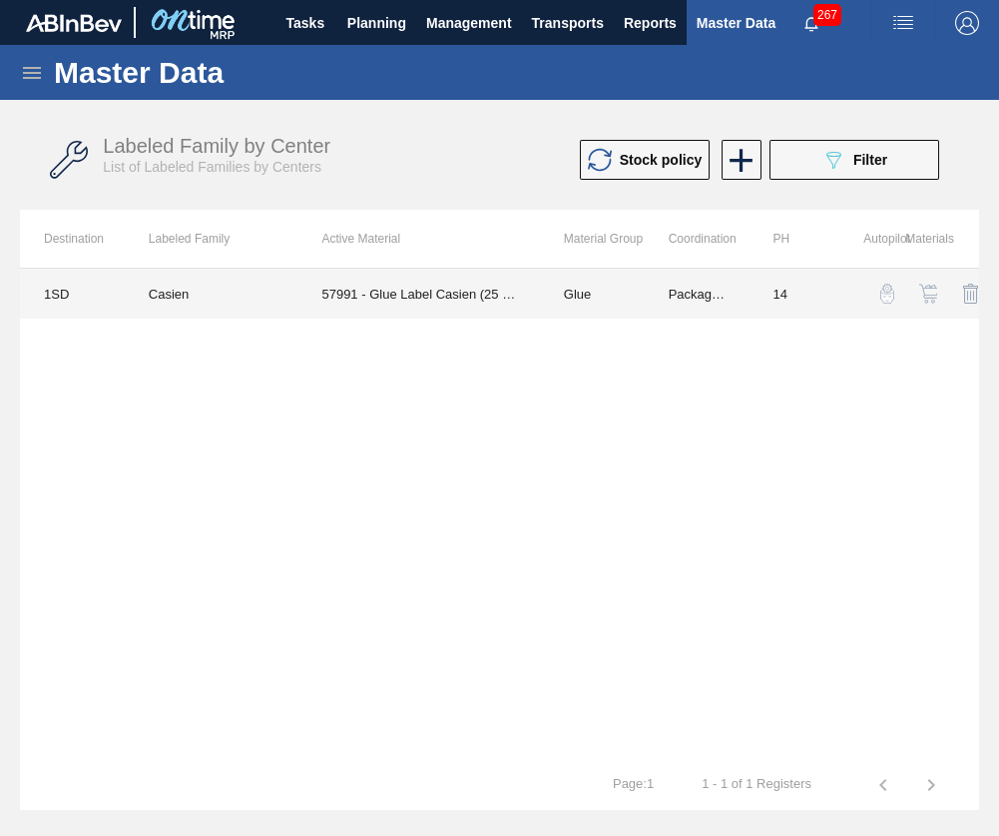
click at [308, 306] on td "57991 - Glue Label Casien (25 kg)" at bounding box center [419, 294] width 242 height 50
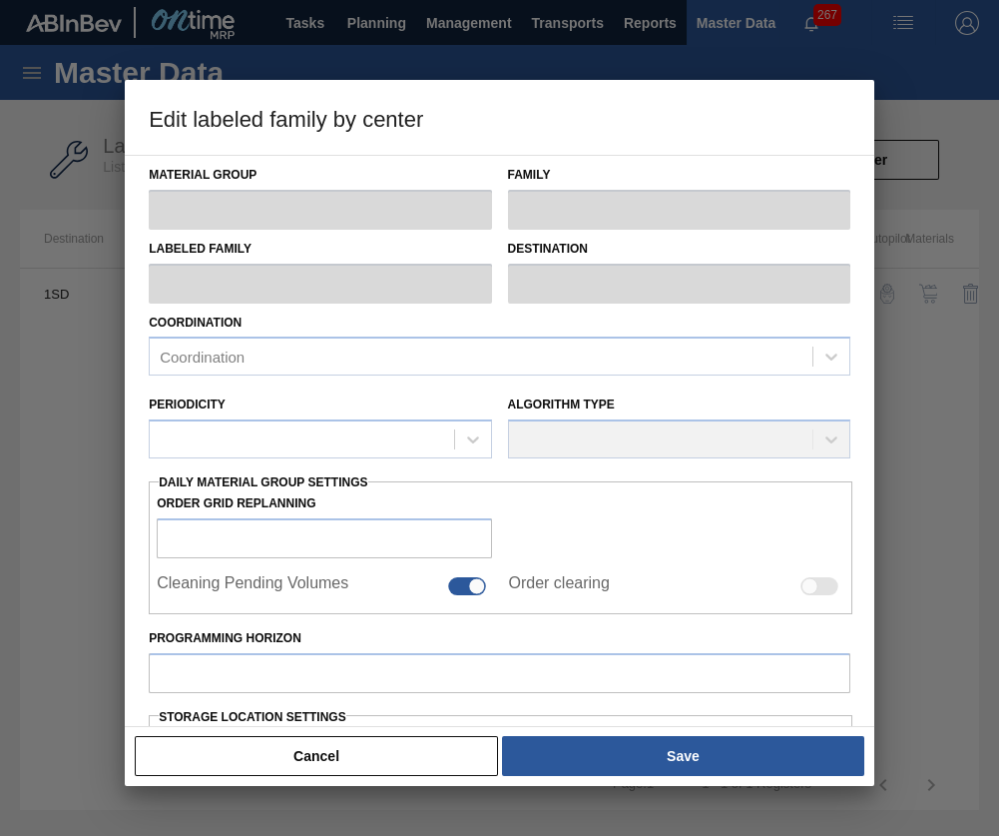
type input "Glue"
type input "Label Glue"
type input "Casien"
type input "1SD - SAB Rosslyn Brewery"
type input "14"
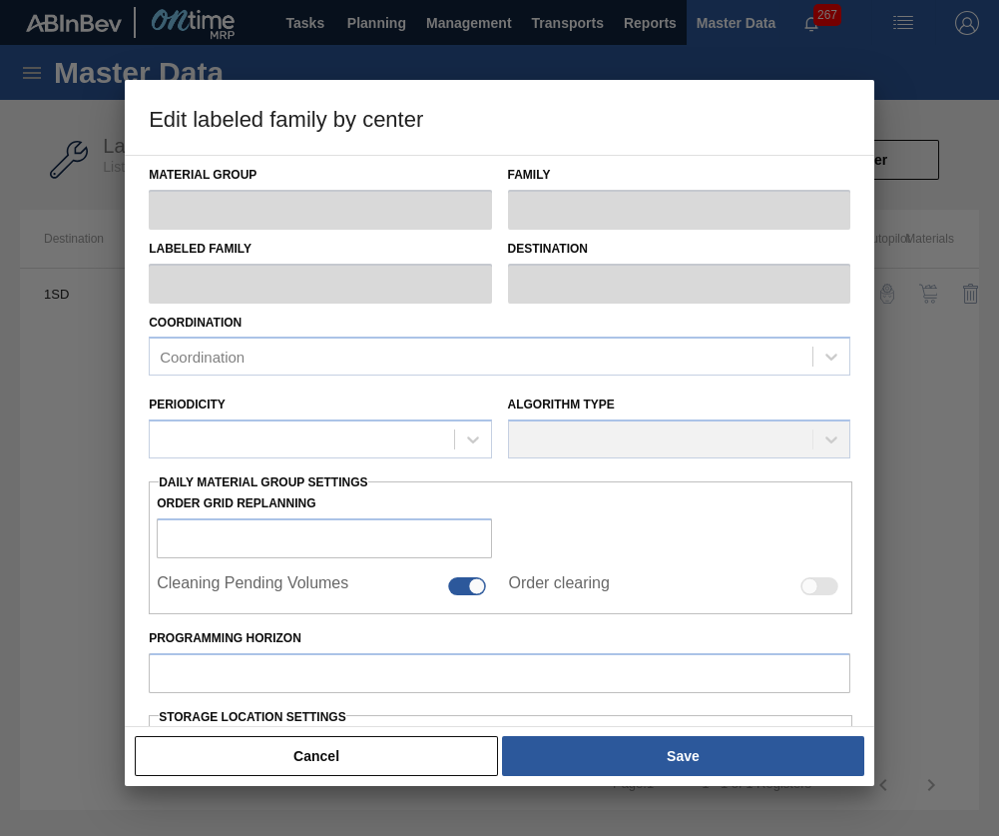
type input "2,207,539"
type input "4,152,799"
type input "100"
type input "4,152,799.000"
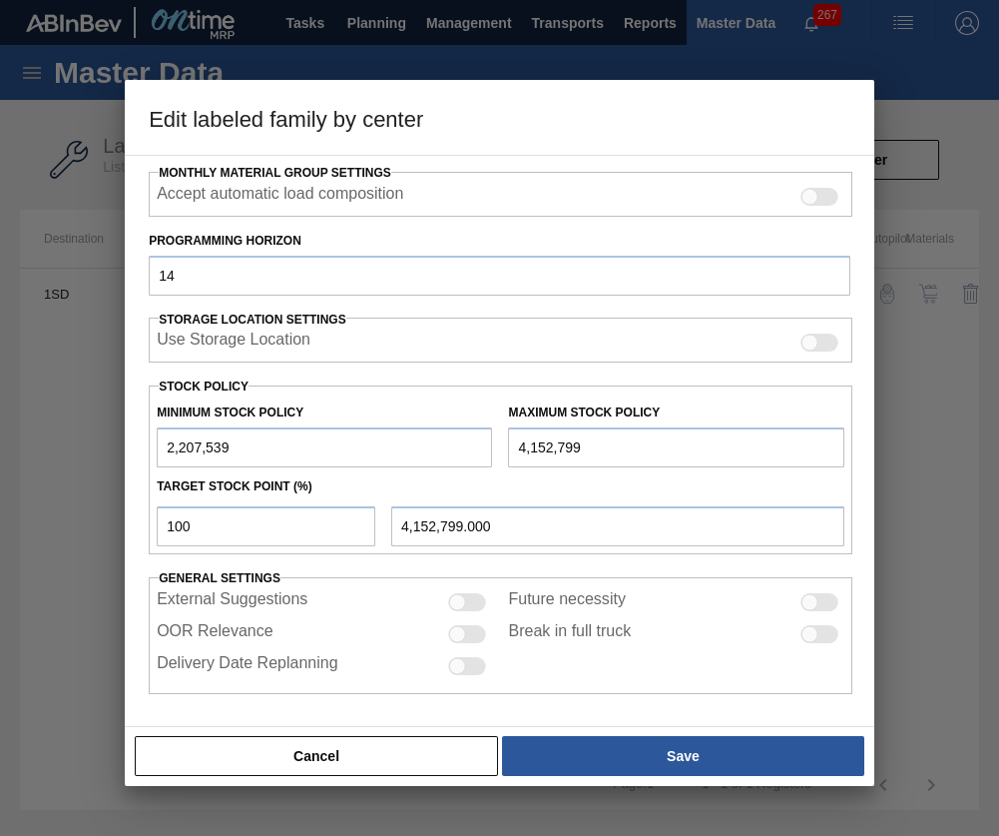
click at [269, 438] on input "2,207,539" at bounding box center [324, 447] width 335 height 40
type input "22,075"
click at [616, 451] on input "4,152,799" at bounding box center [675, 447] width 335 height 40
type input "415,279"
type input "415,279.000"
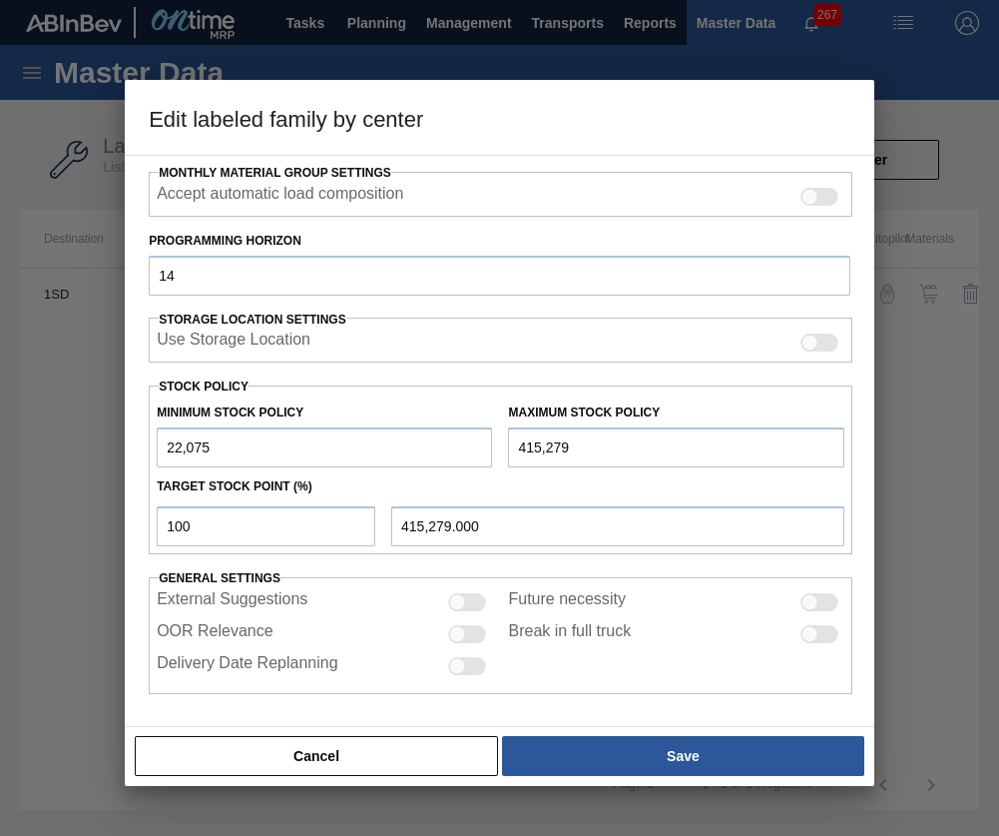
type input "41,527"
type input "41,527.000"
type input "41,527"
drag, startPoint x: 129, startPoint y: 533, endPoint x: -89, endPoint y: 531, distance: 217.6
click at [0, 0] on html "Tasks Planning Management Transports Reports Master Data Karabo 267 Mark all as…" at bounding box center [499, 0] width 999 height 0
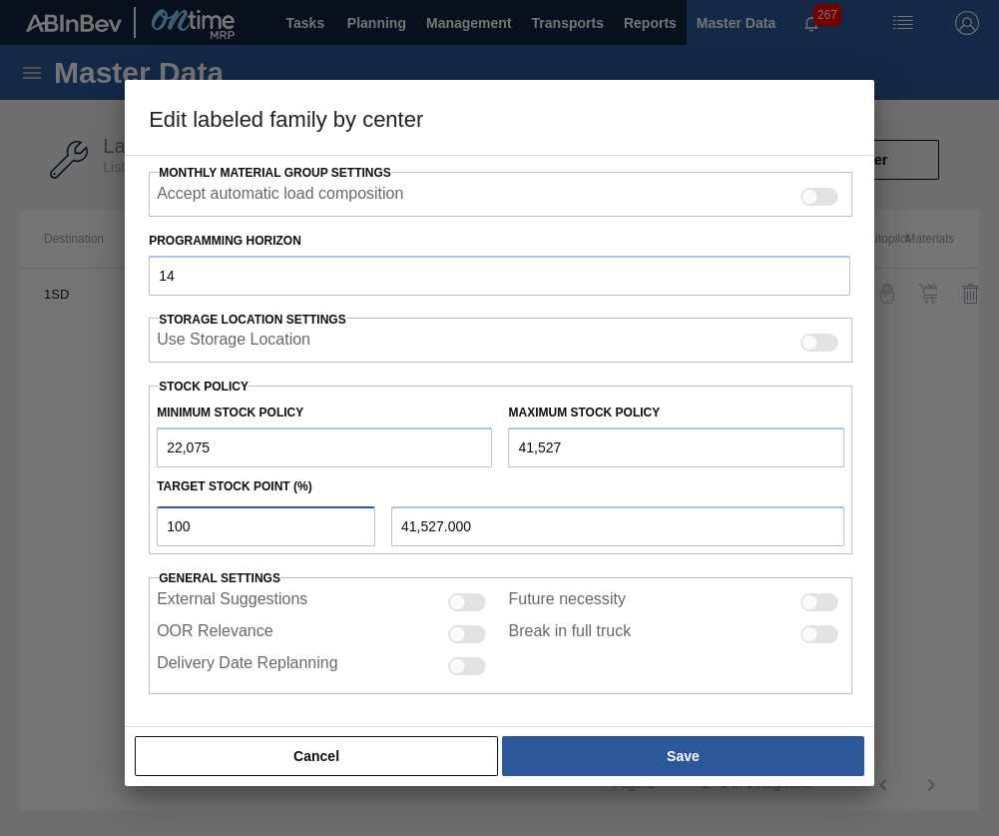
type input "0"
type input "22,075.000"
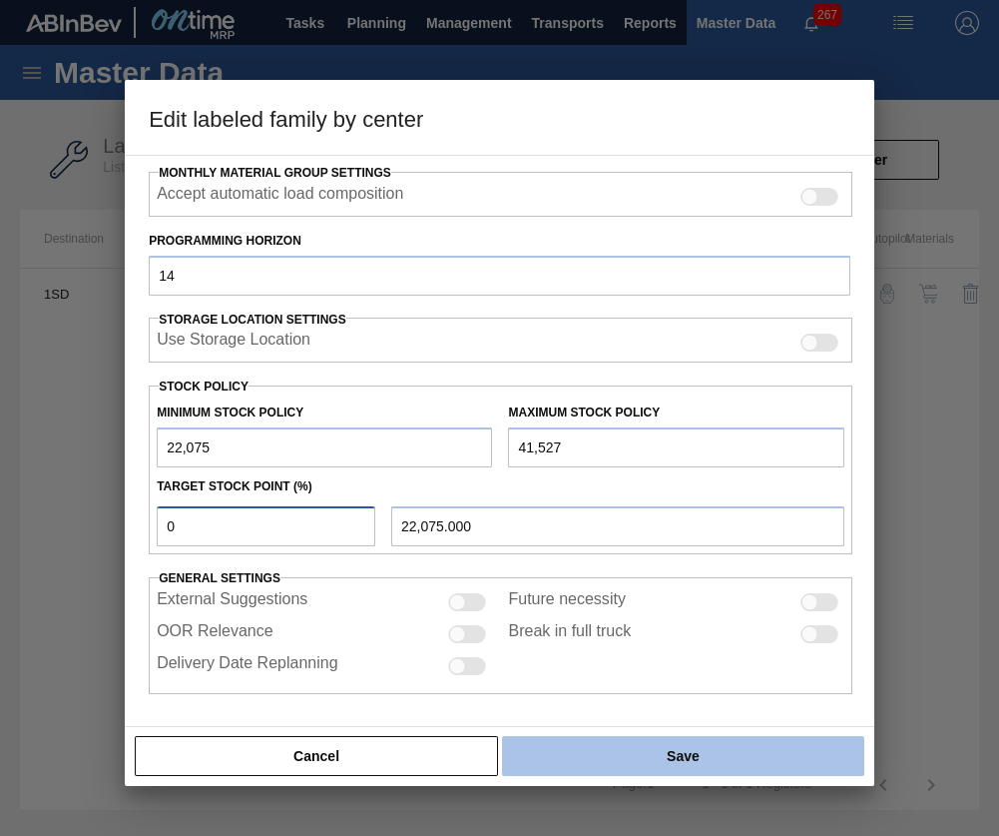
type input "0"
click at [718, 746] on button "Save" at bounding box center [683, 756] width 362 height 40
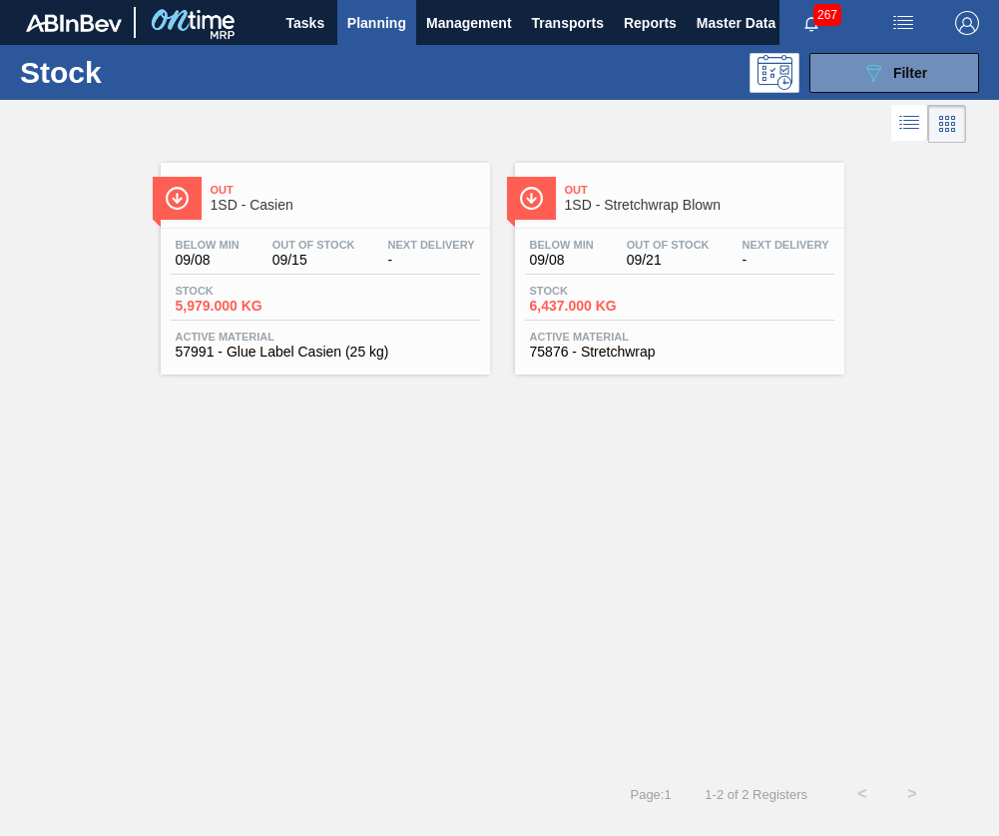
click at [379, 353] on span "57991 - Glue Label Casien (25 kg)" at bounding box center [325, 351] width 299 height 15
